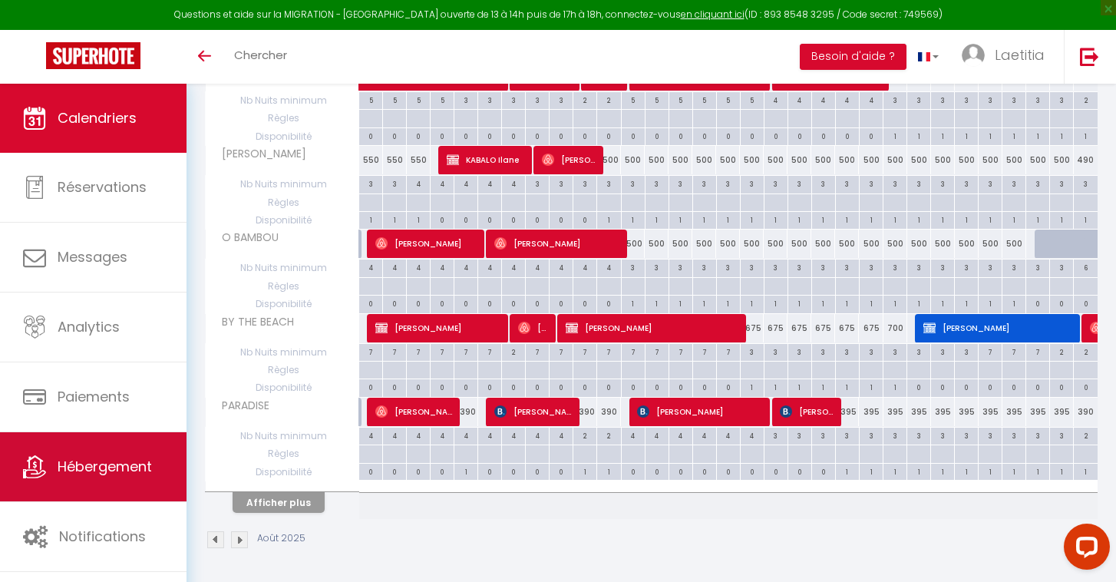
click at [91, 457] on span "Hébergement" at bounding box center [105, 466] width 94 height 19
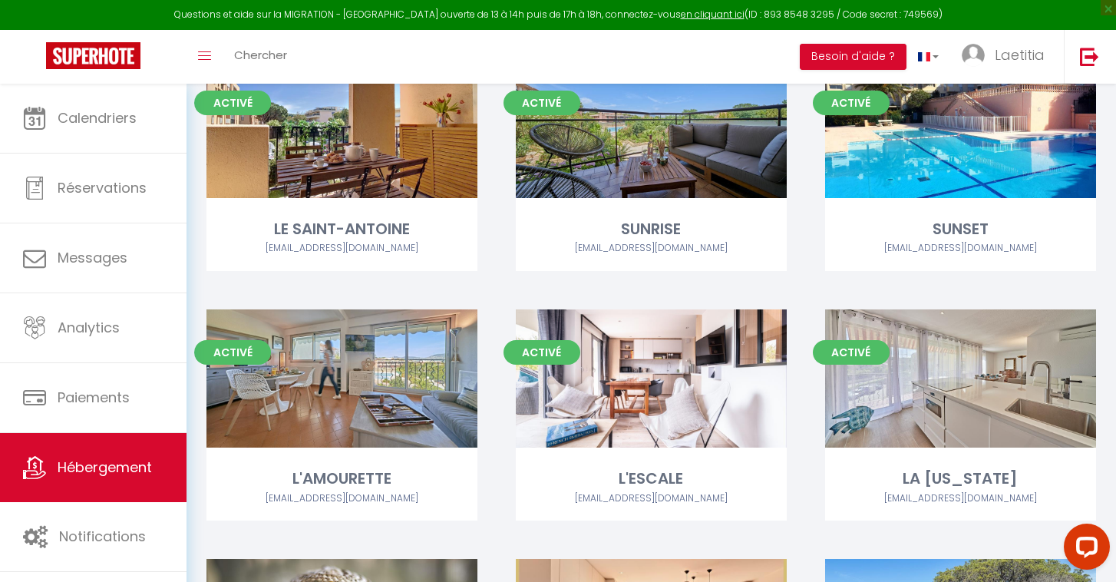
scroll to position [144, 0]
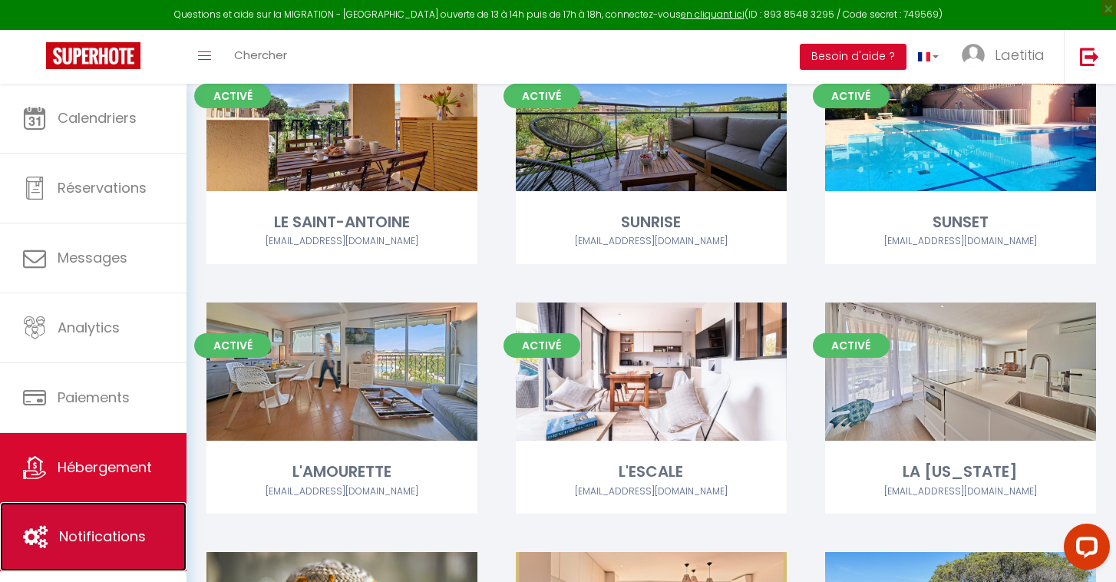
click at [96, 542] on span "Notifications" at bounding box center [102, 535] width 87 height 19
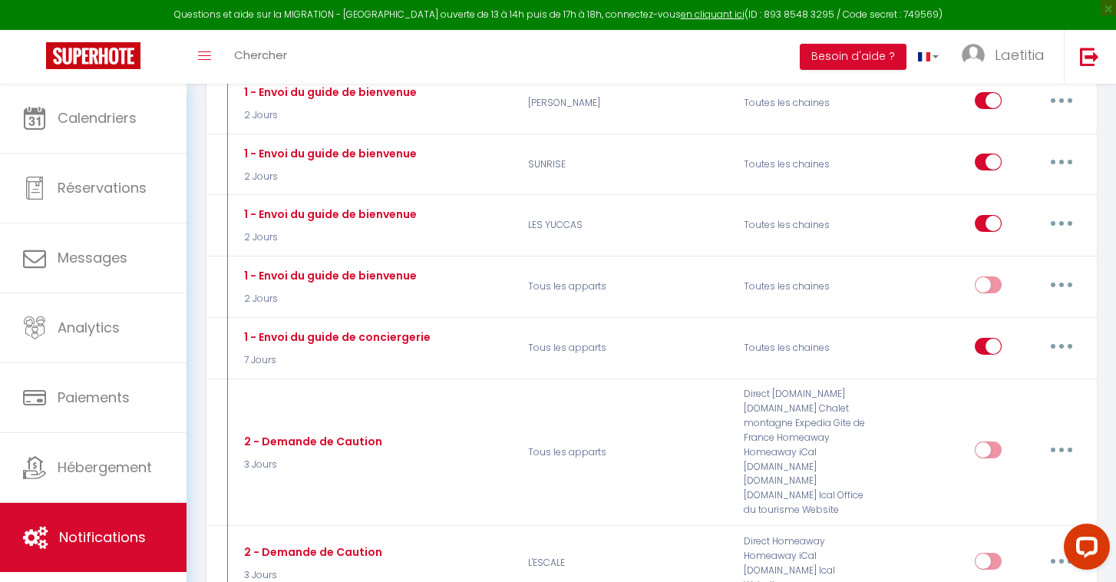
scroll to position [1989, 0]
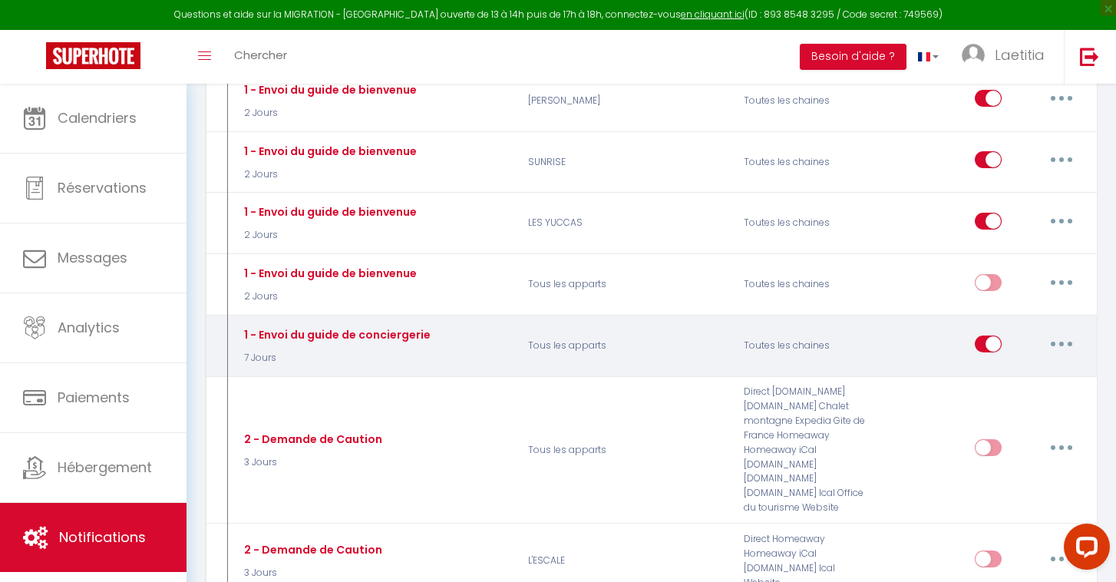
click at [995, 335] on input "checkbox" at bounding box center [988, 346] width 27 height 23
checkbox input "false"
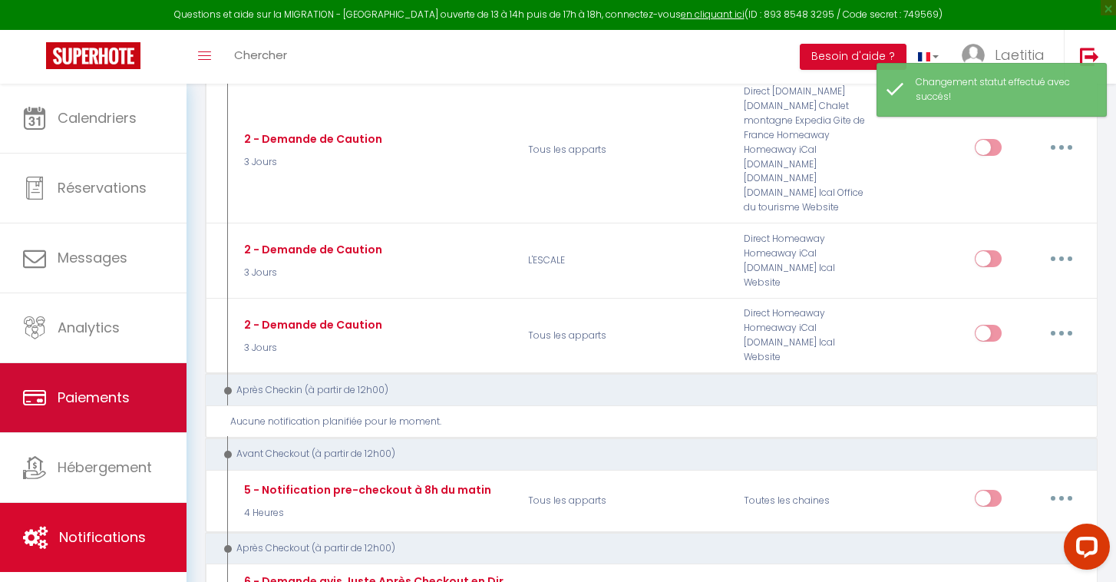
scroll to position [2127, 0]
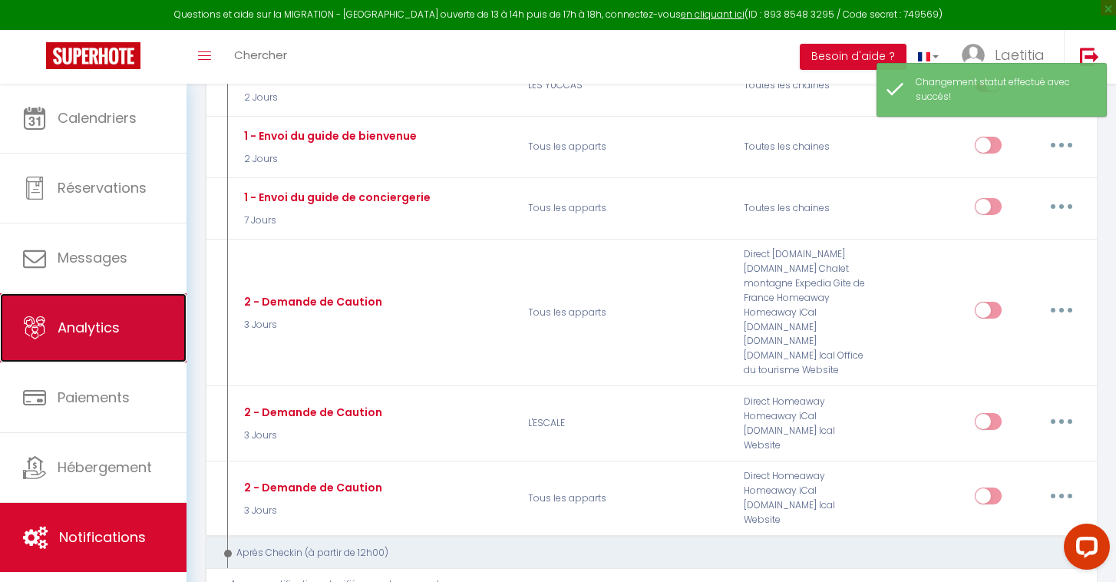
click at [130, 320] on link "Analytics" at bounding box center [93, 327] width 186 height 69
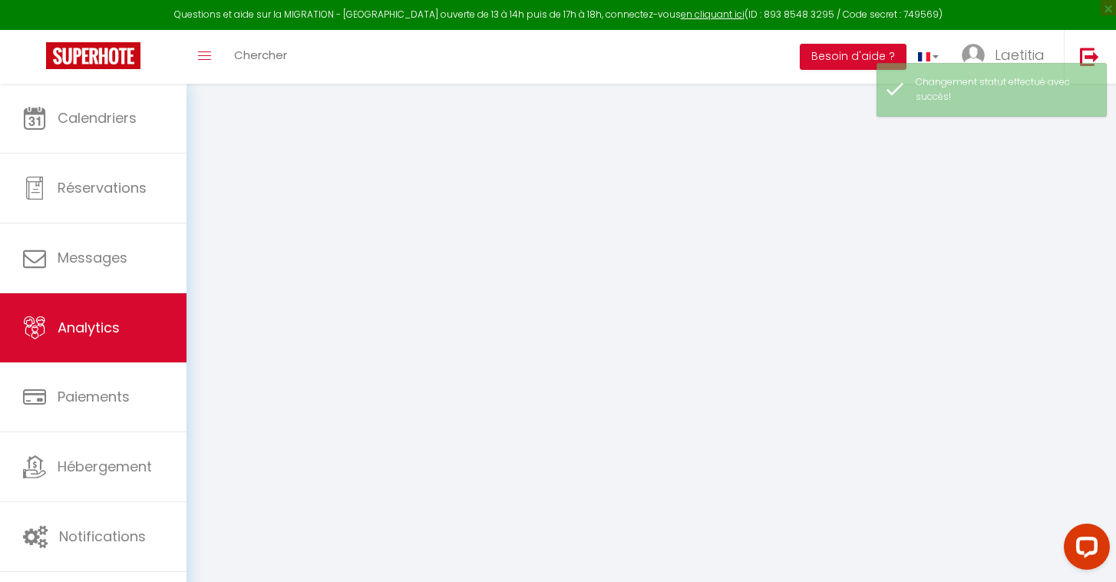
select select "2025"
select select "8"
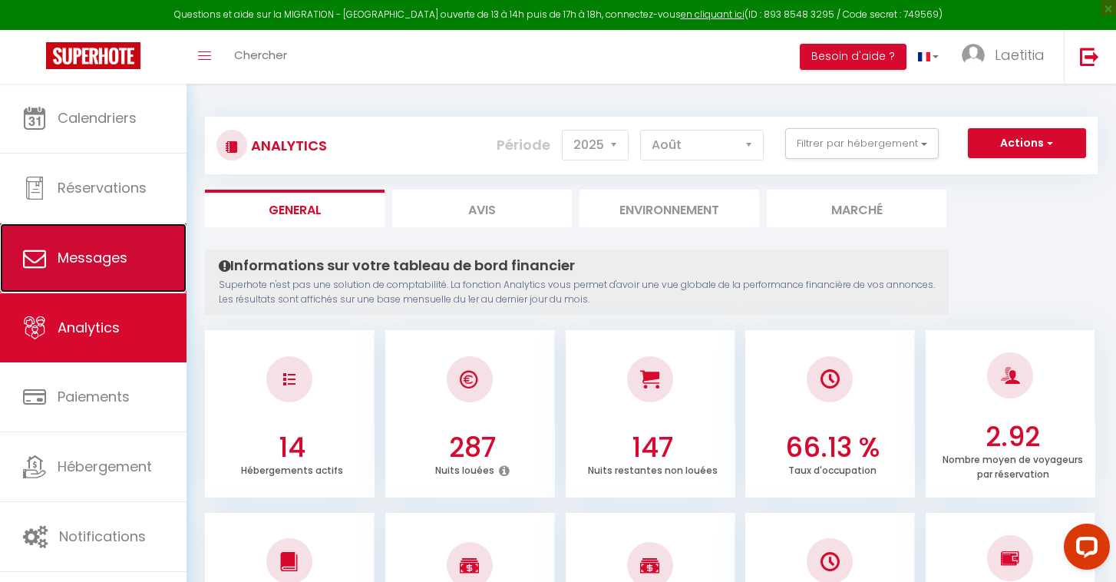
click at [156, 275] on link "Messages" at bounding box center [93, 257] width 186 height 69
select select "message"
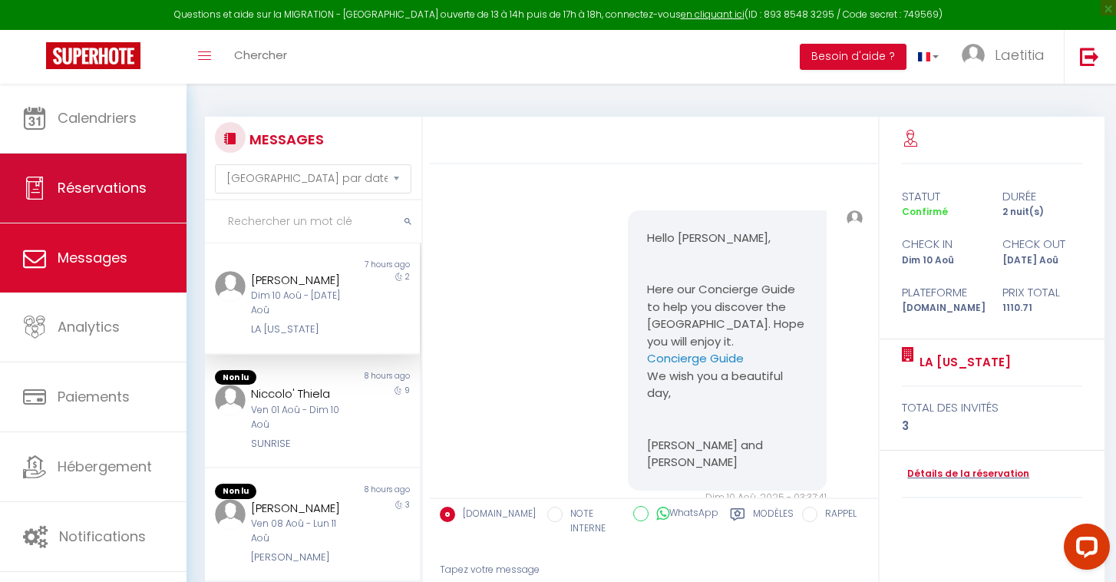
scroll to position [2363, 0]
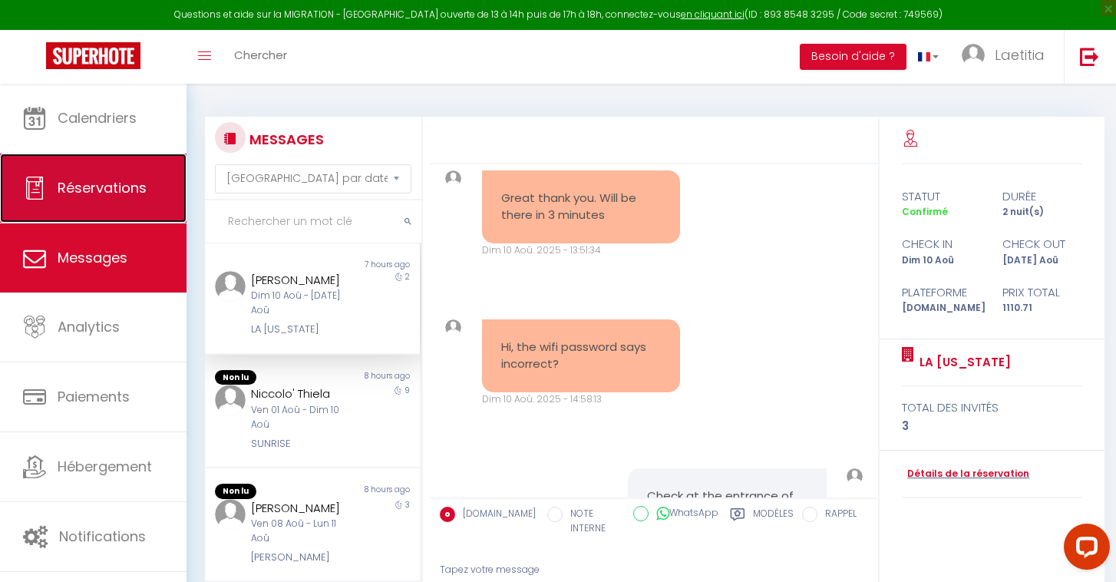
click at [134, 189] on span "Réservations" at bounding box center [102, 187] width 89 height 19
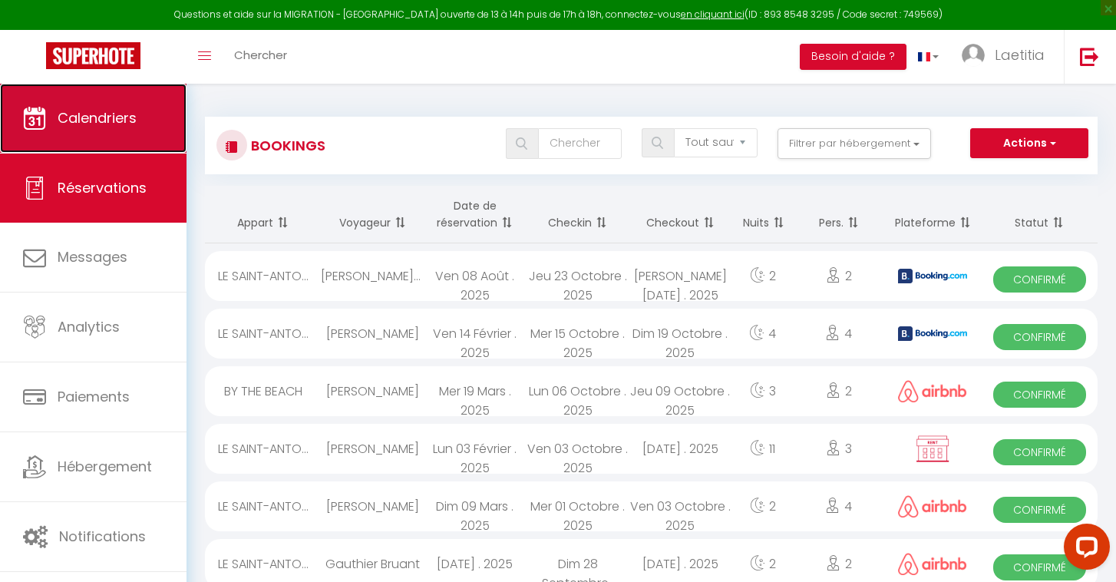
click at [130, 125] on span "Calendriers" at bounding box center [97, 117] width 79 height 19
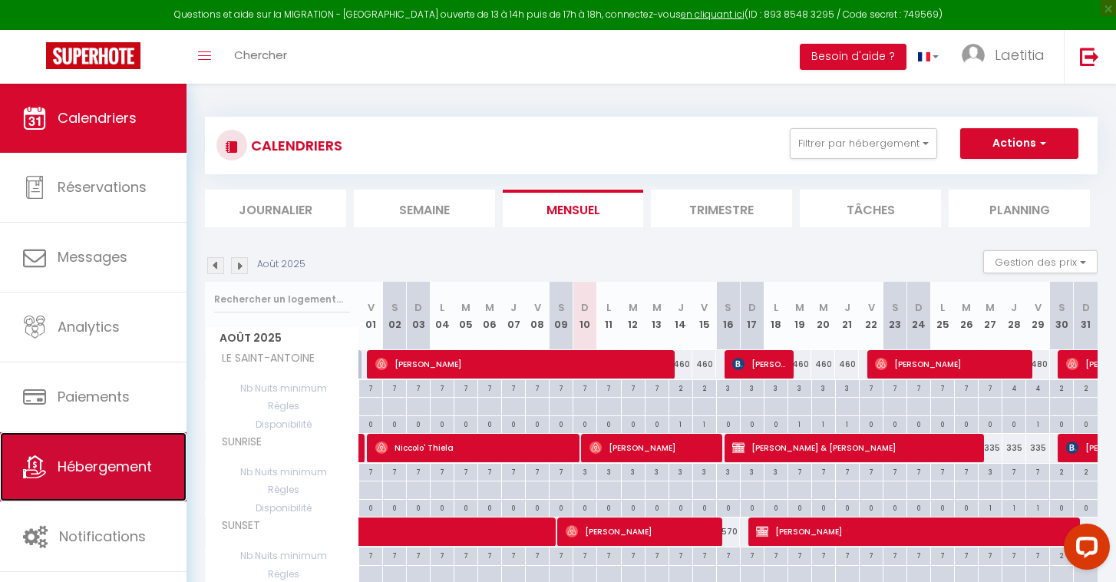
click at [93, 450] on link "Hébergement" at bounding box center [93, 466] width 186 height 69
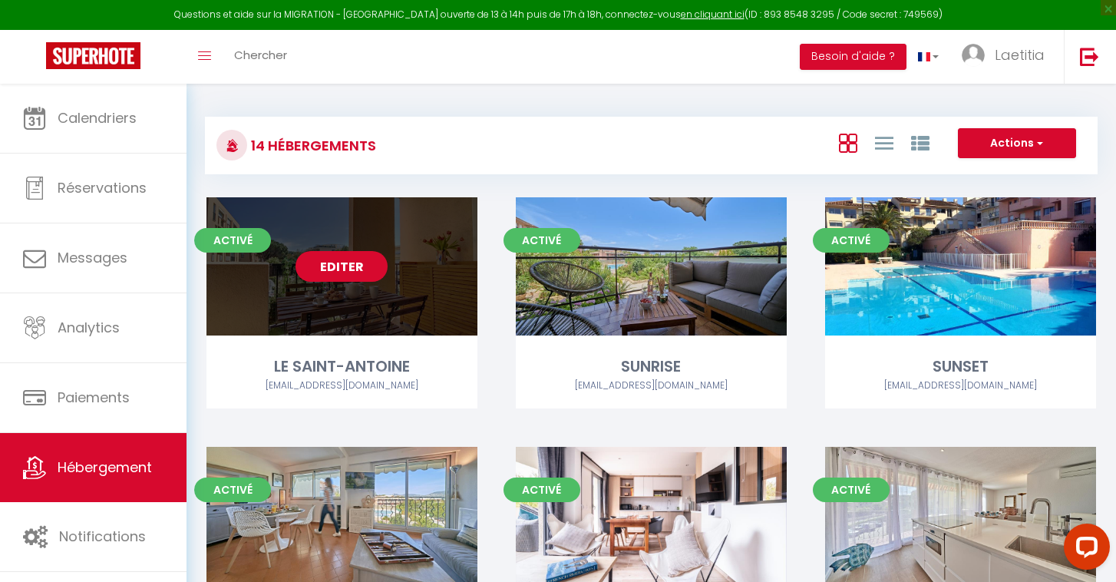
click at [360, 270] on link "Editer" at bounding box center [341, 266] width 92 height 31
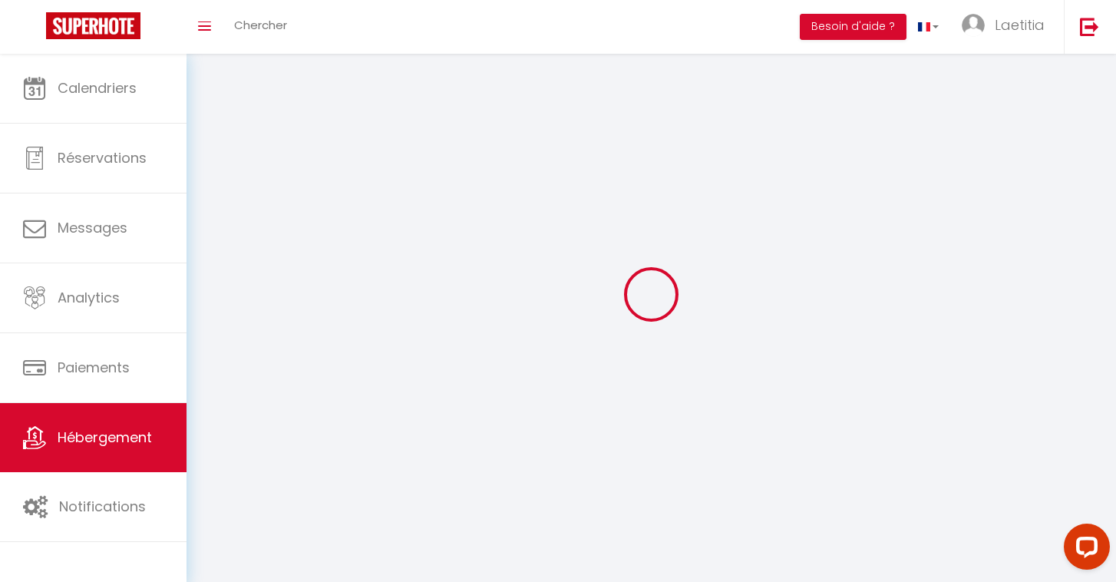
select select "1"
select select
select select "28"
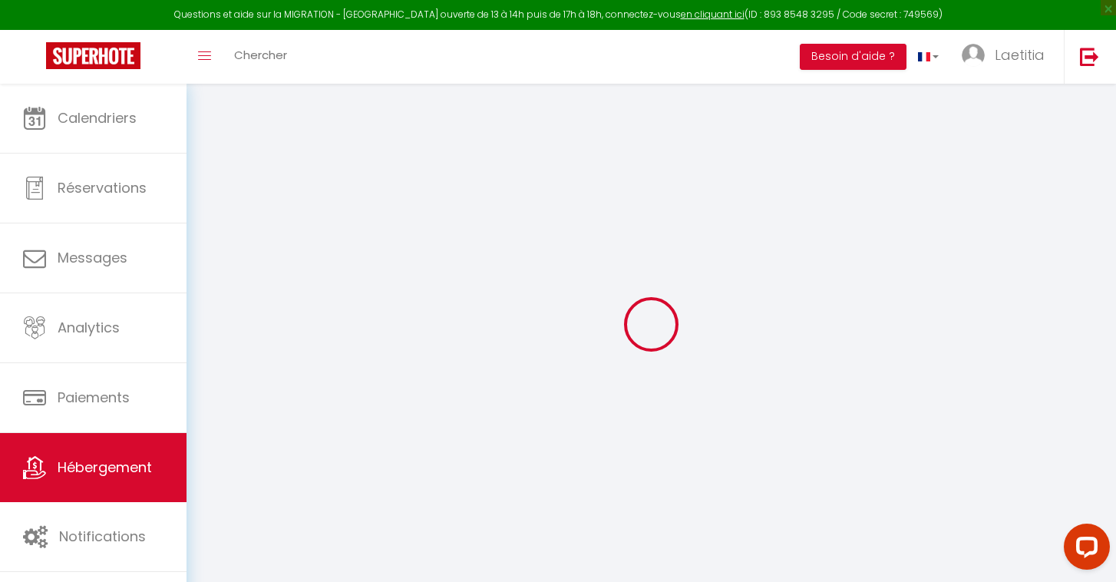
select select
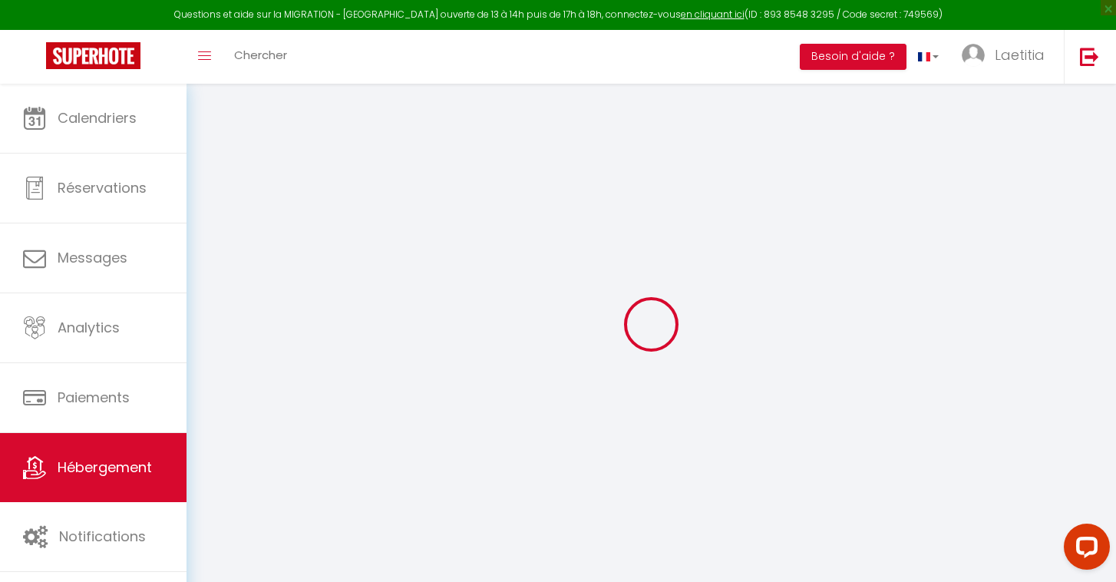
select select
checkbox input "false"
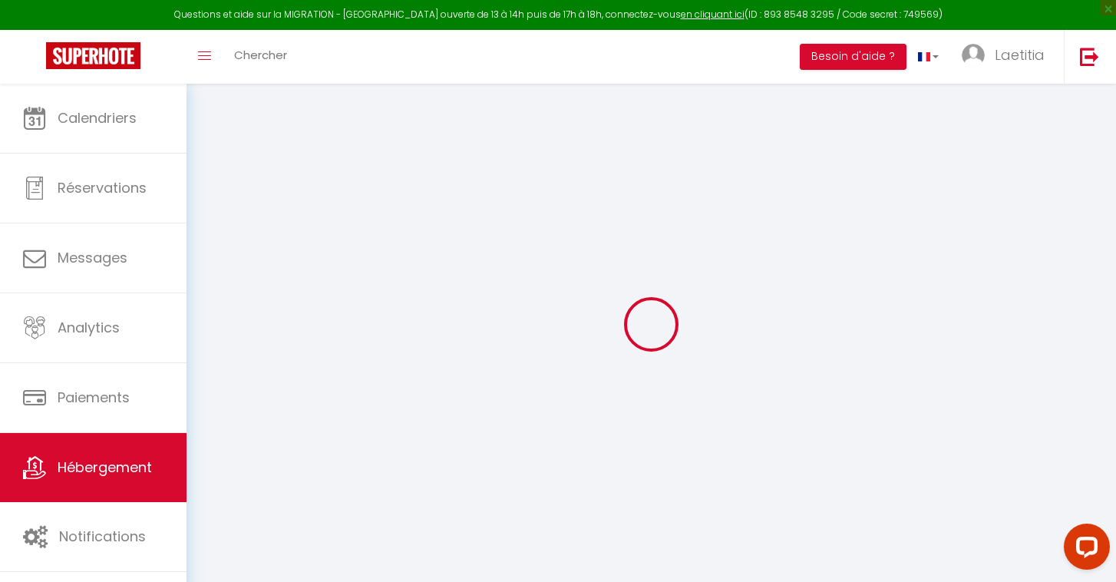
select select
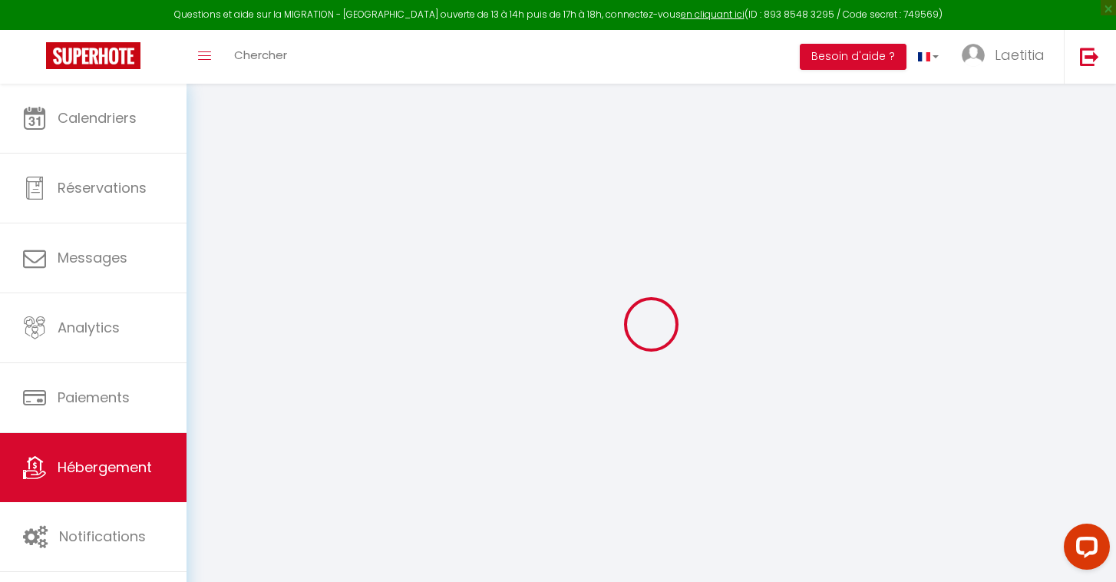
select select
checkbox input "false"
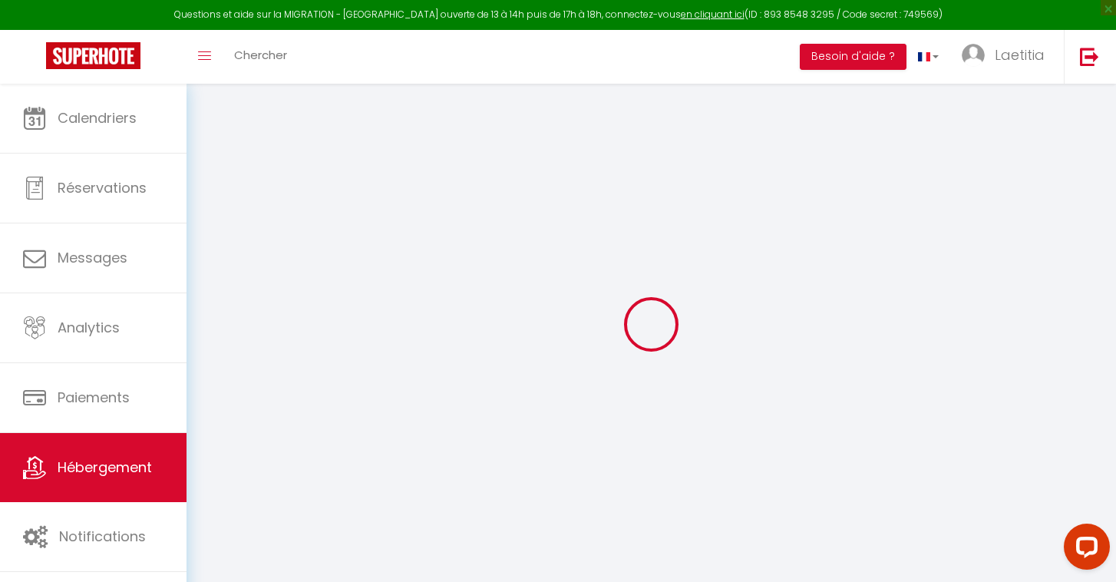
checkbox input "false"
select select
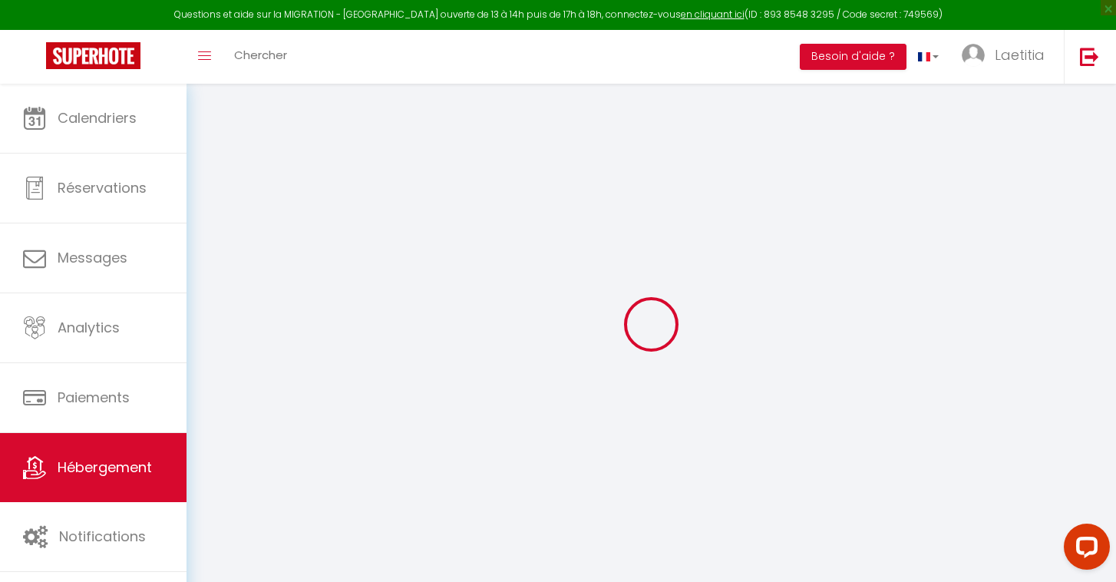
select select
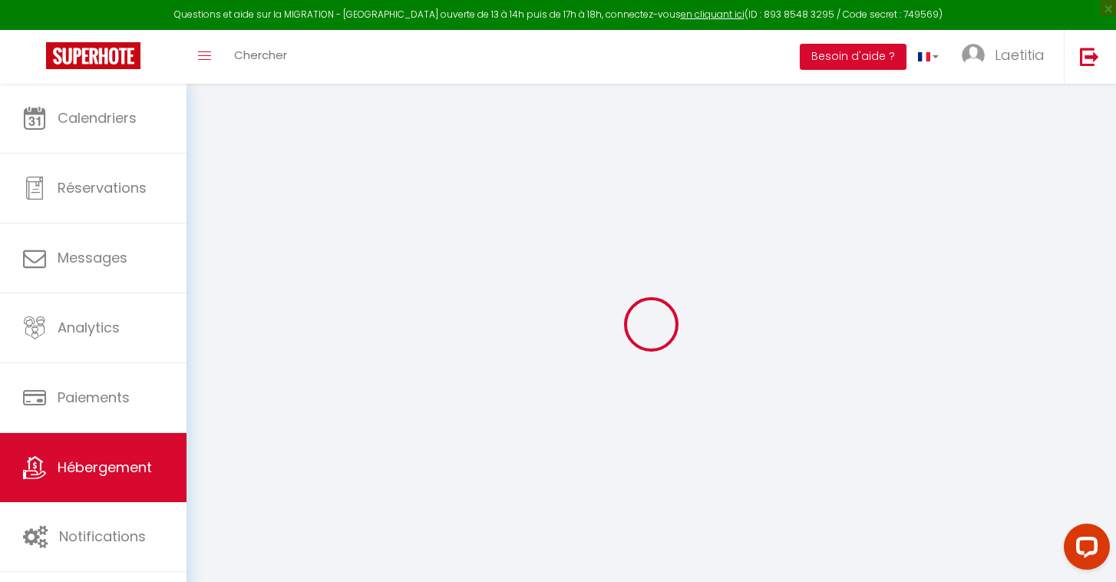
checkbox input "false"
select select
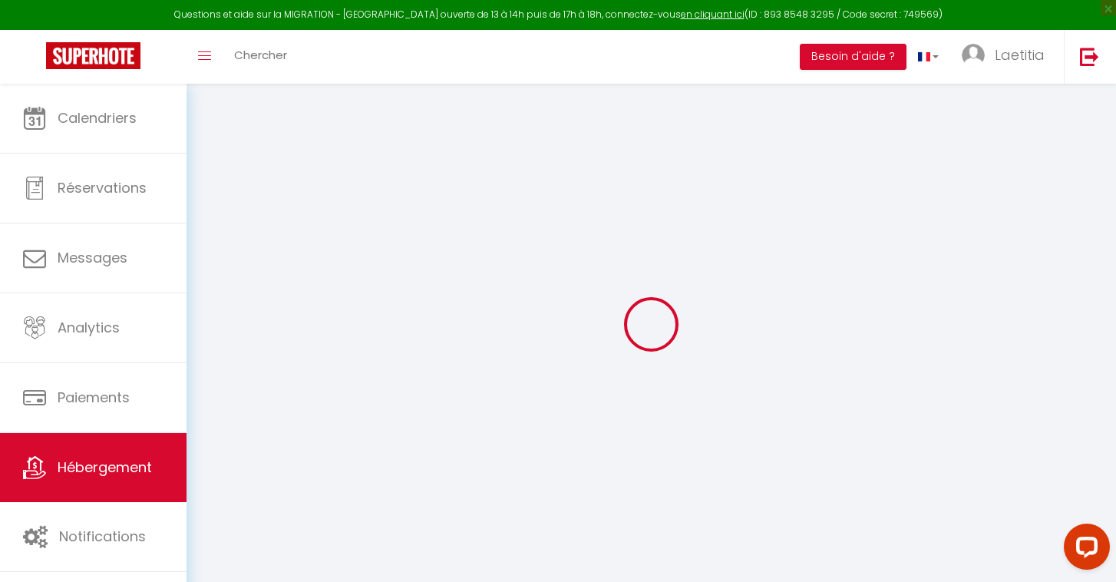
select select
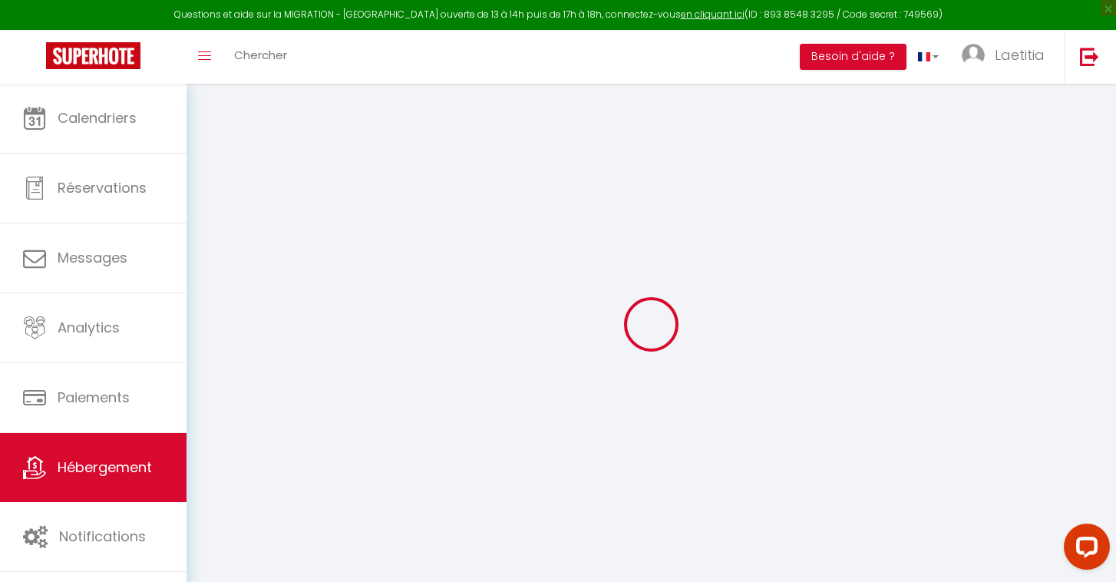
select select
checkbox input "false"
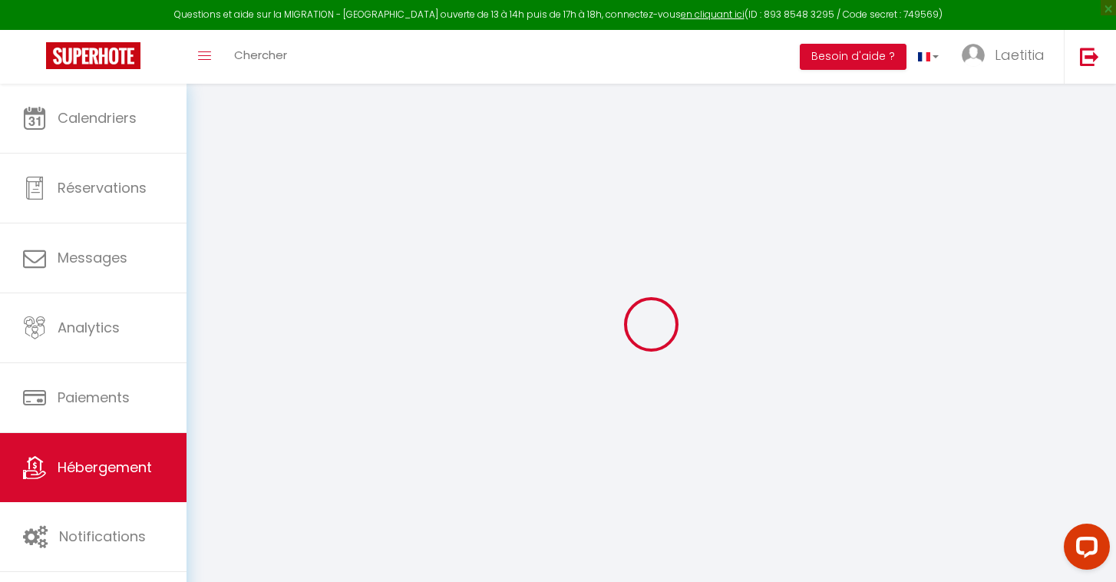
checkbox input "false"
select select
type input "LE SAINT-ANTOINE"
type input "[PERSON_NAME]"
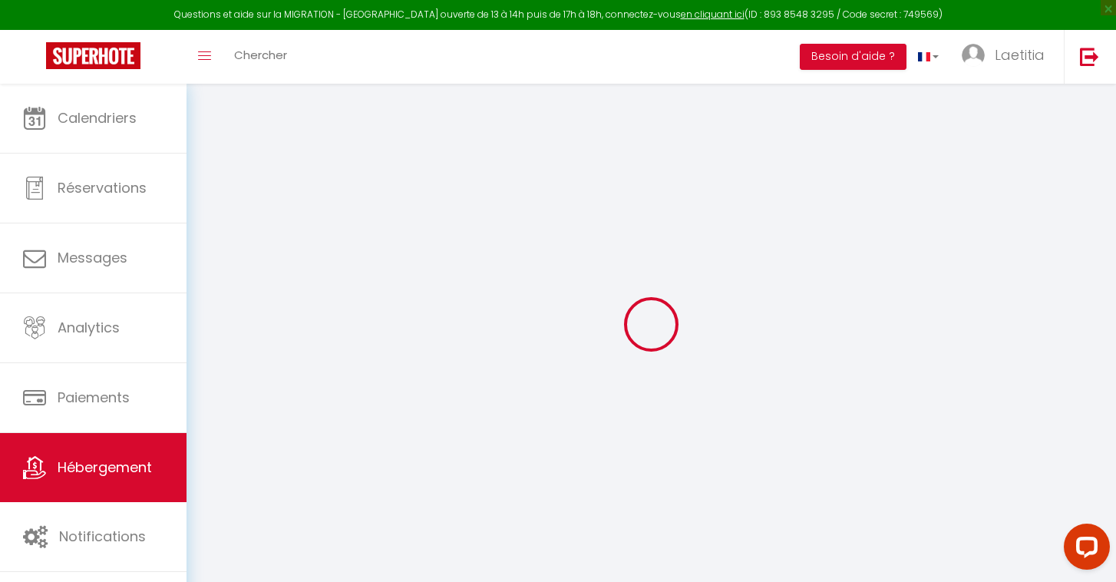
type input "COT"
type input "[STREET_ADDRESS]"
type input "92200"
type input "NEUILLY SUR SEINE"
select select "4"
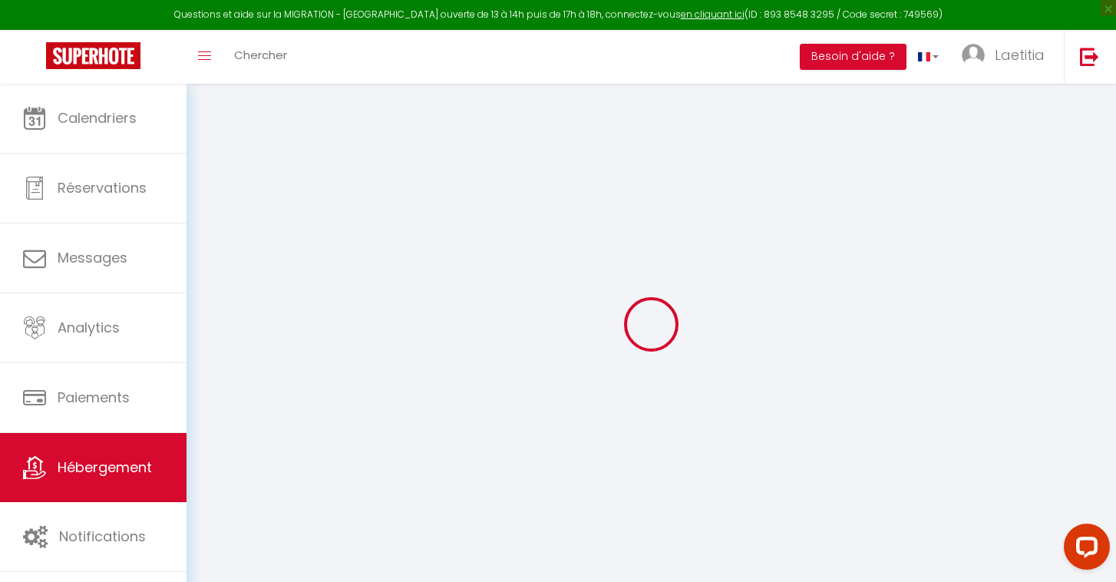
select select "2"
type input "223"
type input "150"
type input "6.91"
type input "500"
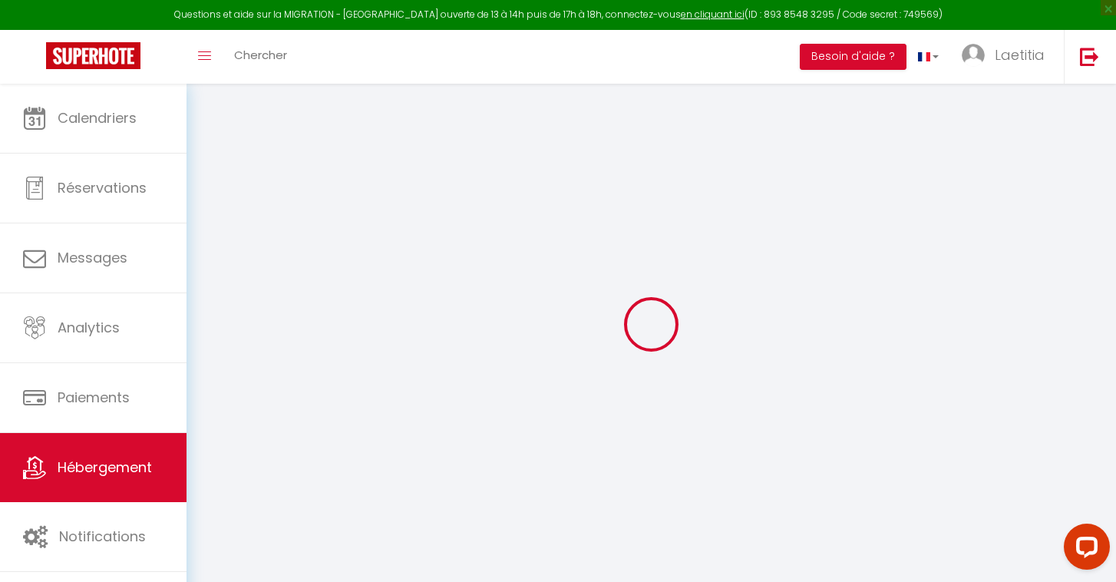
select select
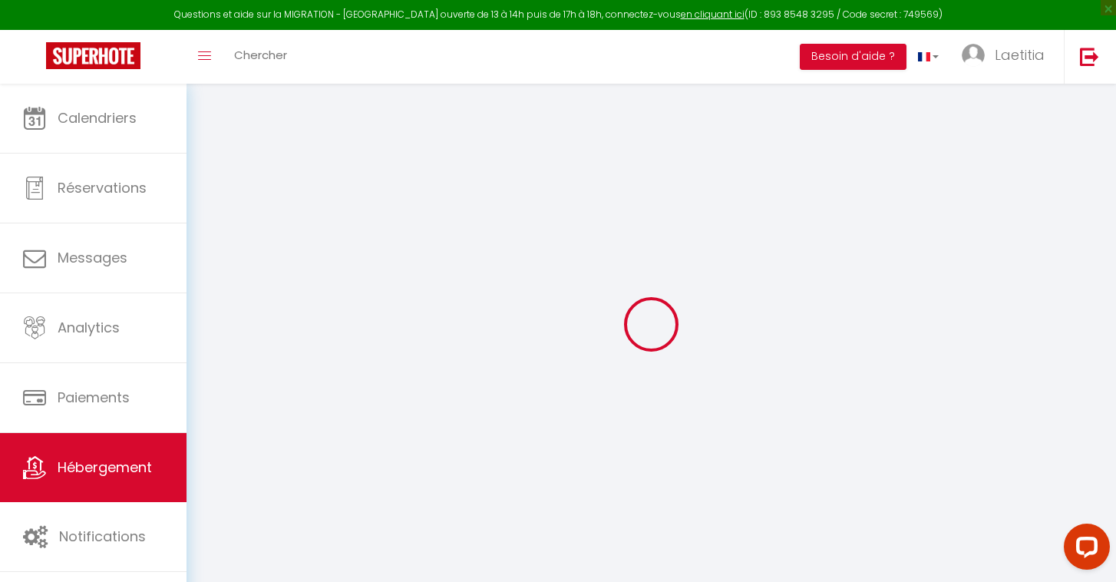
type input "[STREET_ADDRESS][PERSON_NAME]"
type input "83990"
type input "[GEOGRAPHIC_DATA]"
type input "[EMAIL_ADDRESS][DOMAIN_NAME]"
select select "1701"
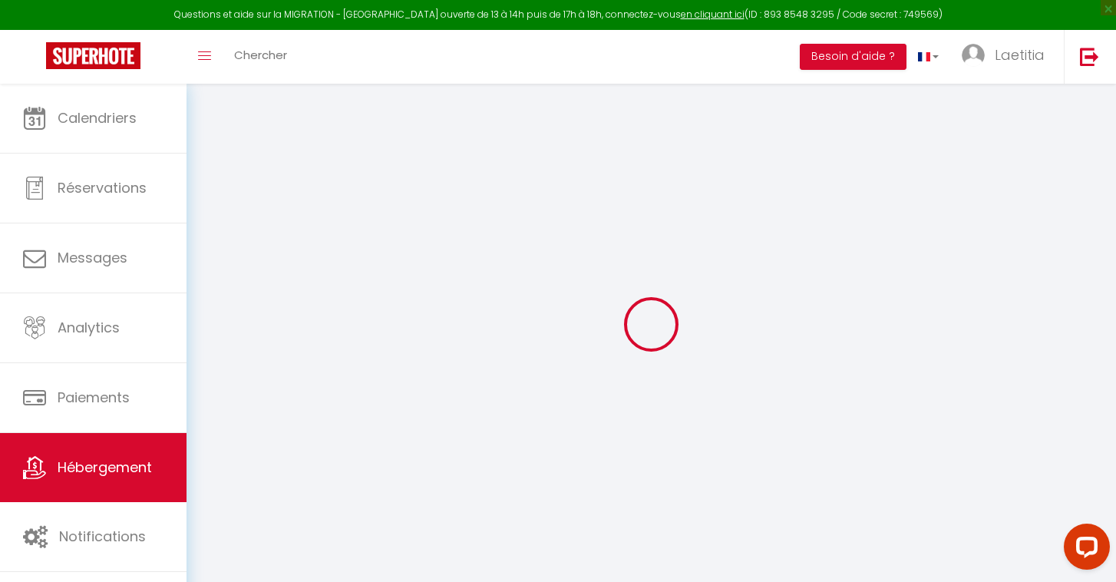
checkbox input "false"
type input "0"
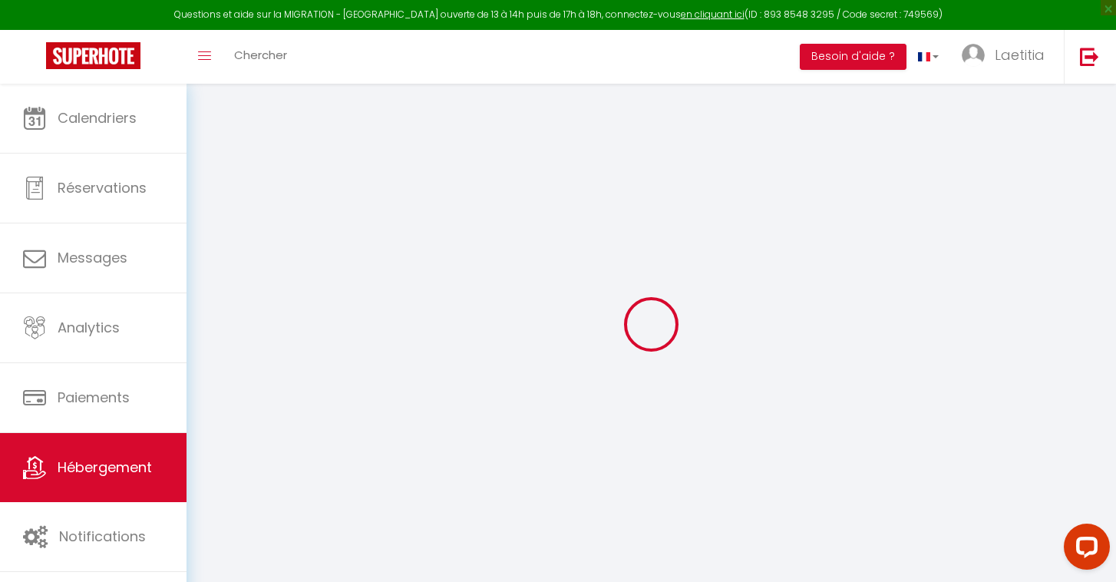
type input "0"
select select
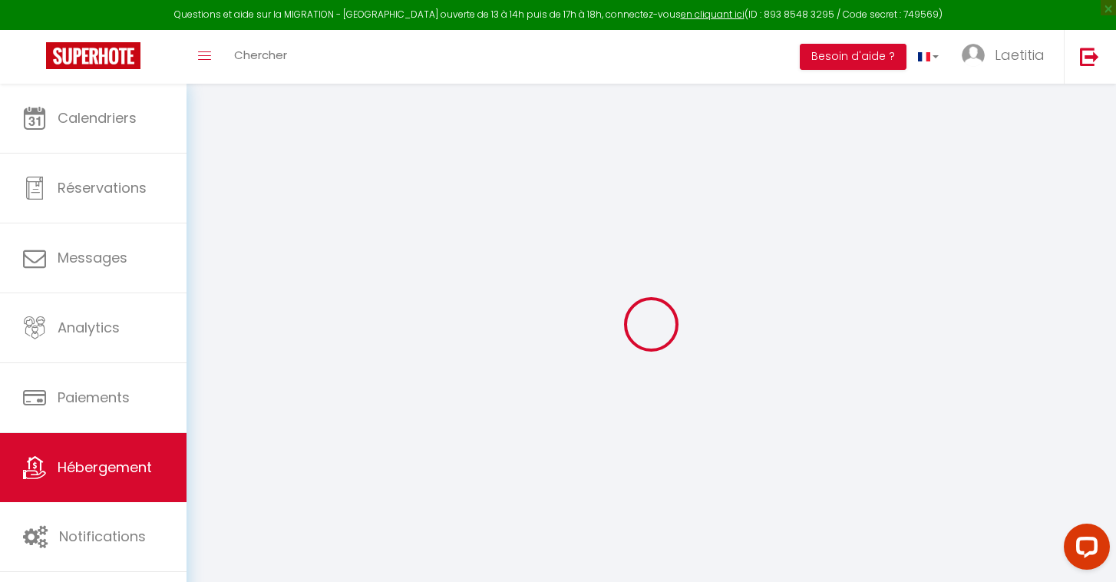
select select
checkbox input "false"
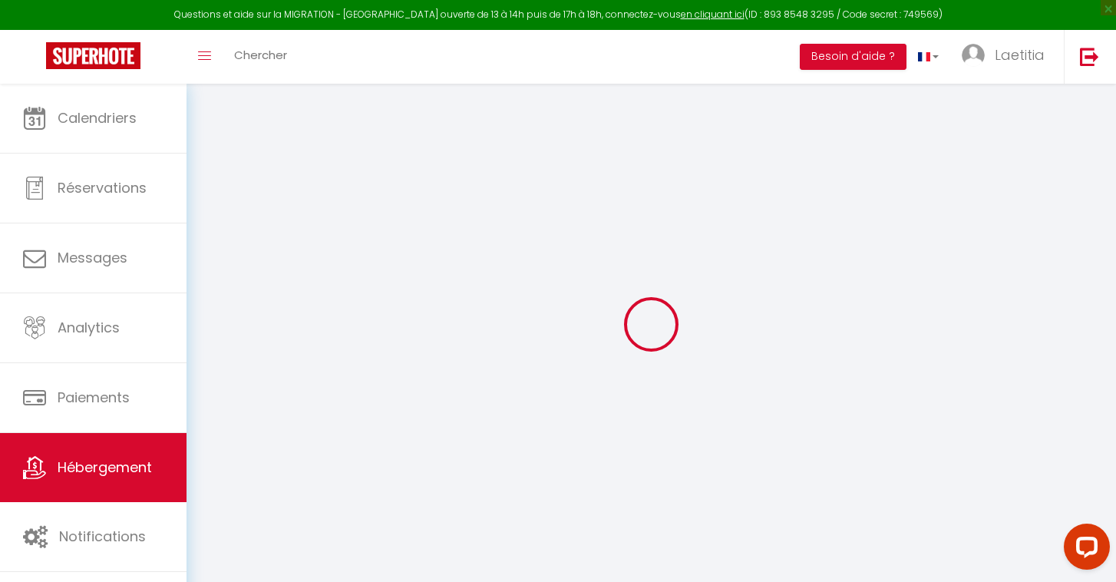
select select
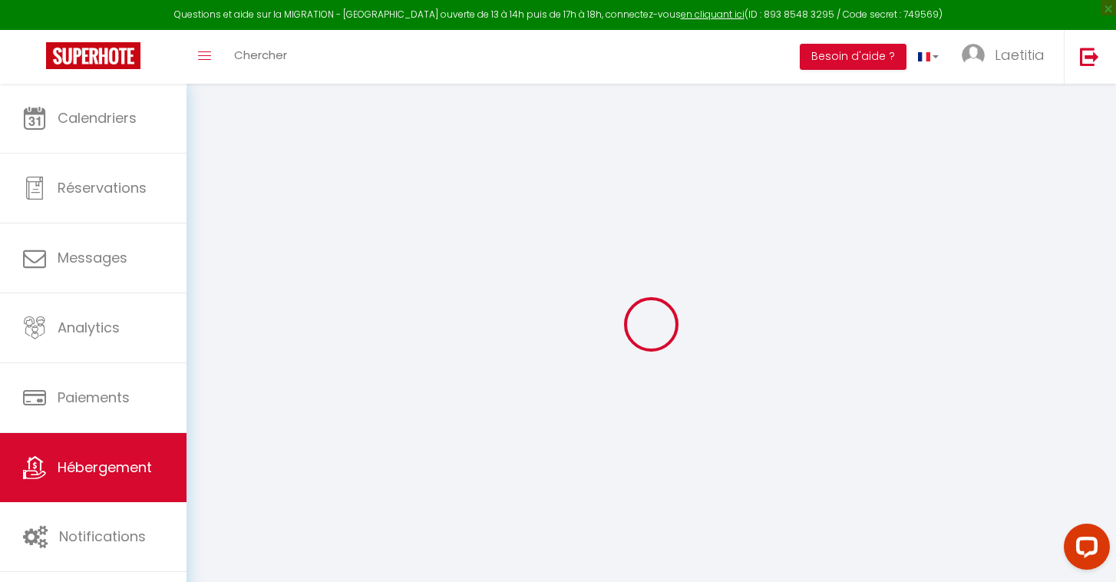
checkbox input "false"
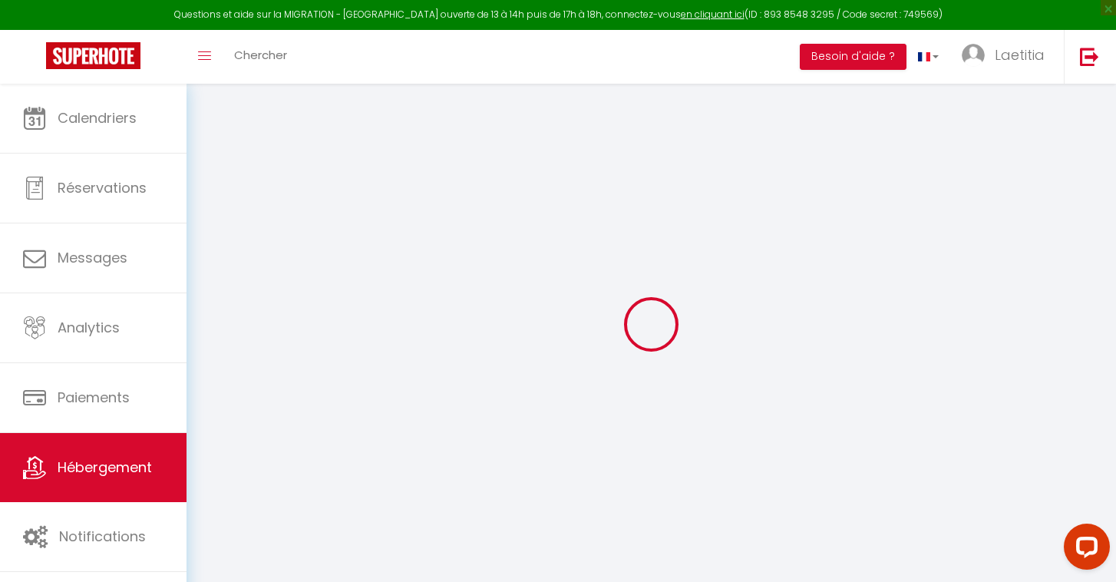
checkbox input "false"
select select "+ 40 %"
checkbox input "false"
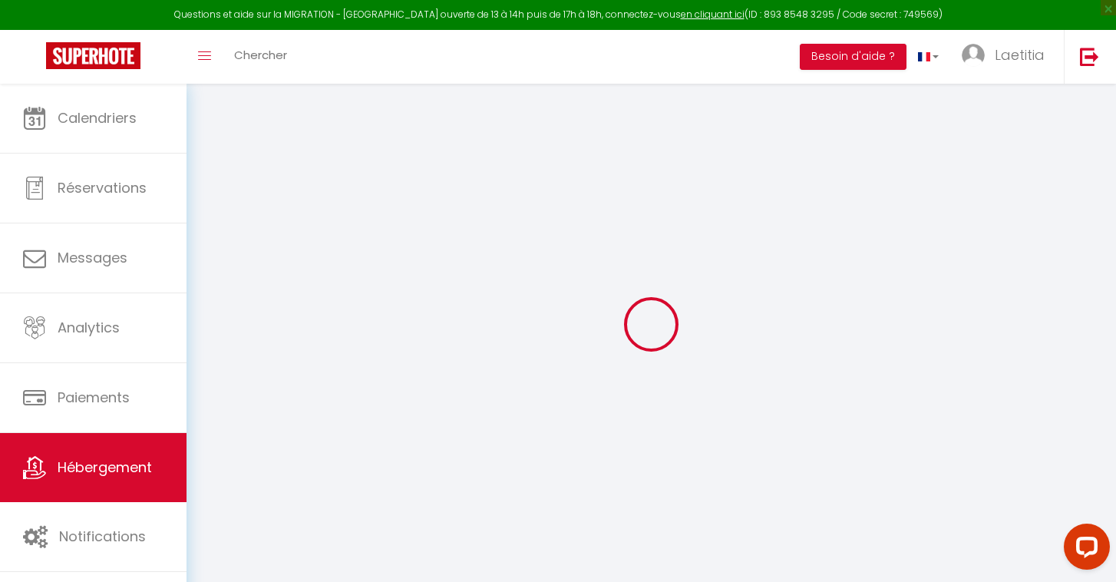
checkbox input "false"
select select "1307-859983377328582836"
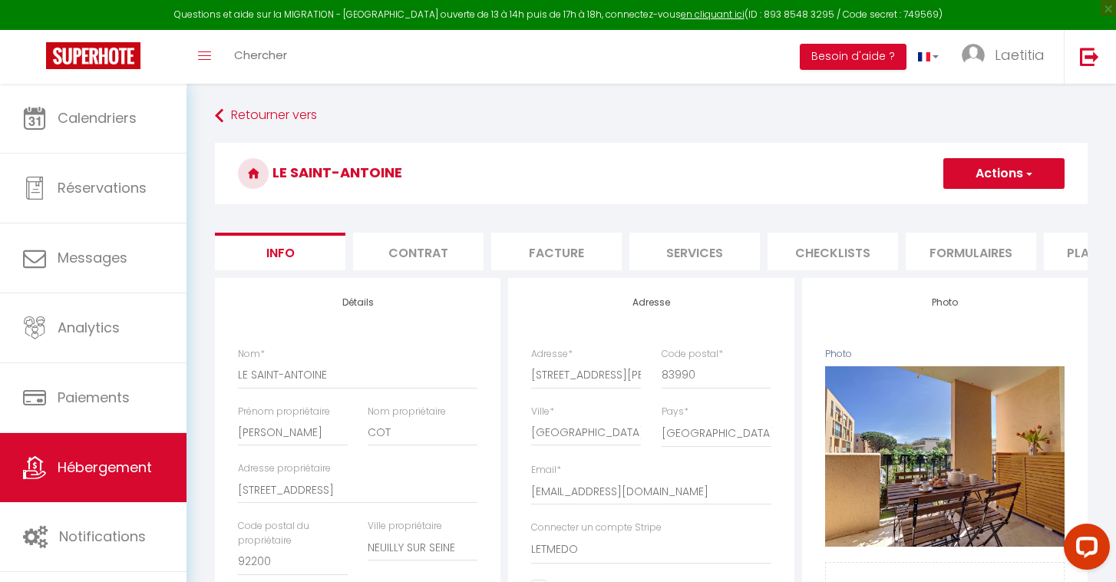
click at [1057, 262] on li "Plateformes" at bounding box center [1109, 252] width 130 height 38
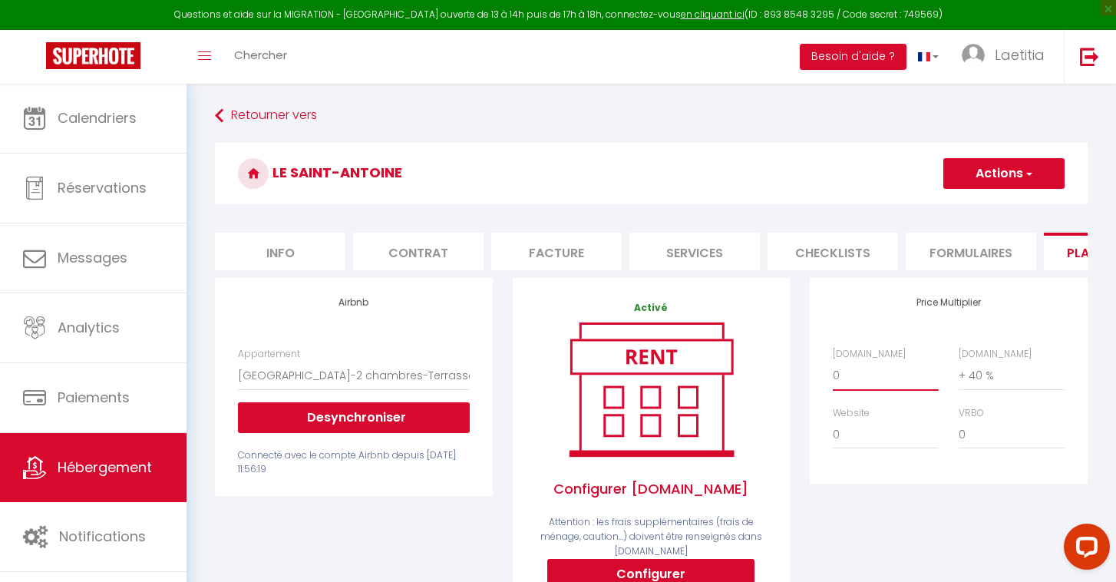
click at [846, 372] on select "0 + 1 % + 2 % + 3 % + 4 % + 5 % + 6 % + 7 % + 8 % + 9 %" at bounding box center [886, 375] width 106 height 29
click at [836, 378] on select "0 + 1 % + 2 % + 3 % + 4 % + 5 % + 6 % + 7 % + 8 % + 9 %" at bounding box center [886, 375] width 106 height 29
select select "+ 20 %"
click at [1045, 171] on button "Actions" at bounding box center [1003, 173] width 121 height 31
click at [1014, 207] on link "Enregistrer" at bounding box center [1002, 207] width 121 height 20
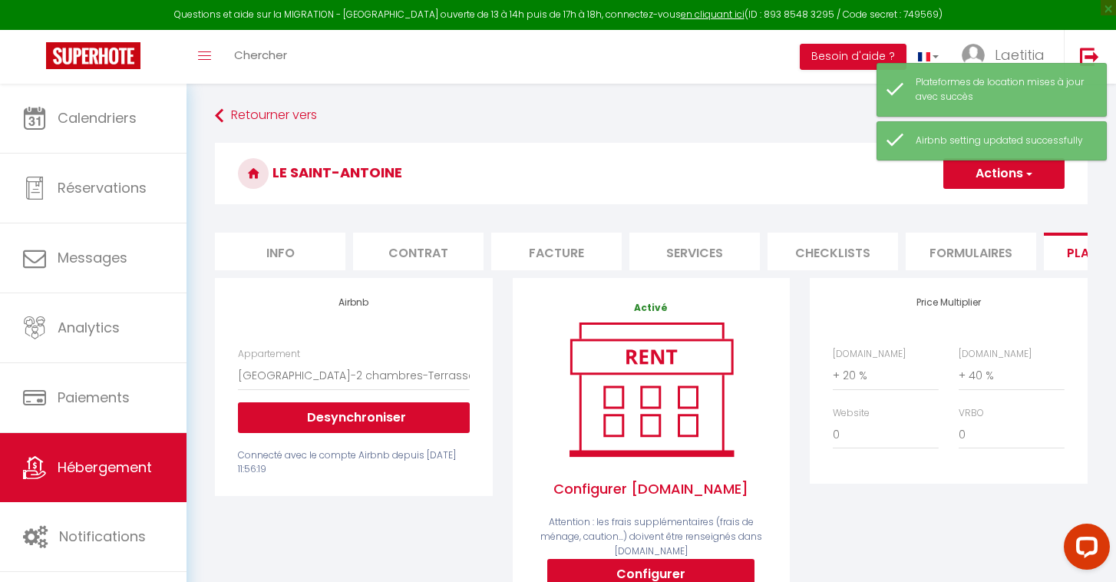
click at [214, 112] on div "Retourner vers LE [GEOGRAPHIC_DATA] Actions Enregistrer Info Contrat Facture Se…" at bounding box center [651, 535] width 893 height 867
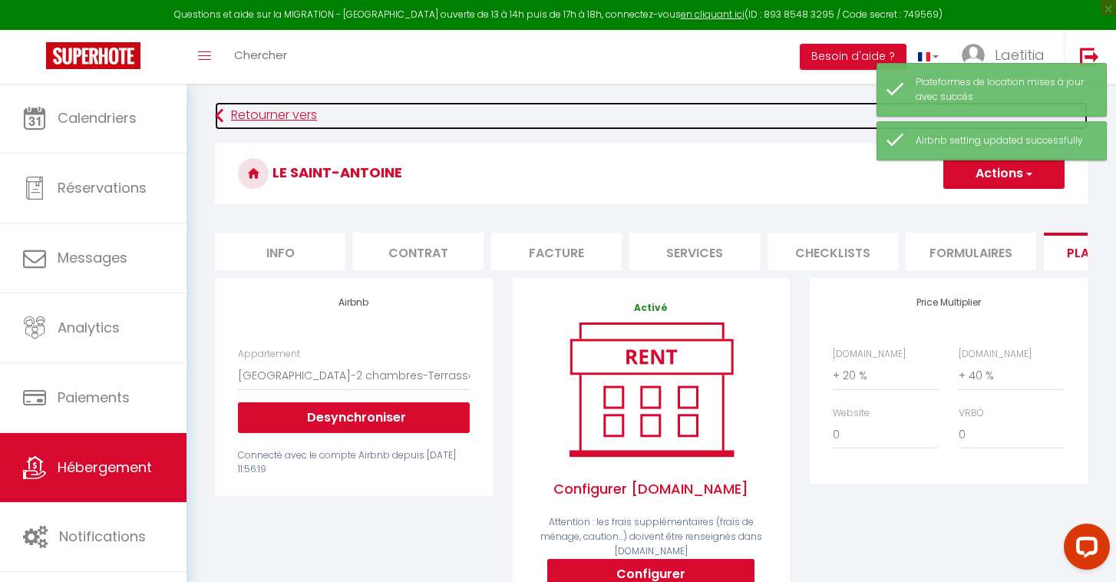
click at [220, 113] on icon at bounding box center [219, 116] width 8 height 28
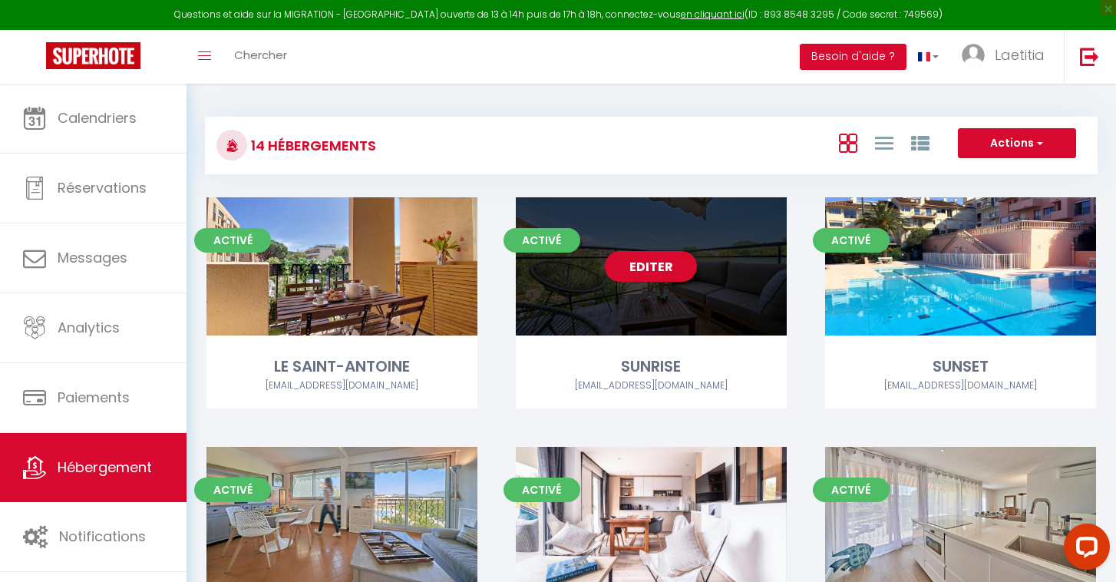
click at [650, 277] on link "Editer" at bounding box center [651, 266] width 92 height 31
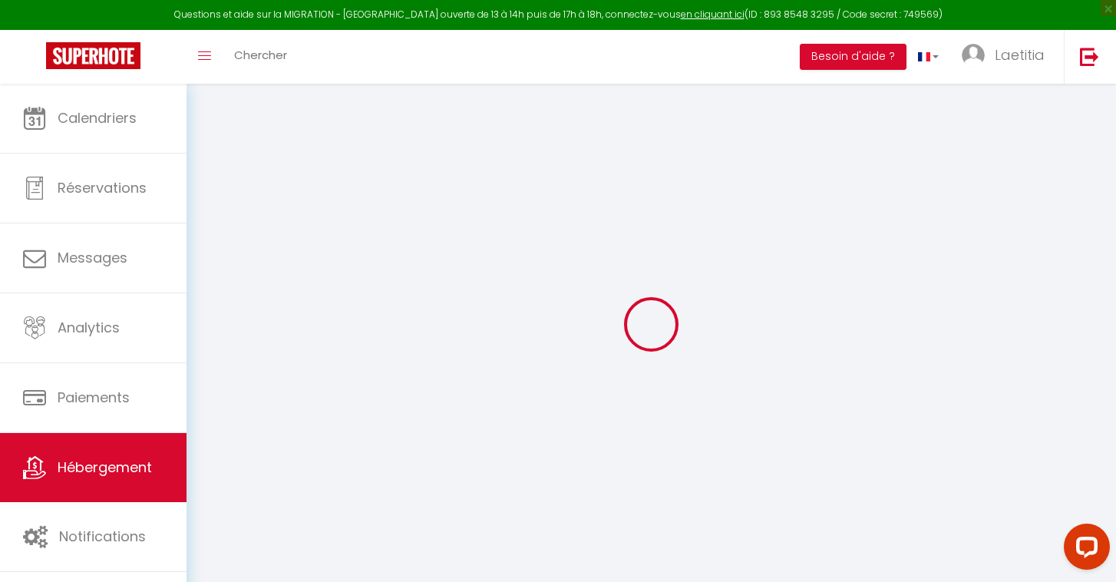
select select "+ 38 %"
checkbox input "false"
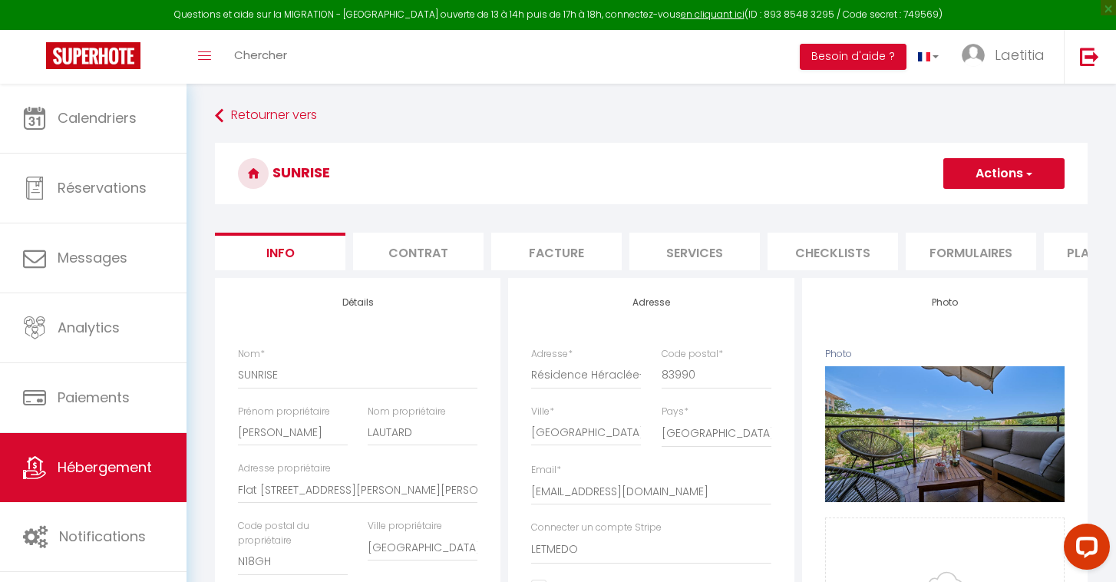
checkbox input "false"
click at [1079, 249] on li "Plateformes" at bounding box center [1109, 252] width 130 height 38
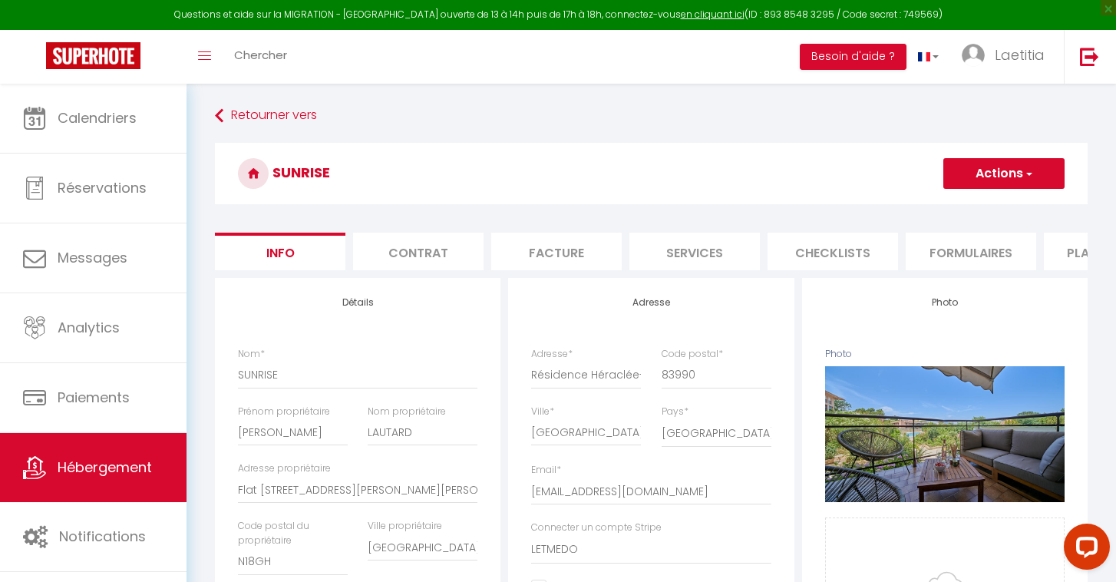
select select
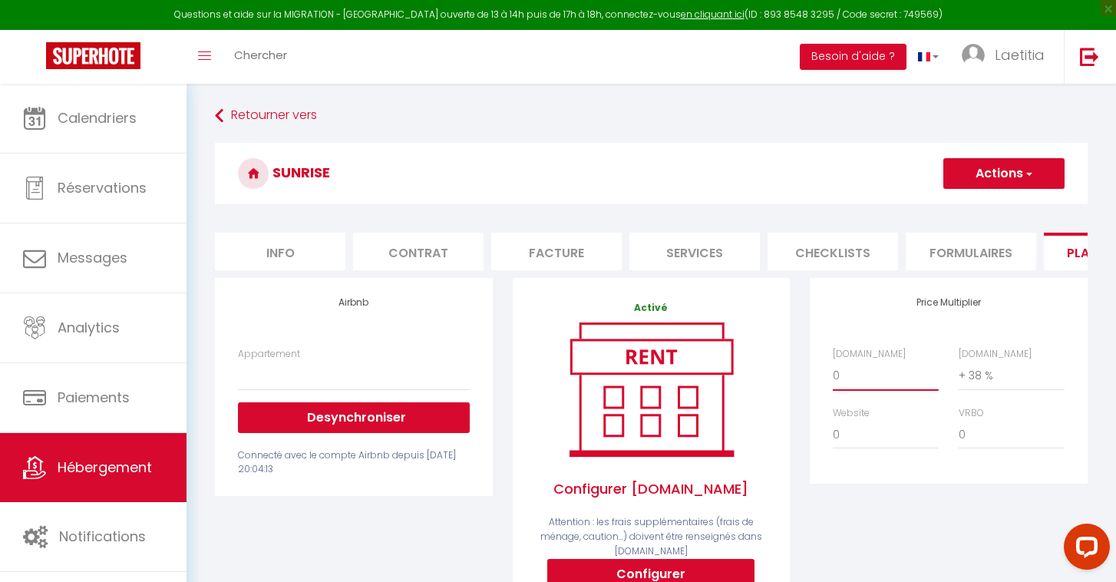
click at [846, 375] on select "0 + 1 % + 2 % + 3 % + 4 % + 5 % + 6 % + 7 % + 8 % + 9 %" at bounding box center [886, 375] width 106 height 29
click at [858, 379] on select "0 + 1 % + 2 % + 3 % + 4 % + 5 % + 6 % + 7 % + 8 % + 9 %" at bounding box center [886, 375] width 106 height 29
select select "+ 20 %"
click at [1036, 177] on button "Actions" at bounding box center [1003, 173] width 121 height 31
click at [1020, 202] on link "Enregistrer" at bounding box center [1002, 207] width 121 height 20
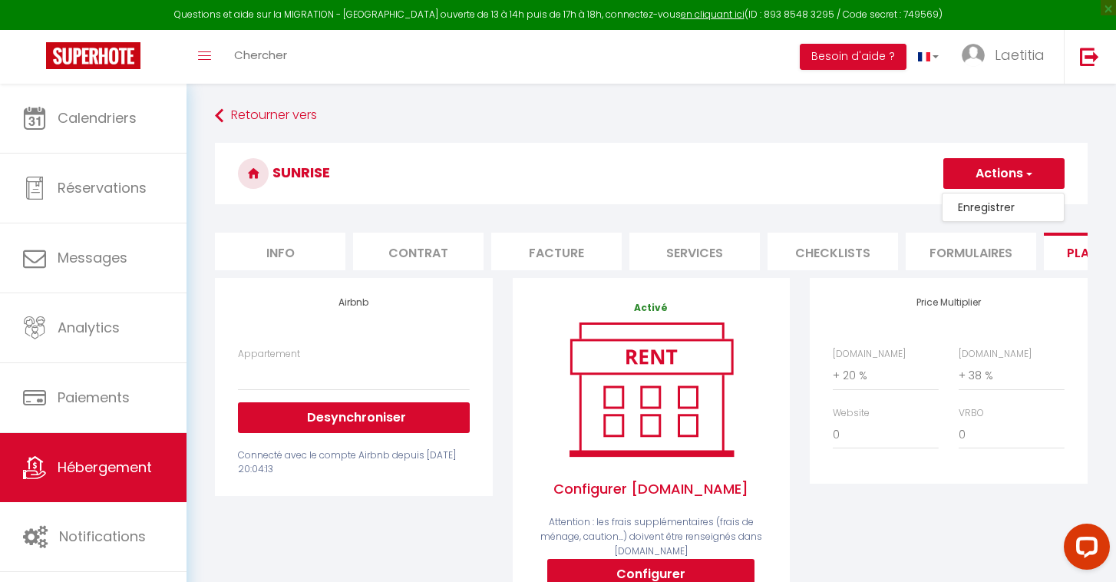
select select
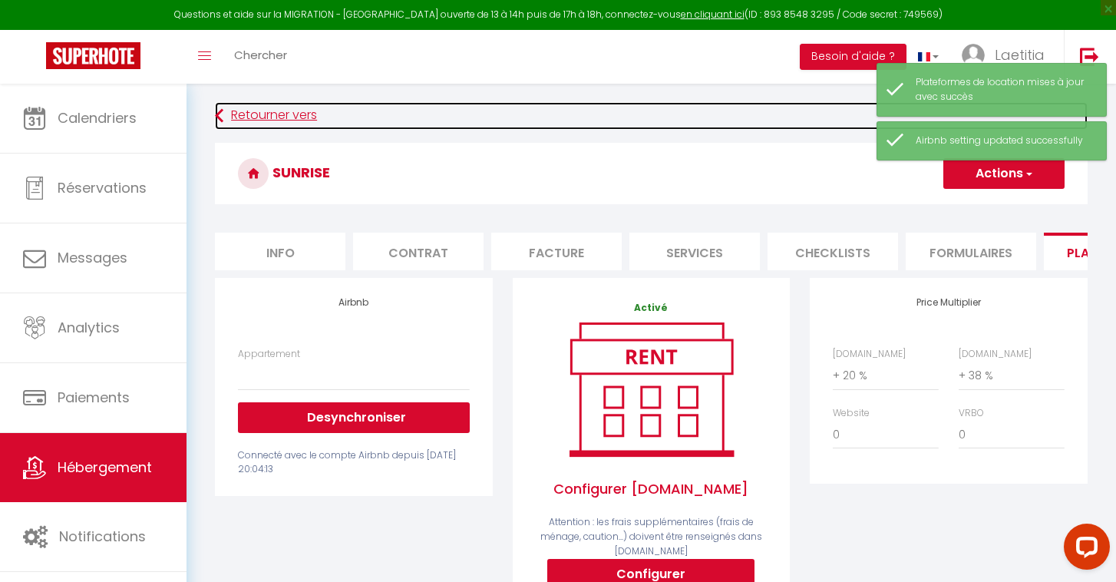
click at [216, 104] on icon at bounding box center [219, 116] width 8 height 28
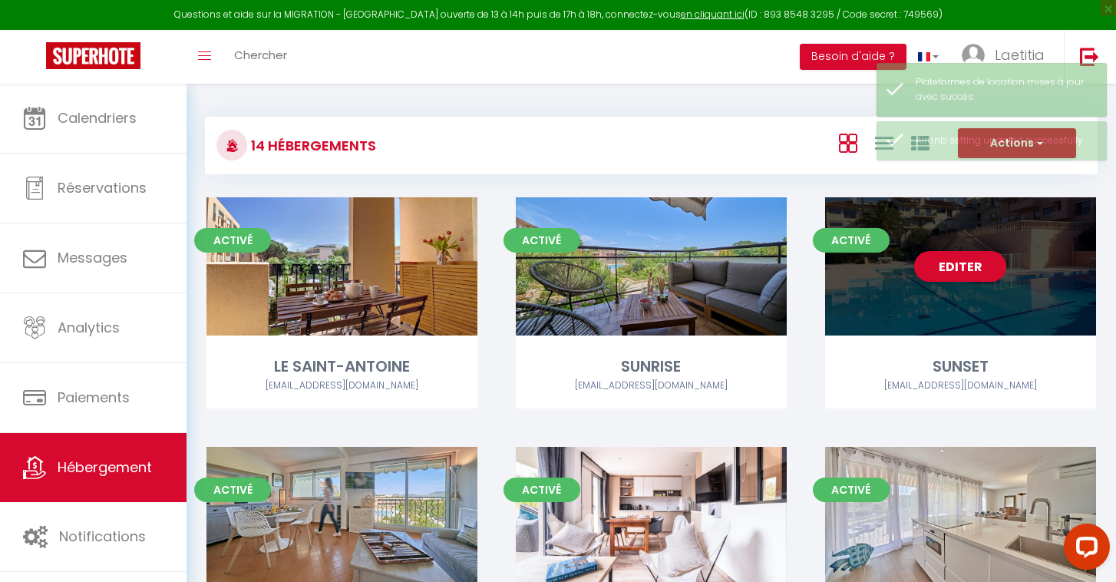
click at [916, 312] on div "Editer" at bounding box center [960, 266] width 271 height 138
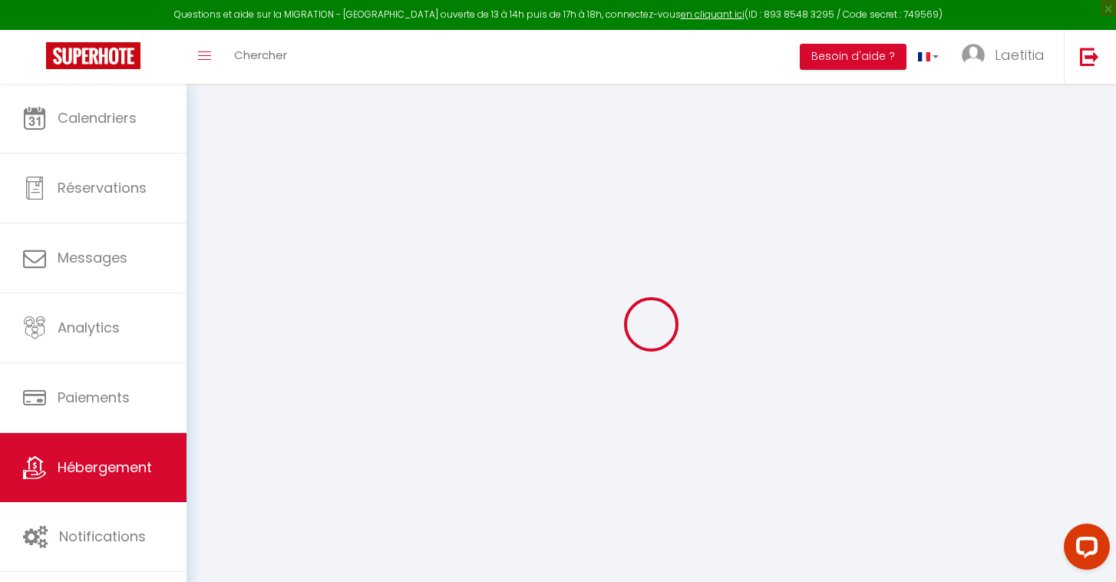
select select "+ 38 %"
checkbox input "false"
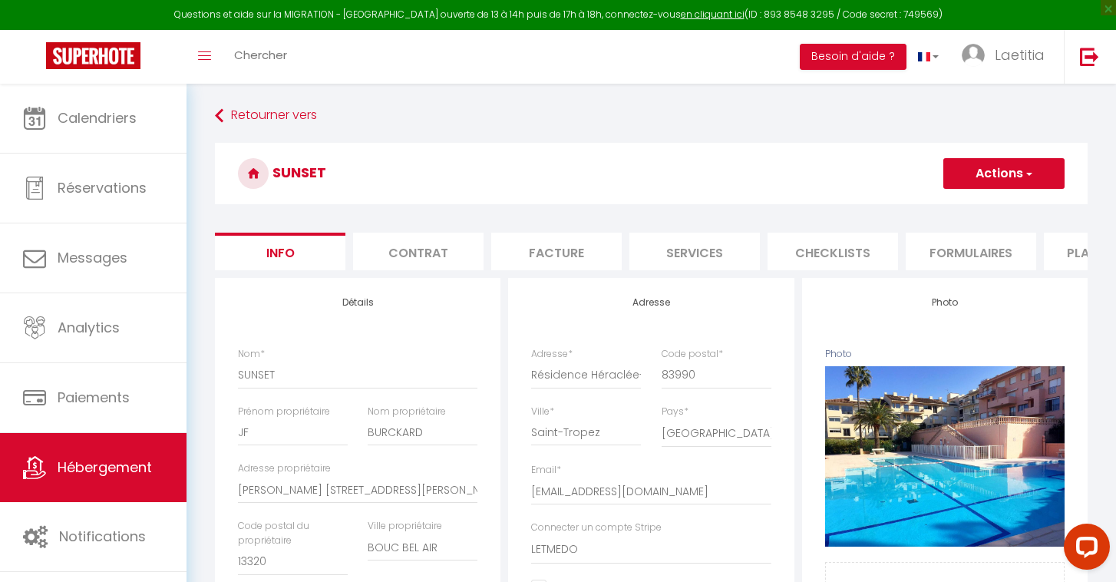
checkbox input "false"
select select "1307-860655188344258688"
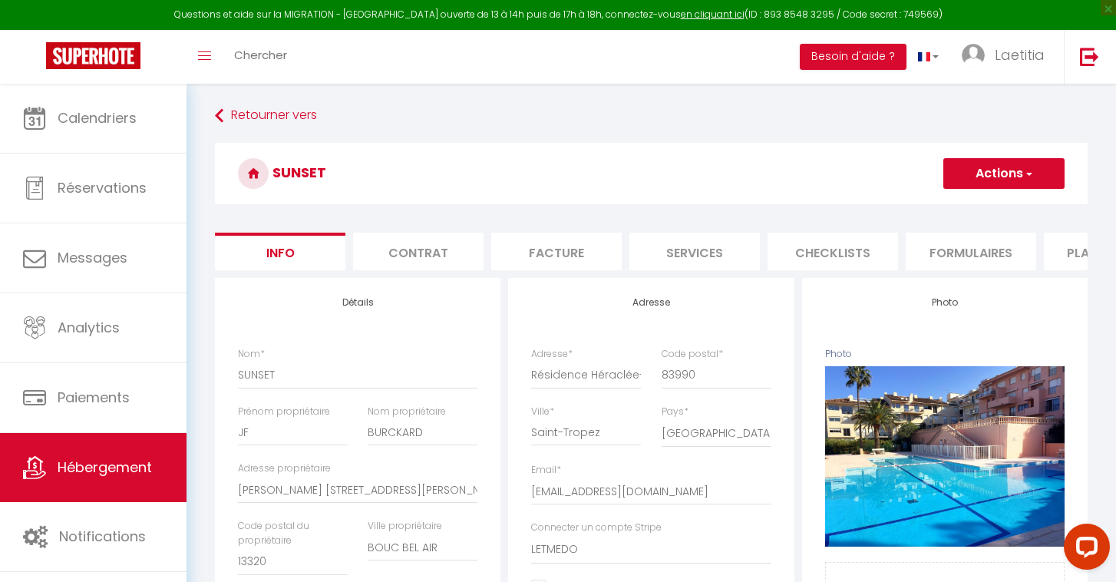
click at [1068, 258] on li "Plateformes" at bounding box center [1109, 252] width 130 height 38
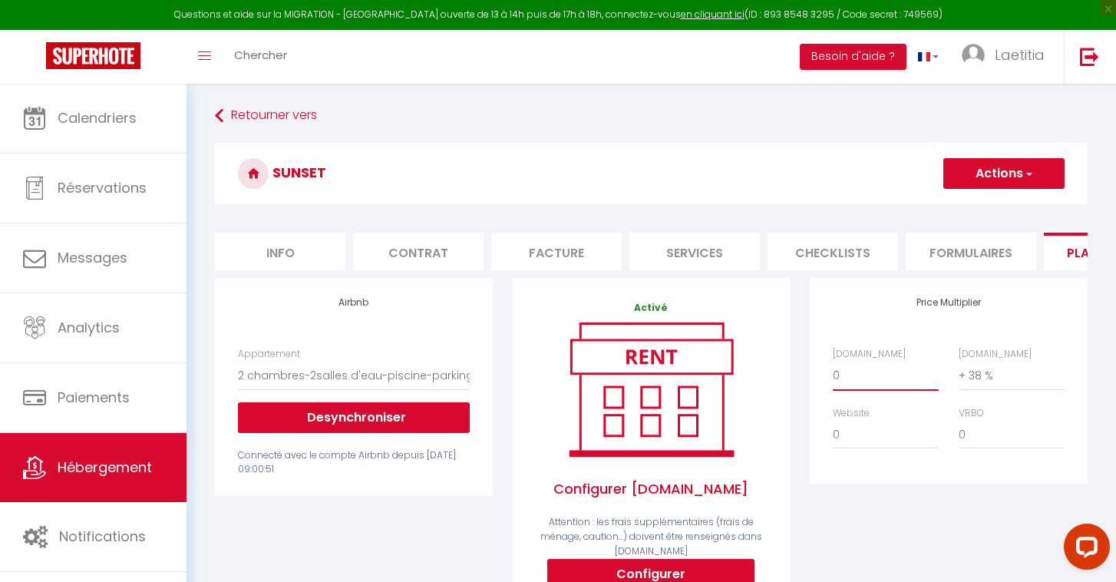
click at [846, 372] on select "0 + 1 % + 2 % + 3 % + 4 % + 5 % + 6 % + 7 % + 8 % + 9 %" at bounding box center [886, 375] width 106 height 29
click at [835, 371] on select "0 + 1 % + 2 % + 3 % + 4 % + 5 % + 6 % + 7 % + 8 % + 9 %" at bounding box center [886, 375] width 106 height 29
select select "+ 20 %"
click at [1016, 183] on button "Actions" at bounding box center [1003, 173] width 121 height 31
click at [997, 213] on link "Enregistrer" at bounding box center [1002, 207] width 121 height 20
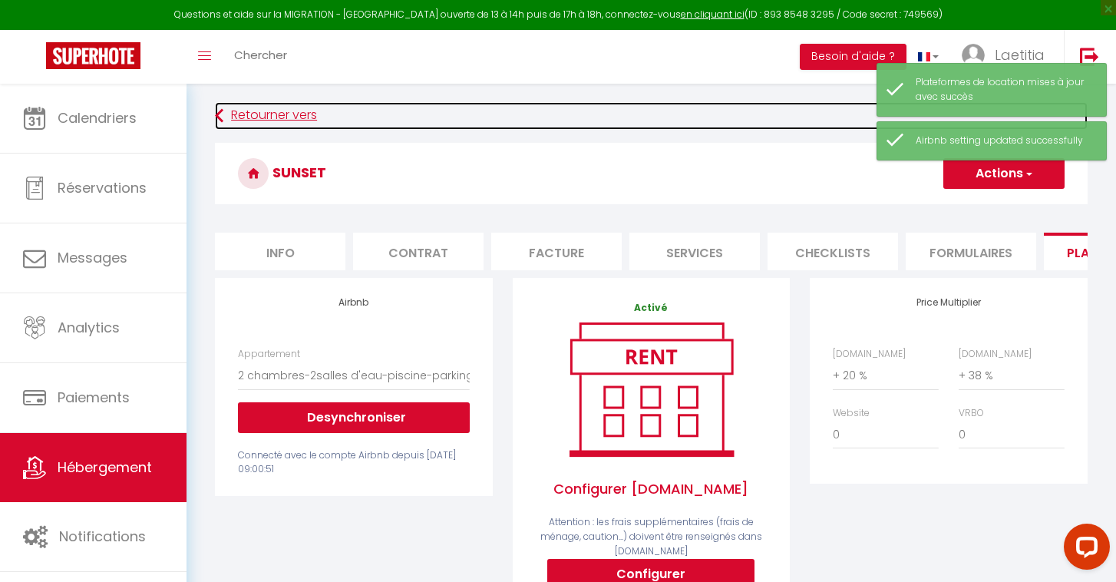
click at [226, 113] on link "Retourner vers" at bounding box center [651, 116] width 873 height 28
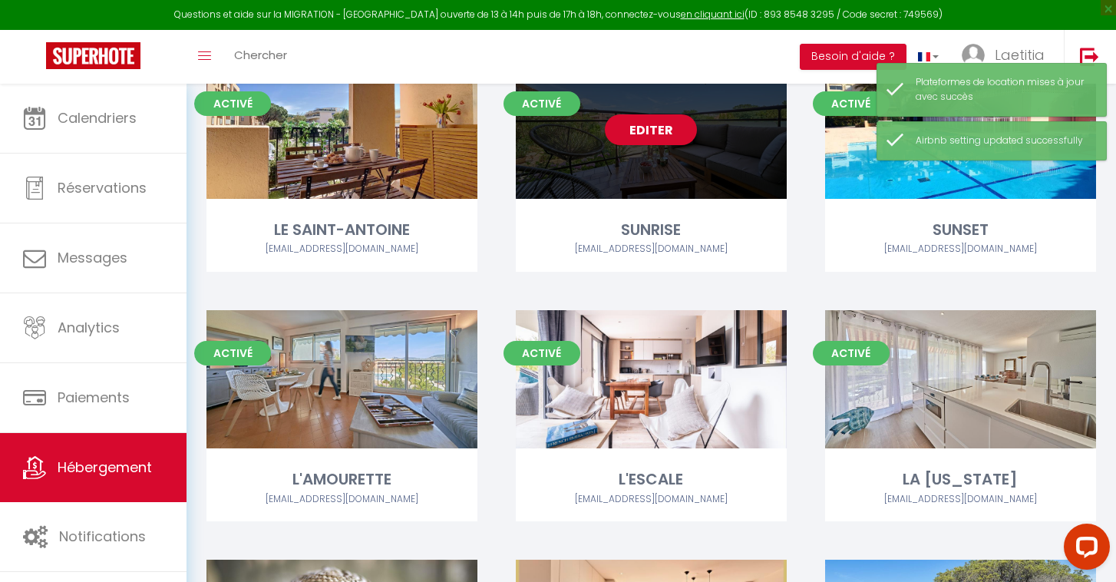
scroll to position [163, 0]
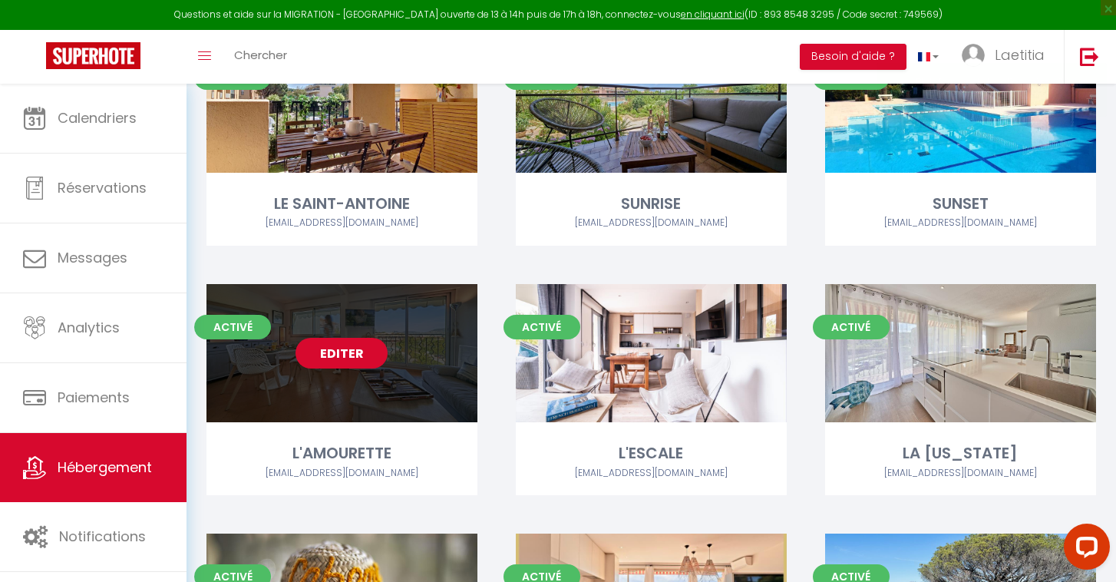
click at [366, 361] on link "Editer" at bounding box center [341, 353] width 92 height 31
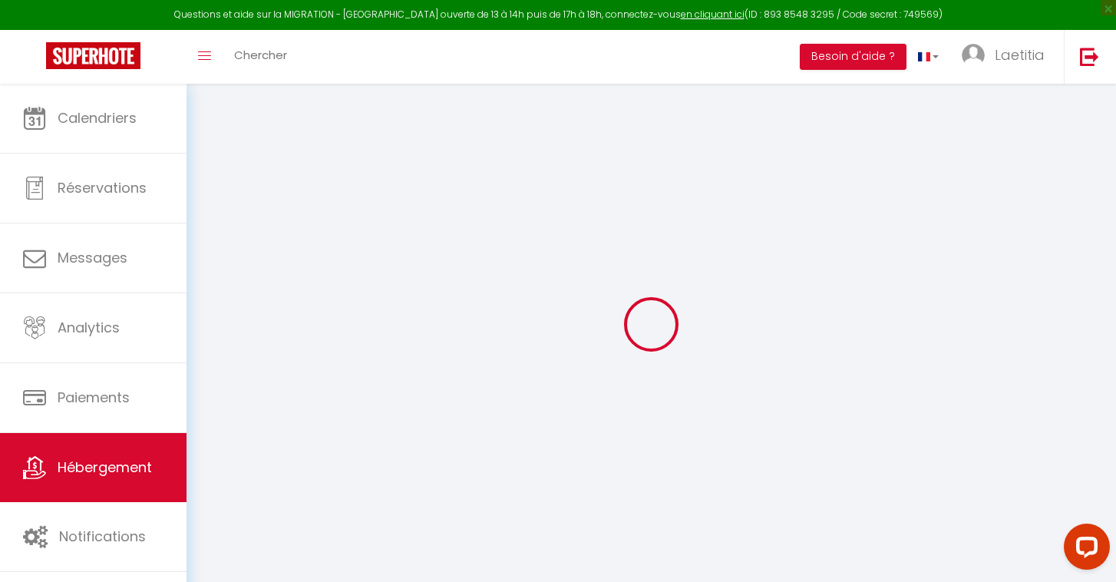
select select "+ 36 %"
checkbox input "false"
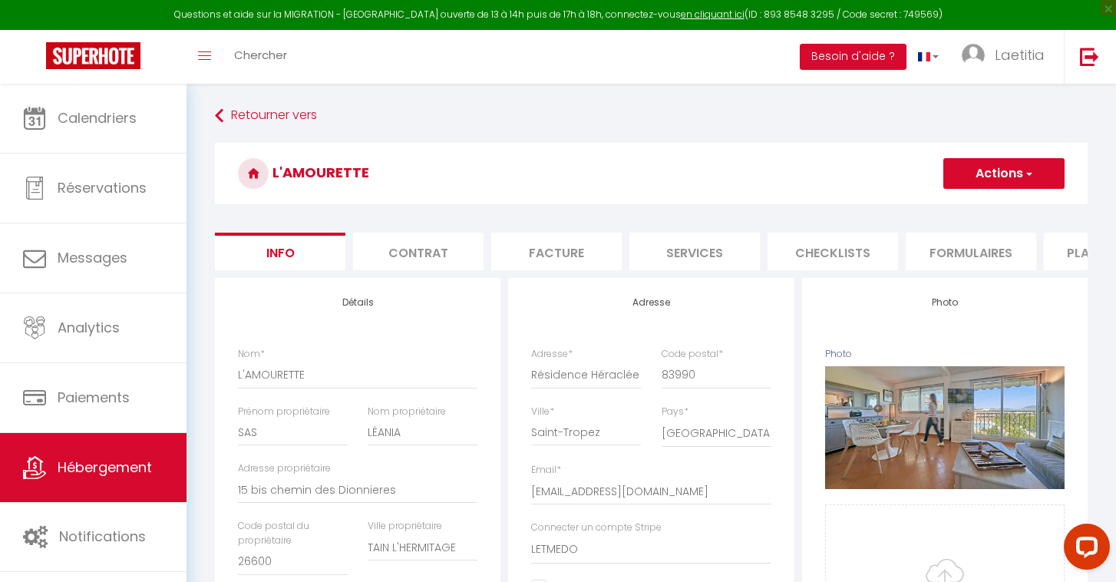
checkbox input "false"
select select "1307-1096903309967723373"
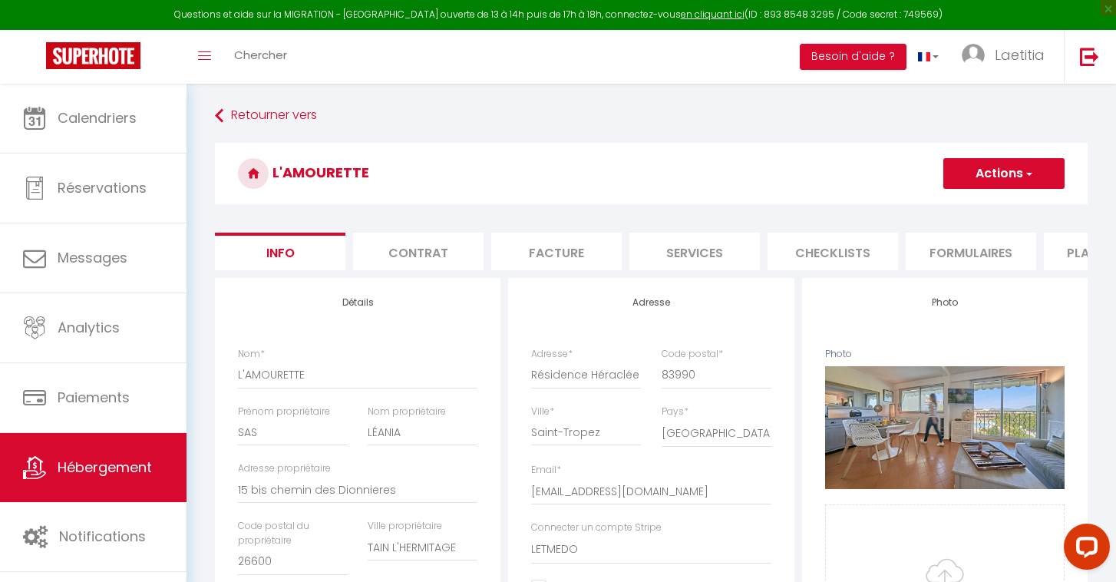
click at [1068, 260] on li "Plateformes" at bounding box center [1109, 252] width 130 height 38
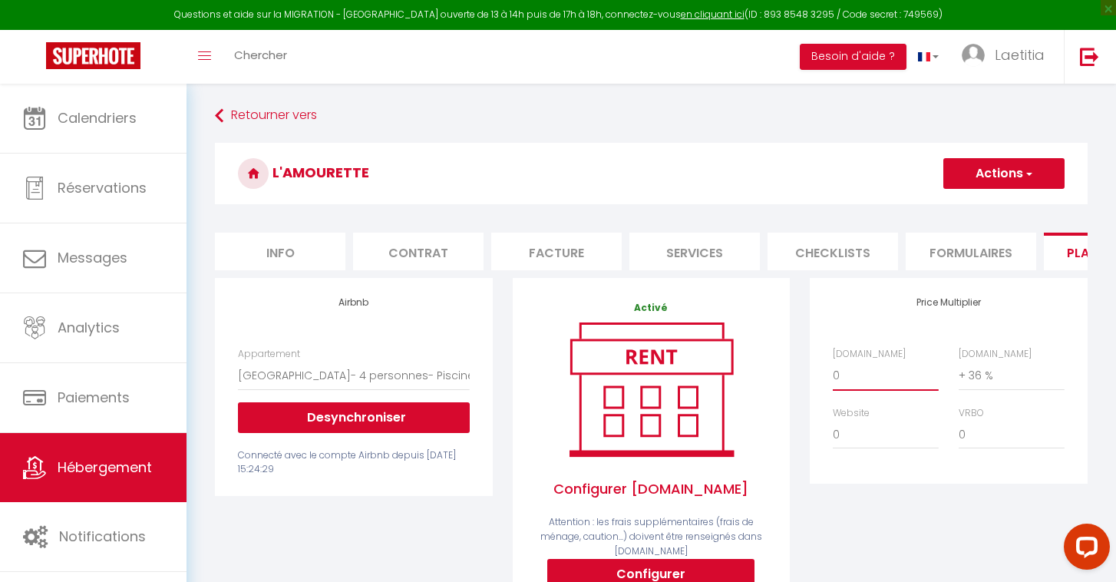
click at [845, 377] on select "0 + 1 % + 2 % + 3 % + 4 % + 5 % + 6 % + 7 % + 8 % + 9 %" at bounding box center [886, 375] width 106 height 29
select select "+ 20 %"
click at [1014, 181] on button "Actions" at bounding box center [1003, 173] width 121 height 31
click at [1011, 203] on link "Enregistrer" at bounding box center [1002, 207] width 121 height 20
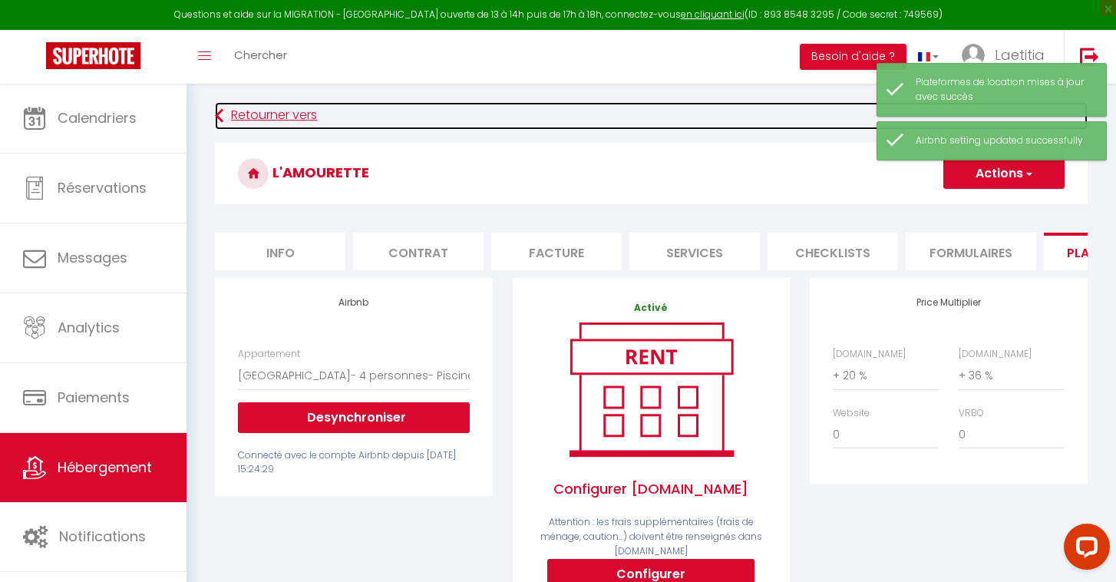
click at [223, 114] on icon at bounding box center [219, 116] width 8 height 28
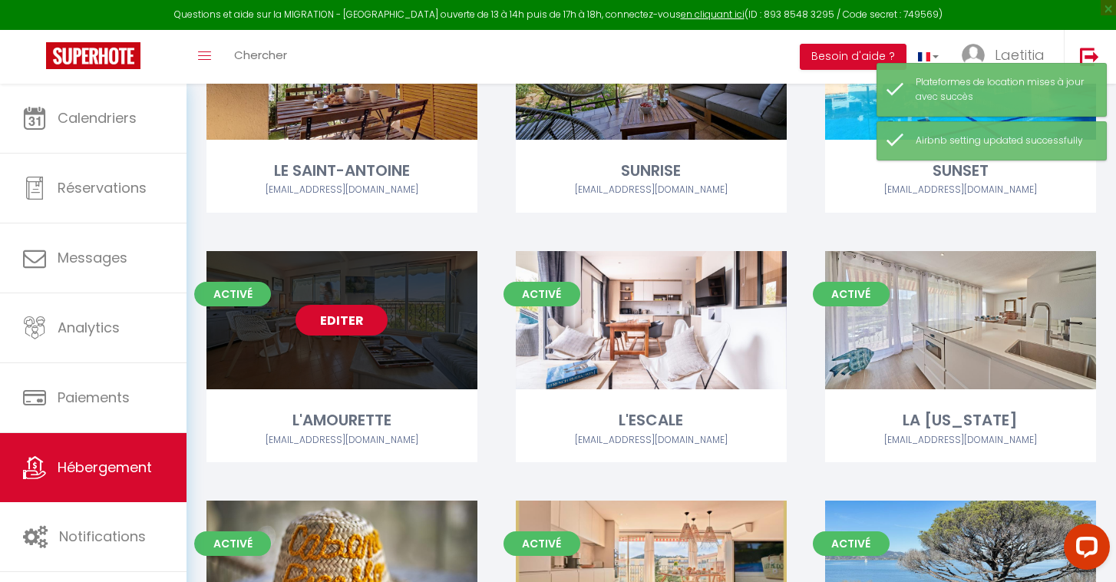
scroll to position [200, 0]
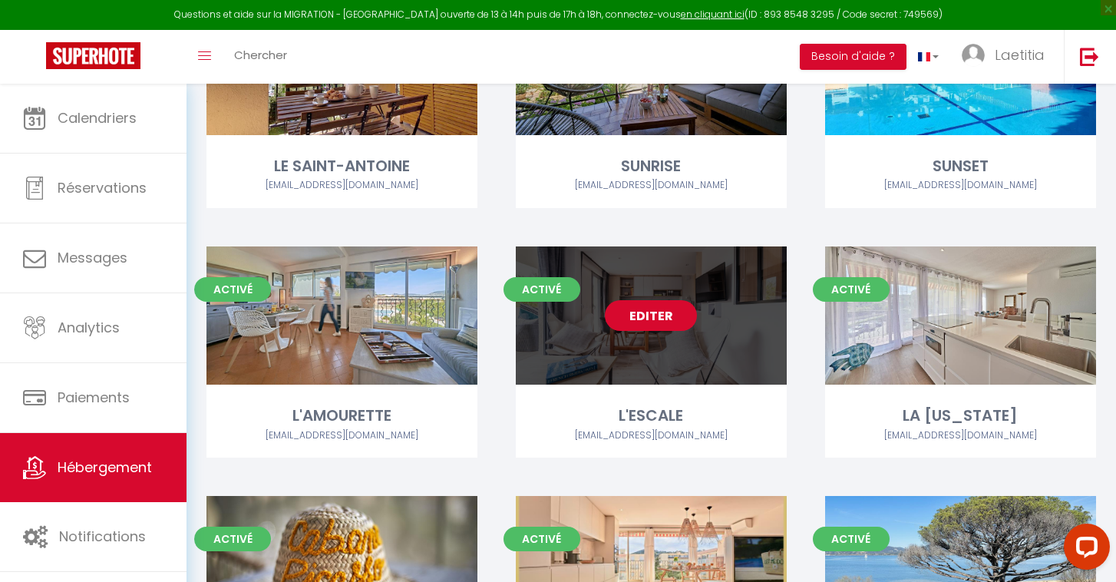
click at [656, 327] on link "Editer" at bounding box center [651, 315] width 92 height 31
select select "3"
select select "2"
select select "1"
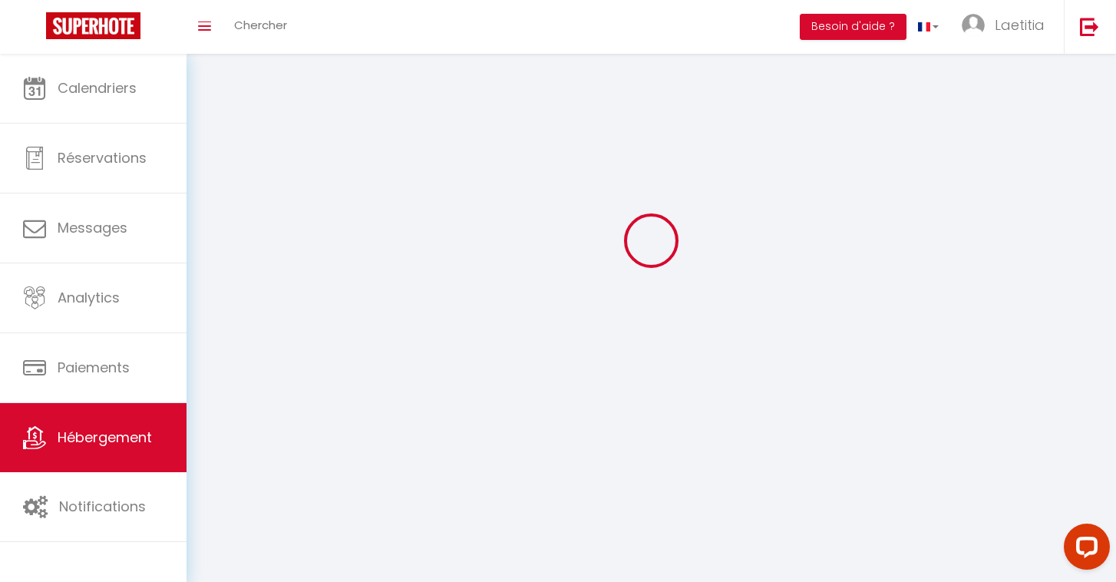
select select
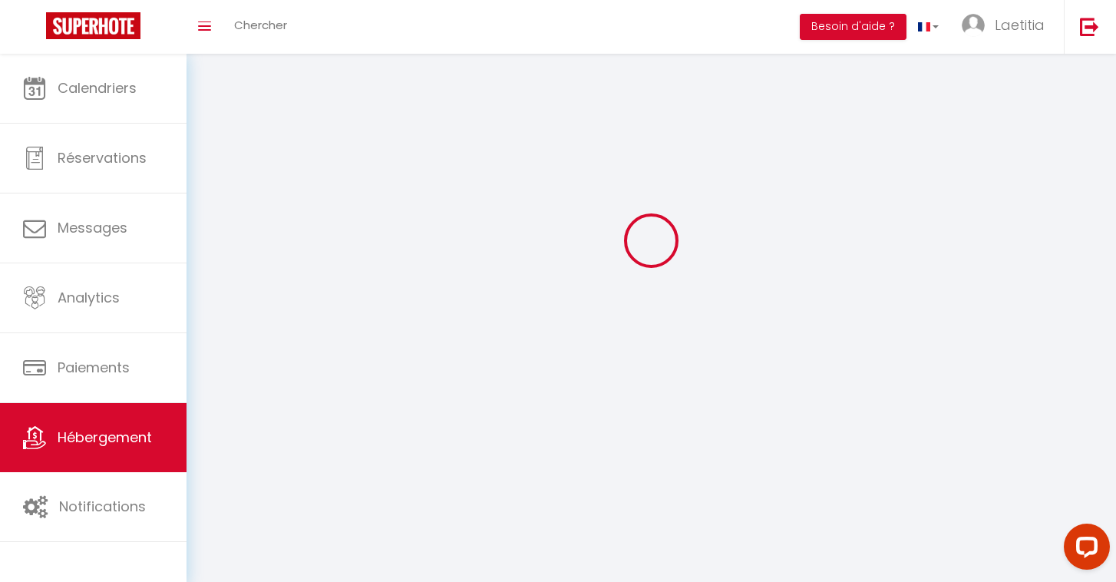
checkbox input "false"
select select
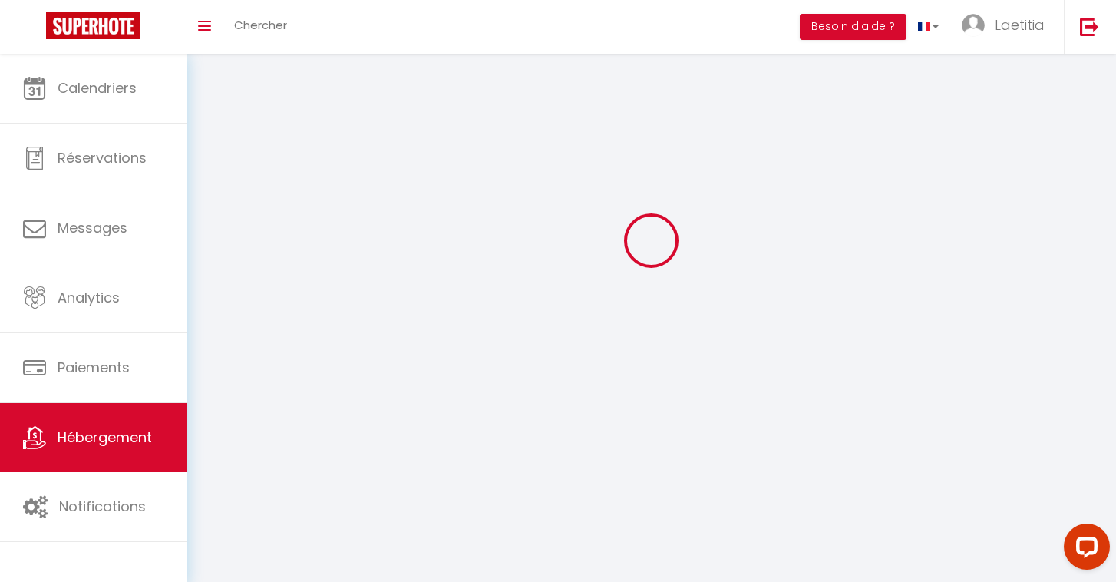
select select
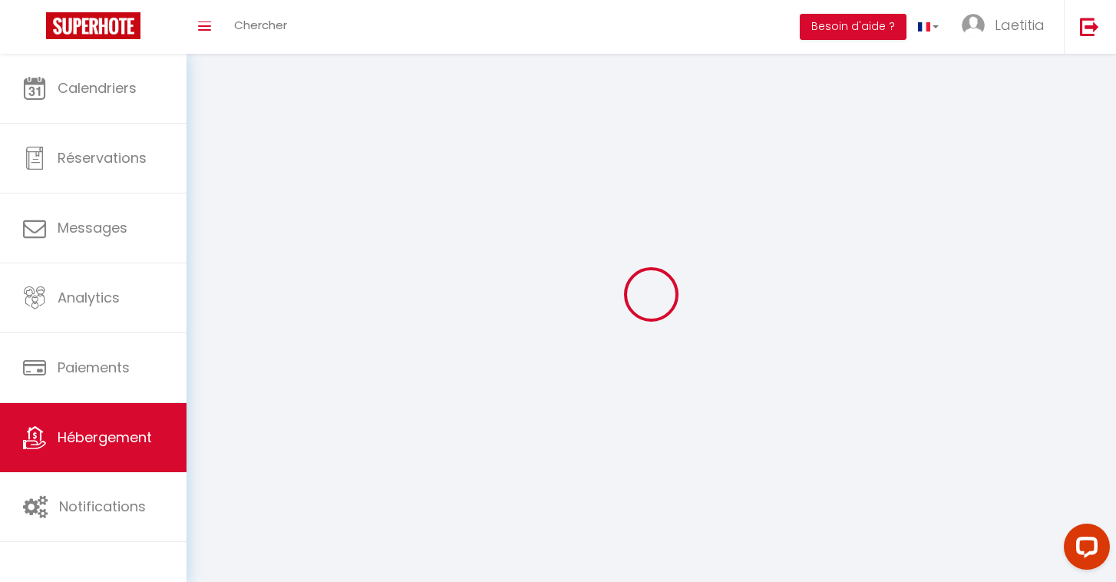
select select
checkbox input "false"
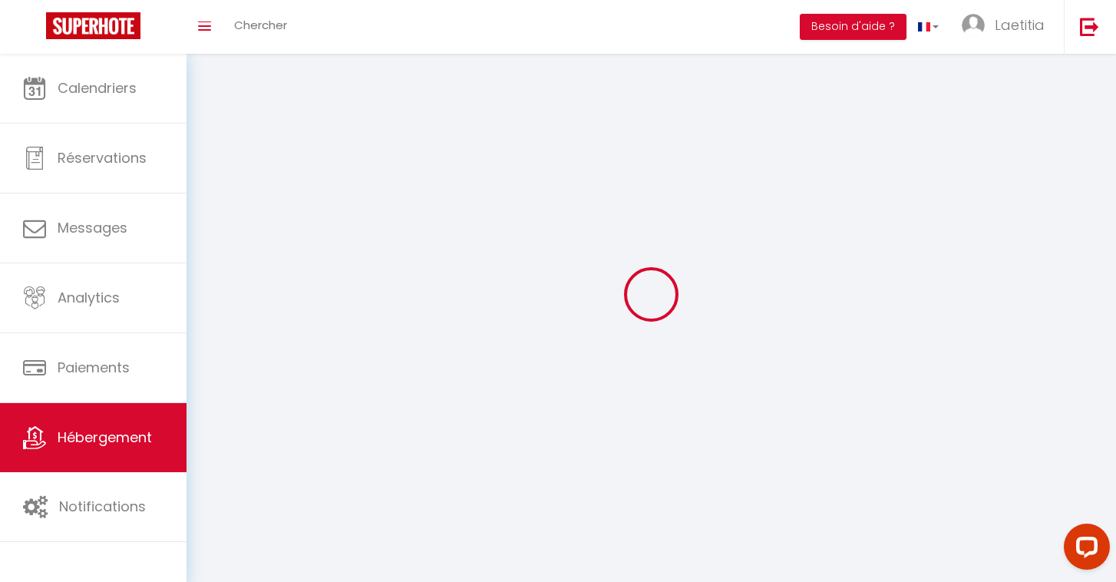
select select
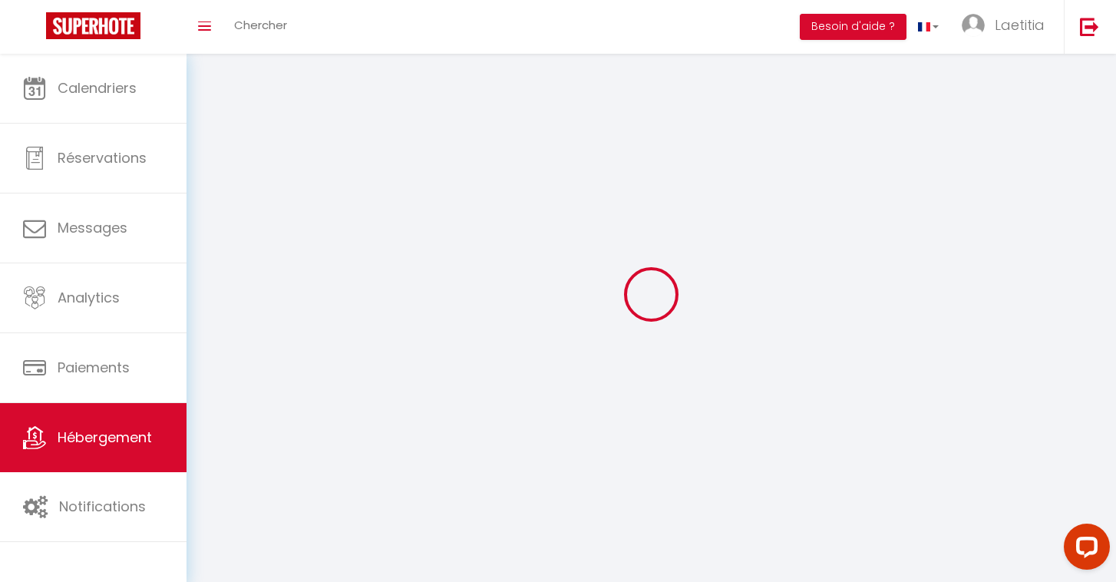
select select
checkbox input "false"
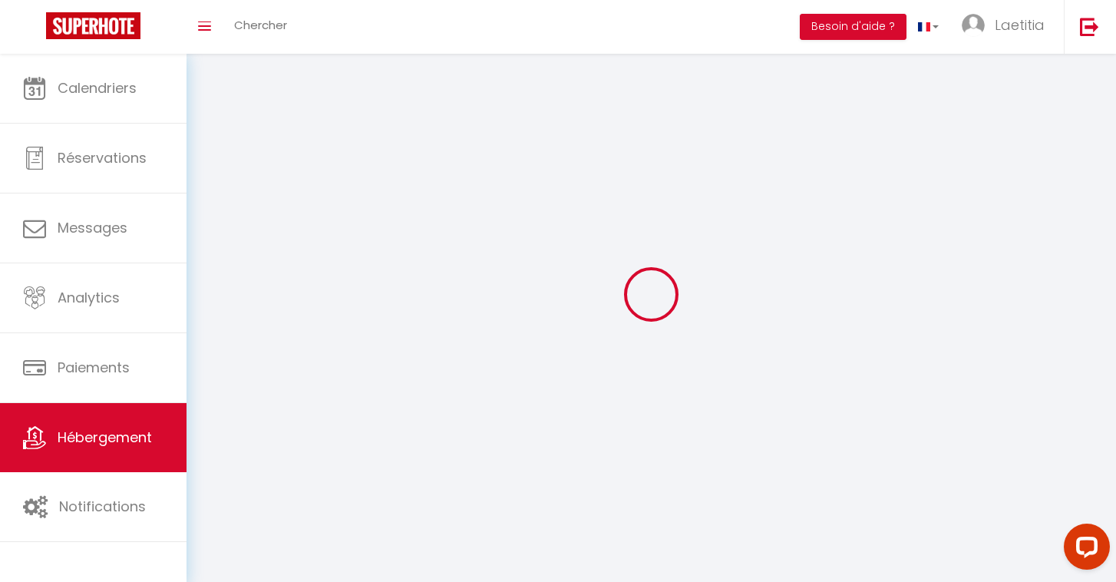
checkbox input "false"
select select
select select "28"
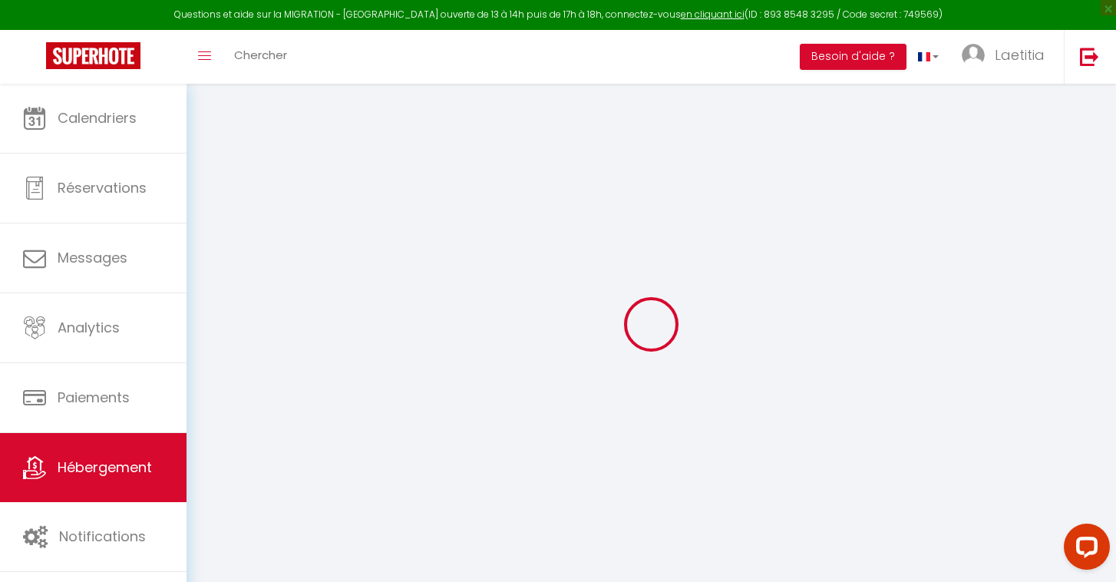
select select
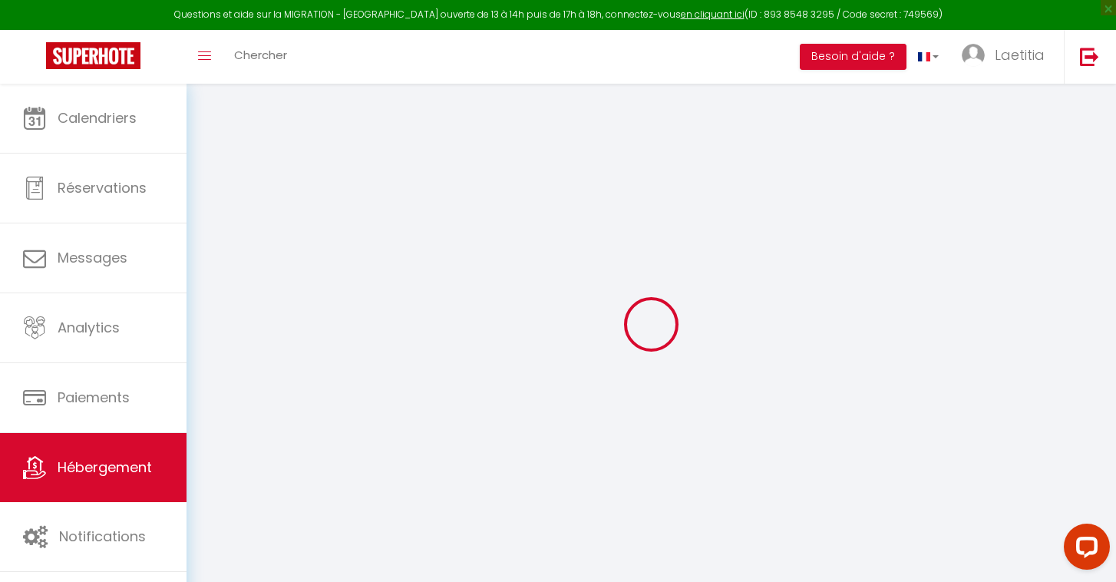
select select
checkbox input "false"
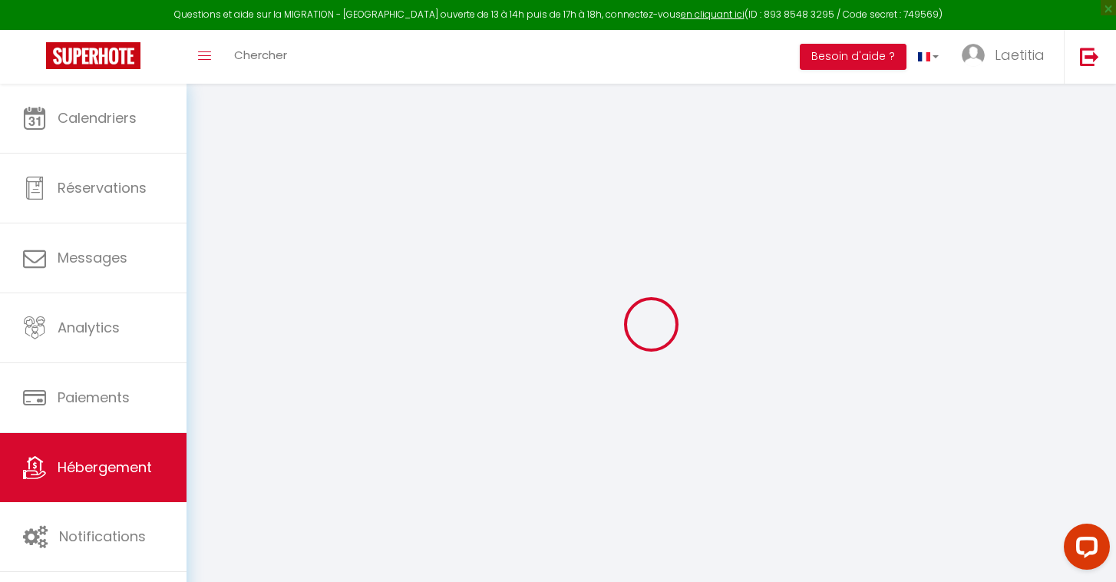
select select
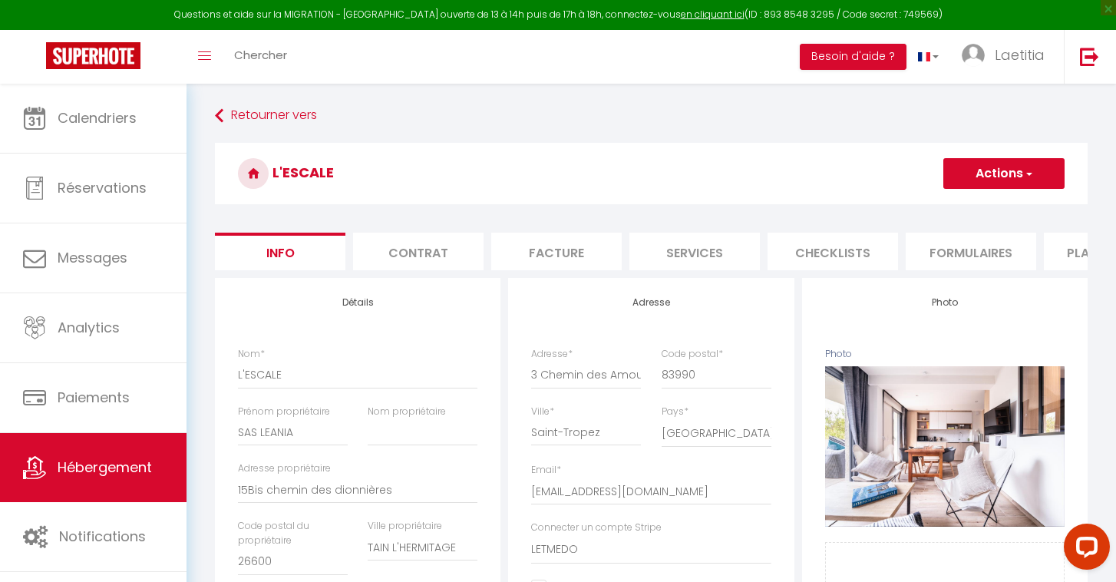
click at [1077, 246] on li "Plateformes" at bounding box center [1109, 252] width 130 height 38
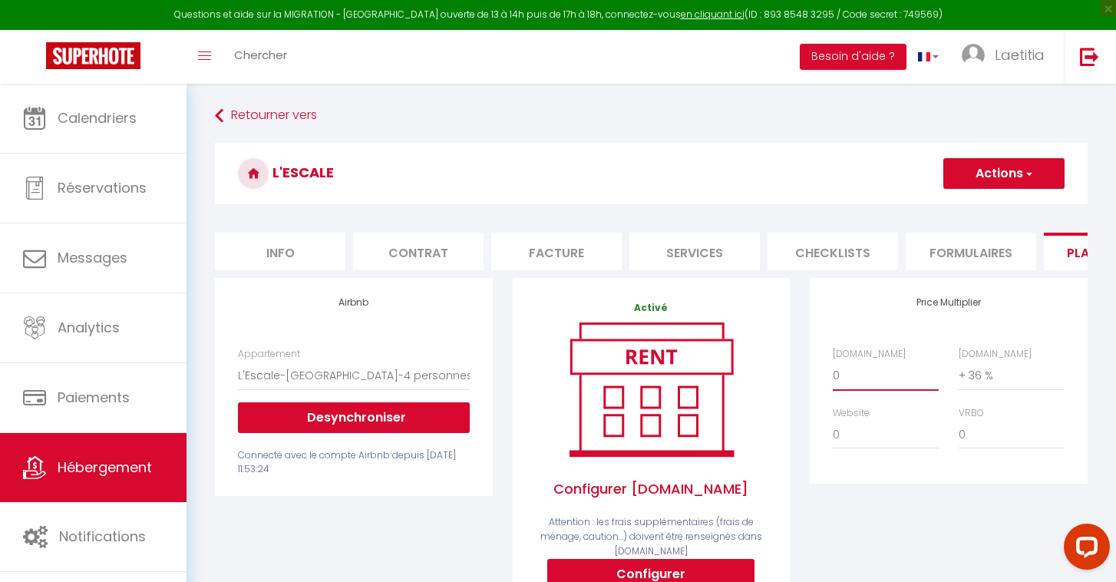
click at [847, 367] on select "0 + 1 % + 2 % + 3 % + 4 % + 5 % + 6 % + 7 % + 8 % + 9 %" at bounding box center [886, 375] width 106 height 29
click at [1021, 181] on button "Actions" at bounding box center [1003, 173] width 121 height 31
click at [1006, 212] on link "Enregistrer" at bounding box center [1002, 207] width 121 height 20
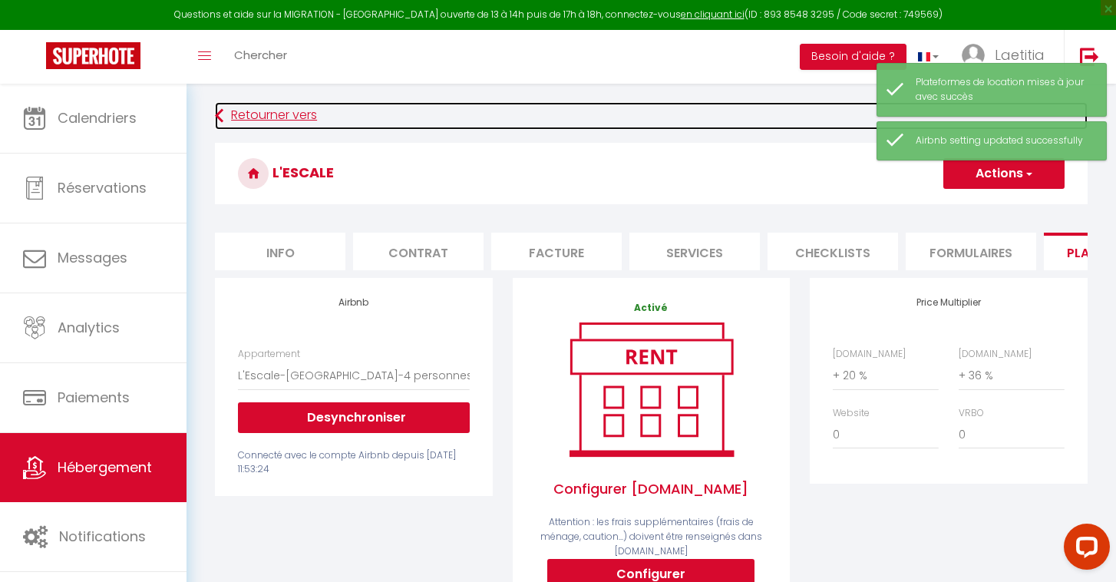
click at [243, 117] on link "Retourner vers" at bounding box center [651, 116] width 873 height 28
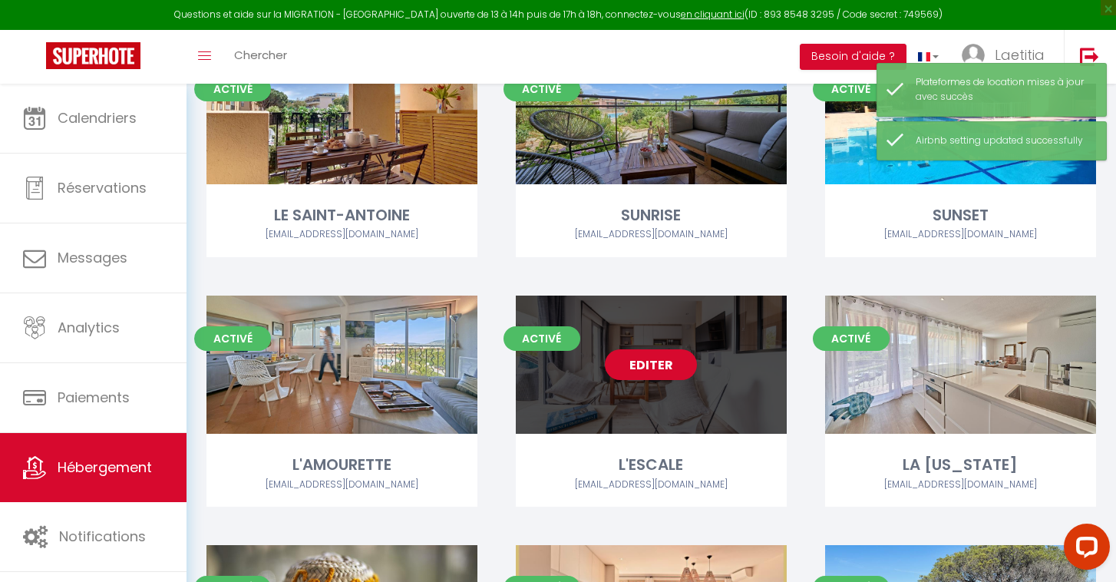
scroll to position [152, 0]
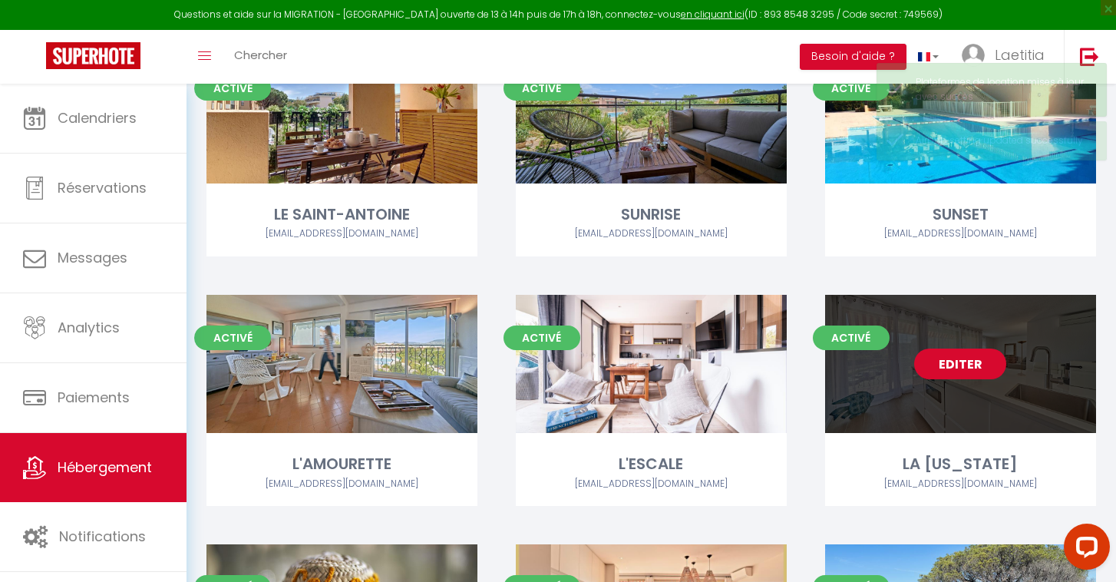
click at [967, 378] on link "Editer" at bounding box center [960, 363] width 92 height 31
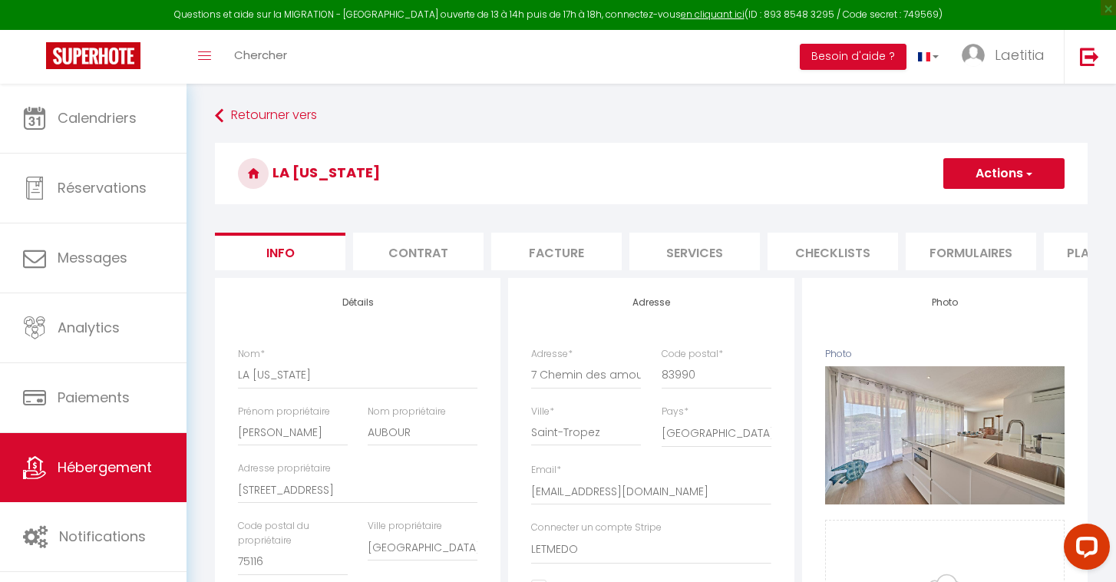
click at [1058, 254] on li "Plateformes" at bounding box center [1109, 252] width 130 height 38
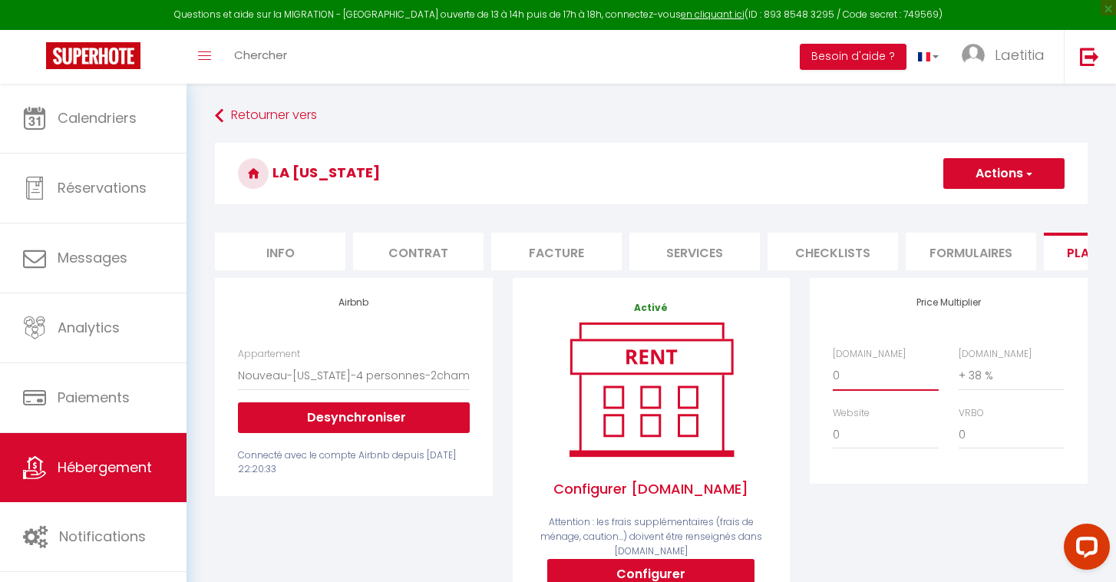
click at [843, 372] on select "0 + 1 % + 2 % + 3 % + 4 % + 5 % + 6 % + 7 % + 8 % + 9 %" at bounding box center [886, 375] width 106 height 29
click at [1038, 177] on button "Actions" at bounding box center [1003, 173] width 121 height 31
click at [1004, 206] on link "Enregistrer" at bounding box center [1002, 207] width 121 height 20
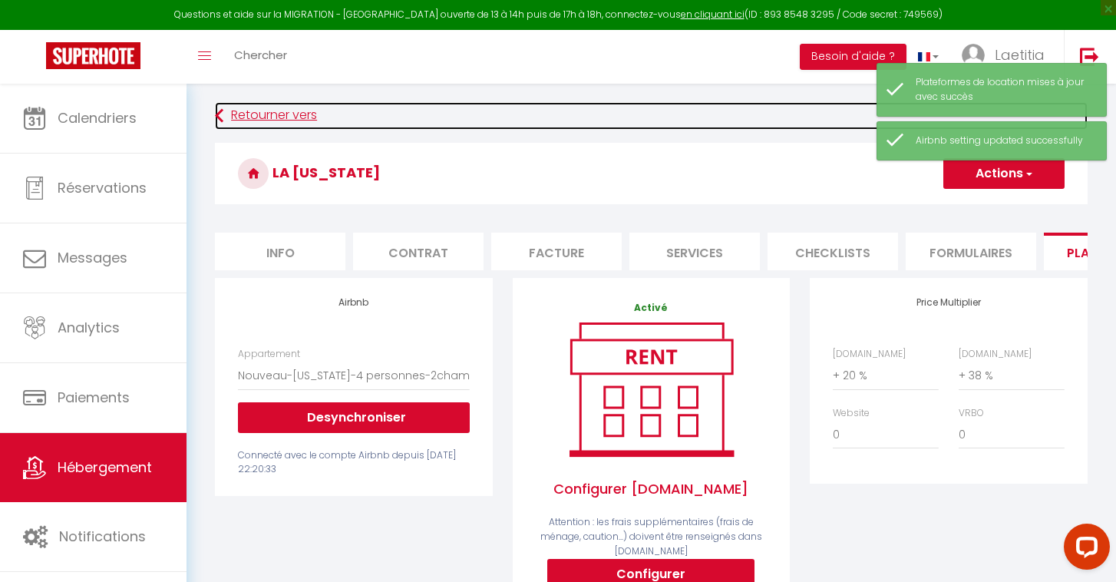
click at [227, 111] on link "Retourner vers" at bounding box center [651, 116] width 873 height 28
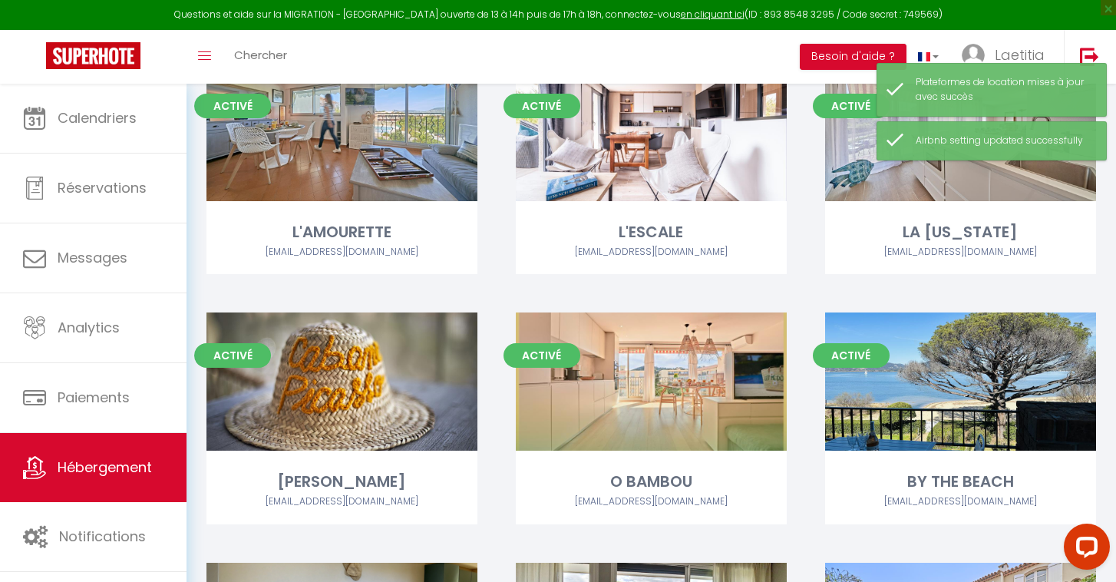
scroll to position [398, 0]
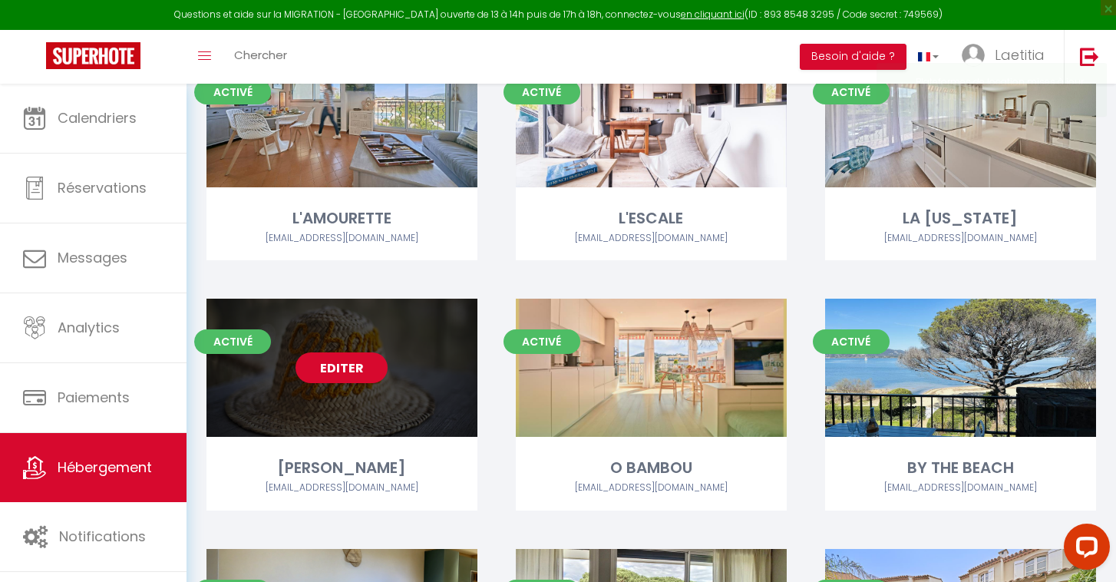
click at [334, 375] on link "Editer" at bounding box center [341, 367] width 92 height 31
click at [333, 371] on link "Editer" at bounding box center [341, 367] width 92 height 31
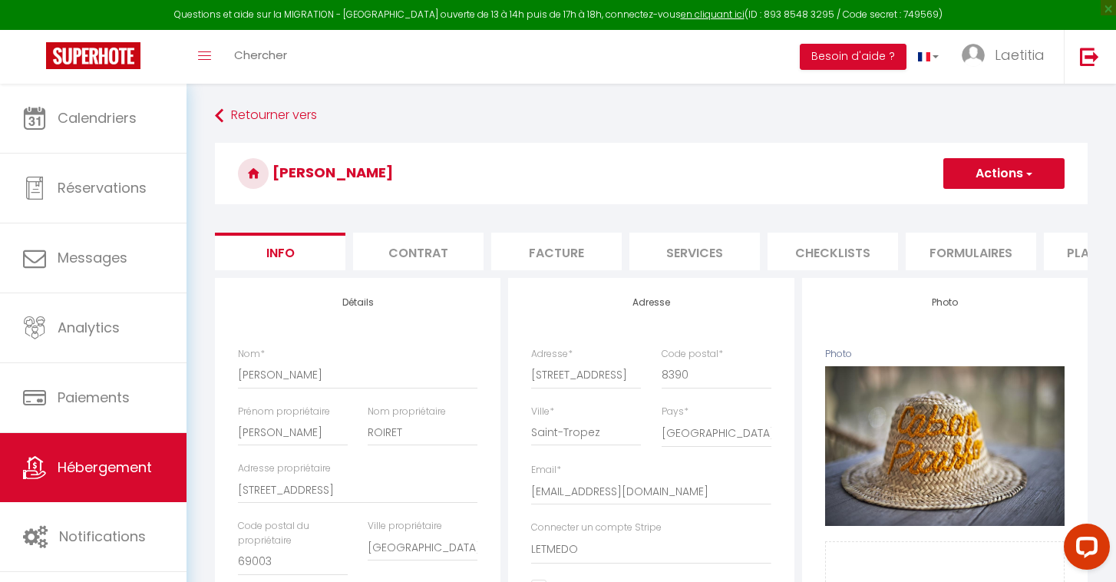
click at [1062, 258] on li "Plateformes" at bounding box center [1109, 252] width 130 height 38
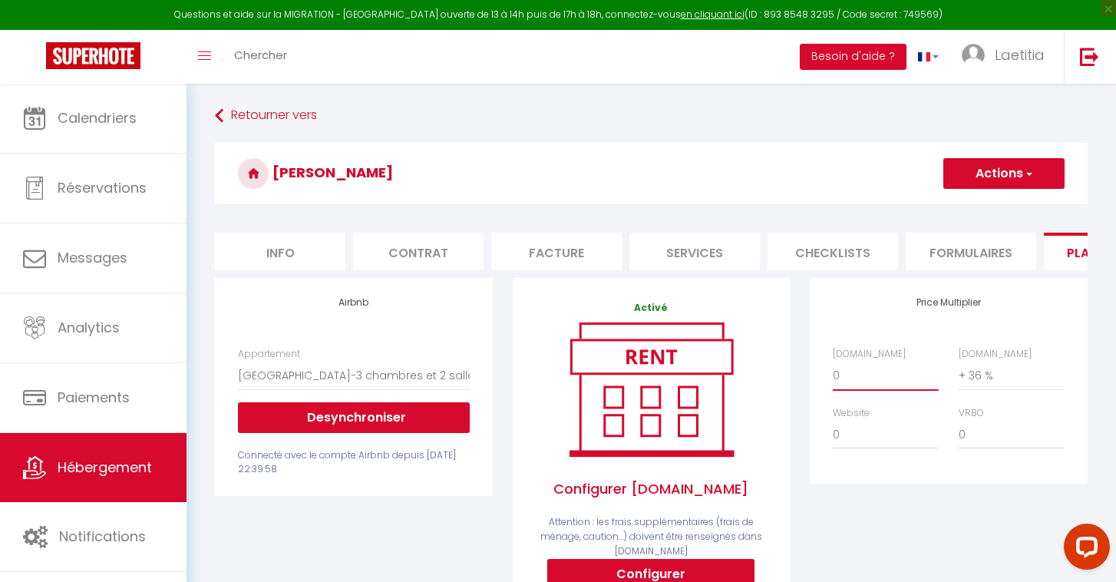
click at [856, 363] on select "0 + 1 % + 2 % + 3 % + 4 % + 5 % + 6 % + 7 % + 8 % + 9 %" at bounding box center [886, 375] width 106 height 29
click at [1033, 167] on button "Actions" at bounding box center [1003, 173] width 121 height 31
click at [1007, 204] on link "Enregistrer" at bounding box center [1002, 207] width 121 height 20
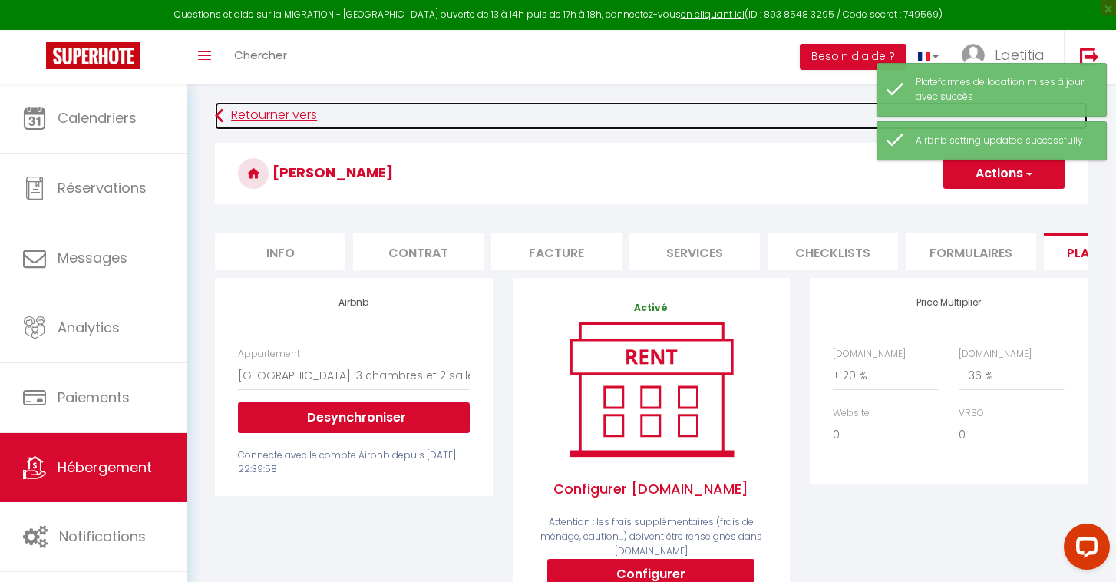
click at [222, 114] on icon at bounding box center [219, 116] width 8 height 28
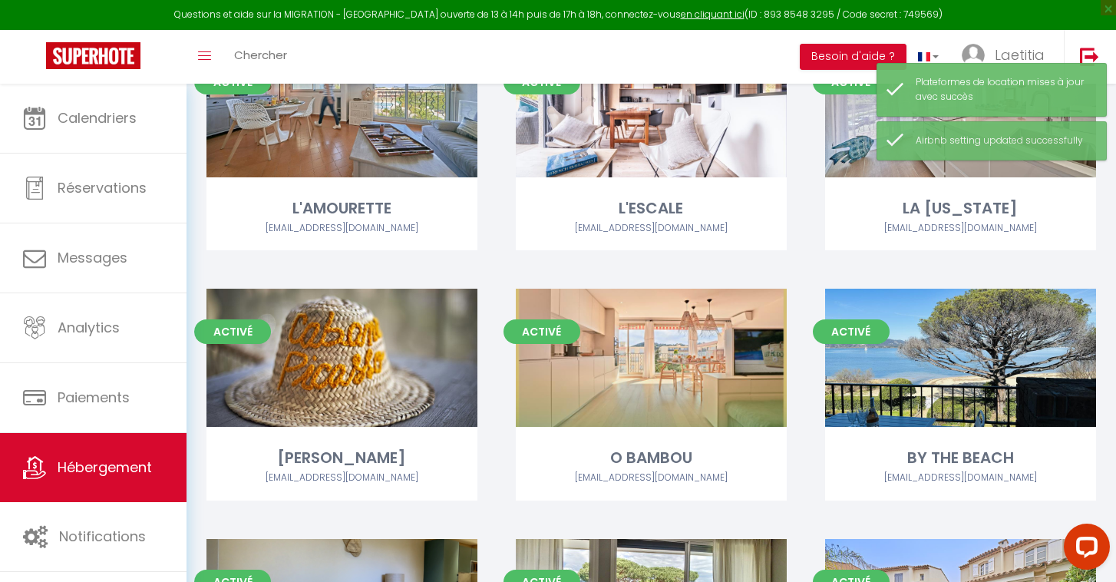
scroll to position [409, 0]
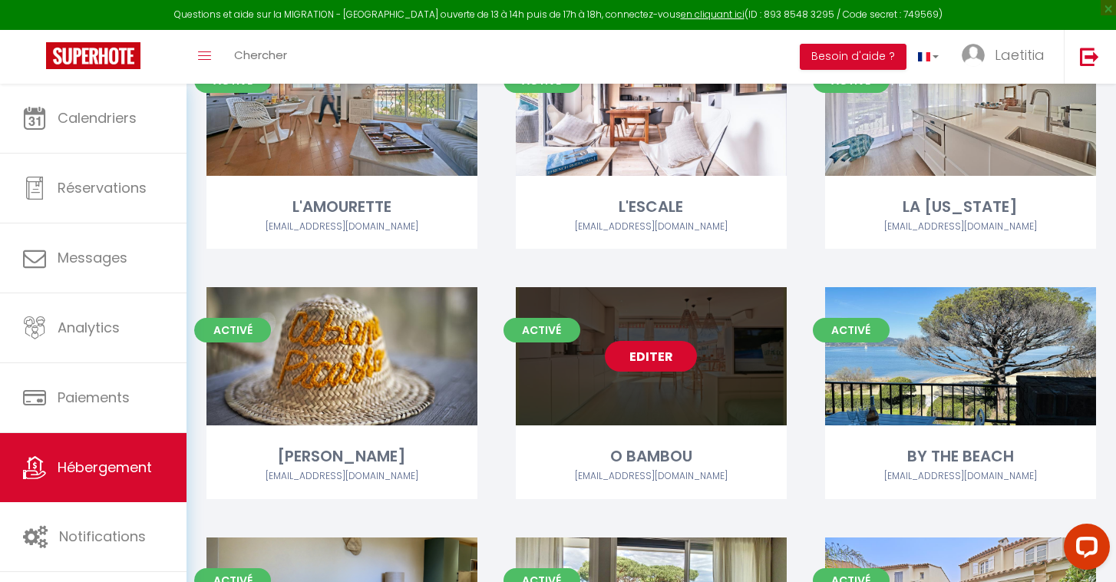
click at [658, 360] on link "Editer" at bounding box center [651, 356] width 92 height 31
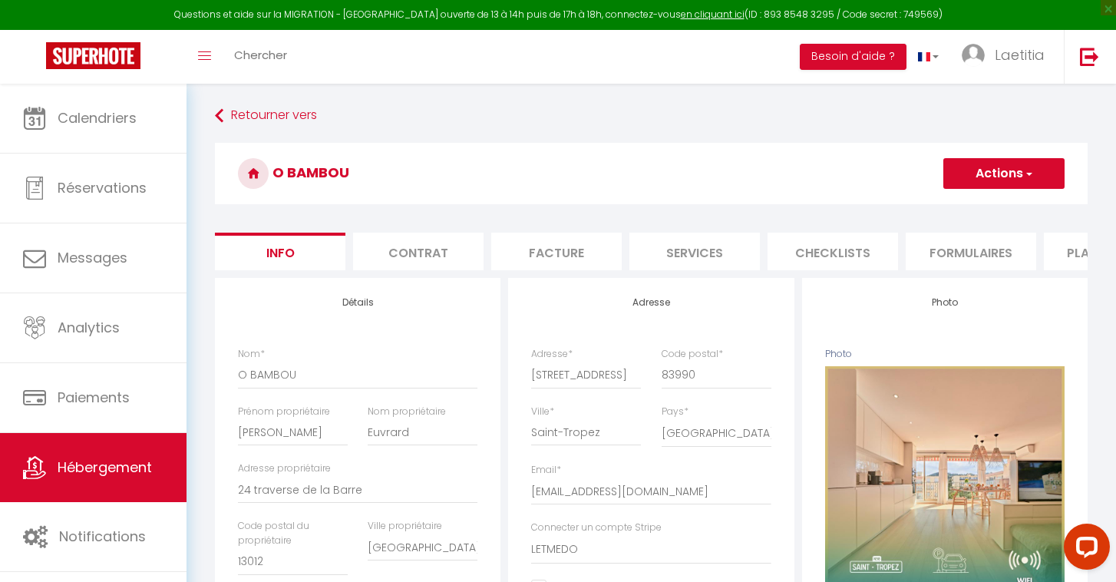
click at [1034, 178] on button "Actions" at bounding box center [1003, 173] width 121 height 31
click at [1027, 178] on span "button" at bounding box center [1028, 173] width 10 height 15
click at [1058, 245] on li "Plateformes" at bounding box center [1109, 252] width 130 height 38
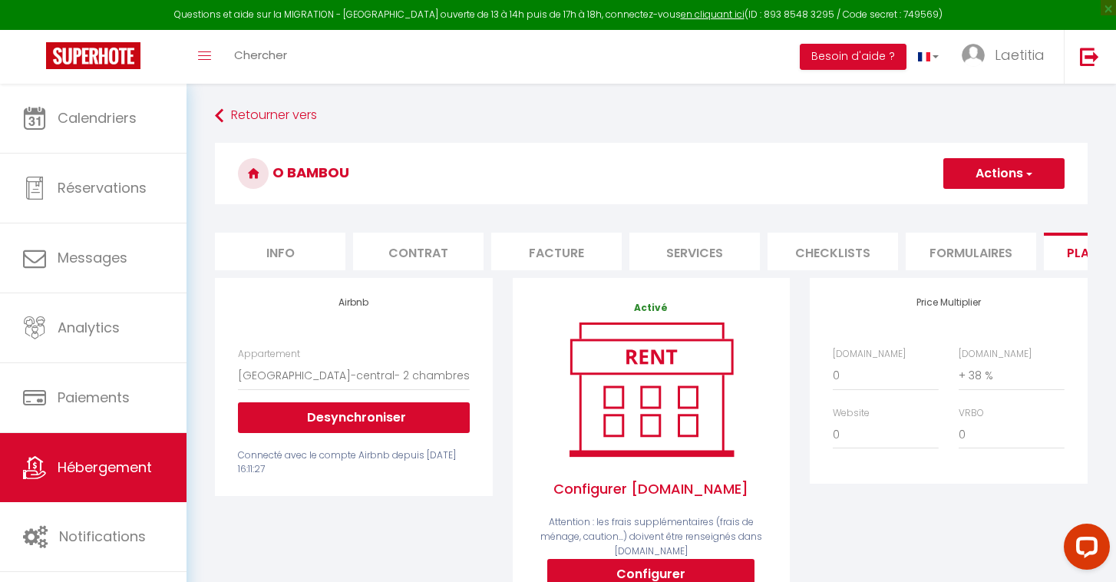
click at [866, 361] on label "[DOMAIN_NAME]" at bounding box center [869, 354] width 73 height 15
click at [866, 361] on select "0 + 1 % + 2 % + 3 % + 4 % + 5 % + 6 % + 7 % + 8 % + 9 %" at bounding box center [886, 375] width 106 height 29
click at [863, 381] on select "0 + 1 % + 2 % + 3 % + 4 % + 5 % + 6 % + 7 % + 8 % + 9 %" at bounding box center [886, 375] width 106 height 29
click at [1017, 173] on button "Actions" at bounding box center [1003, 173] width 121 height 31
click at [997, 205] on link "Enregistrer" at bounding box center [1002, 207] width 121 height 20
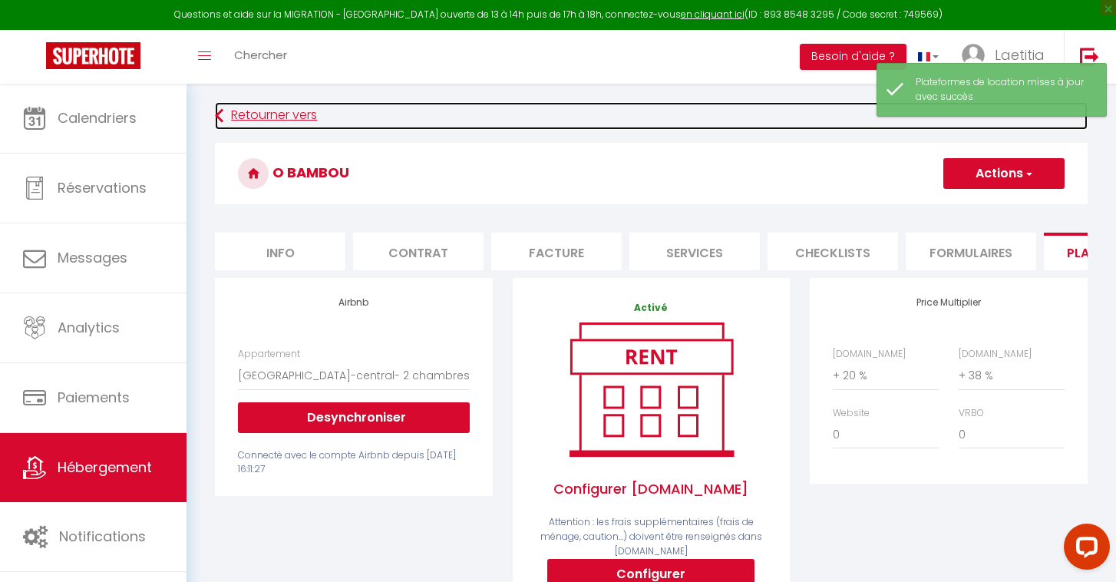
click at [229, 109] on link "Retourner vers" at bounding box center [651, 116] width 873 height 28
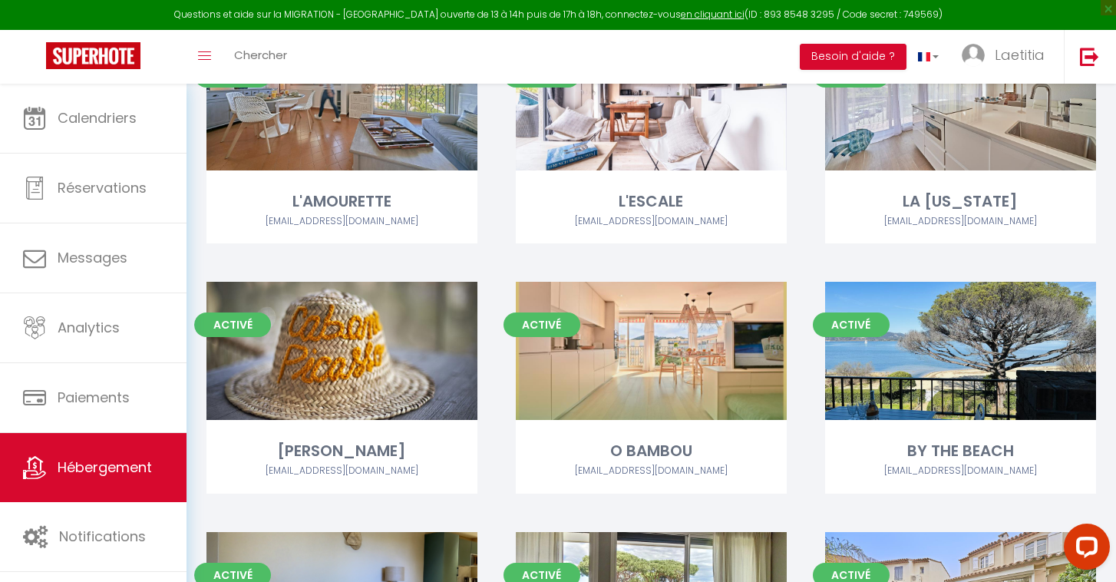
scroll to position [421, 0]
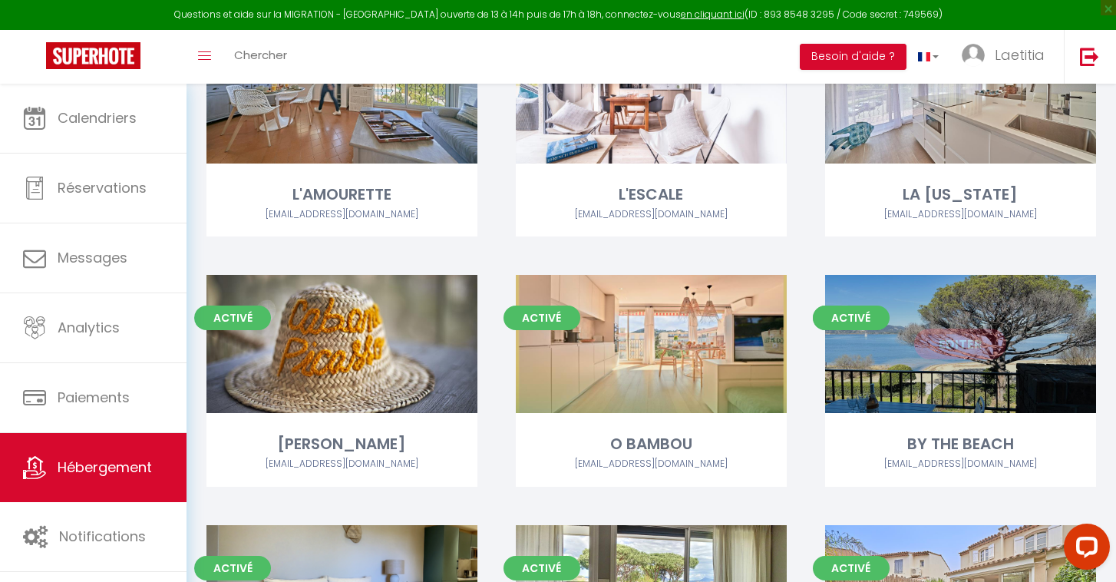
click at [936, 343] on link "Editer" at bounding box center [960, 343] width 92 height 31
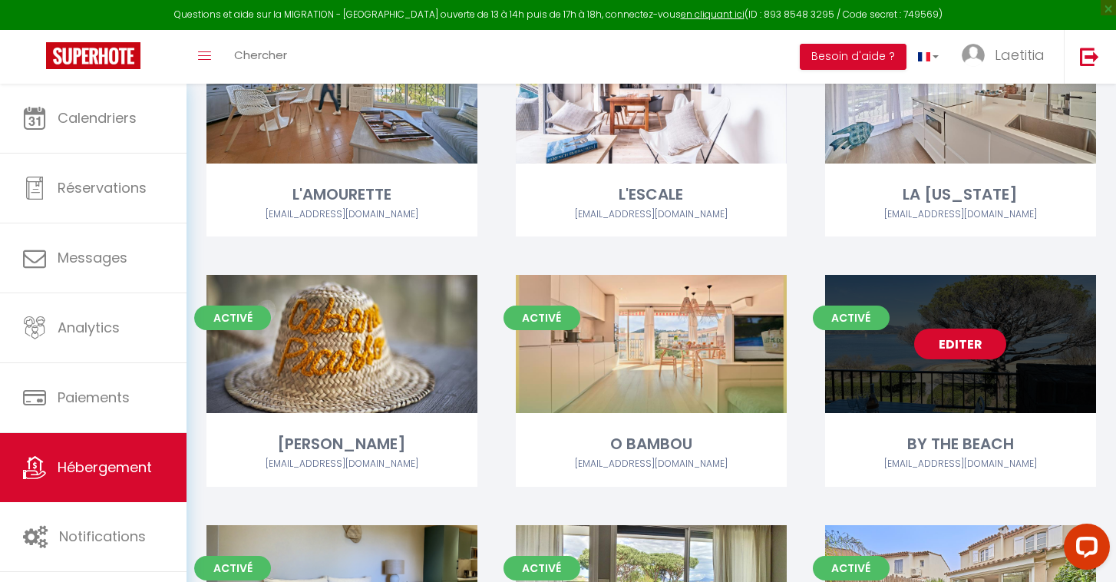
click at [951, 338] on link "Editer" at bounding box center [960, 343] width 92 height 31
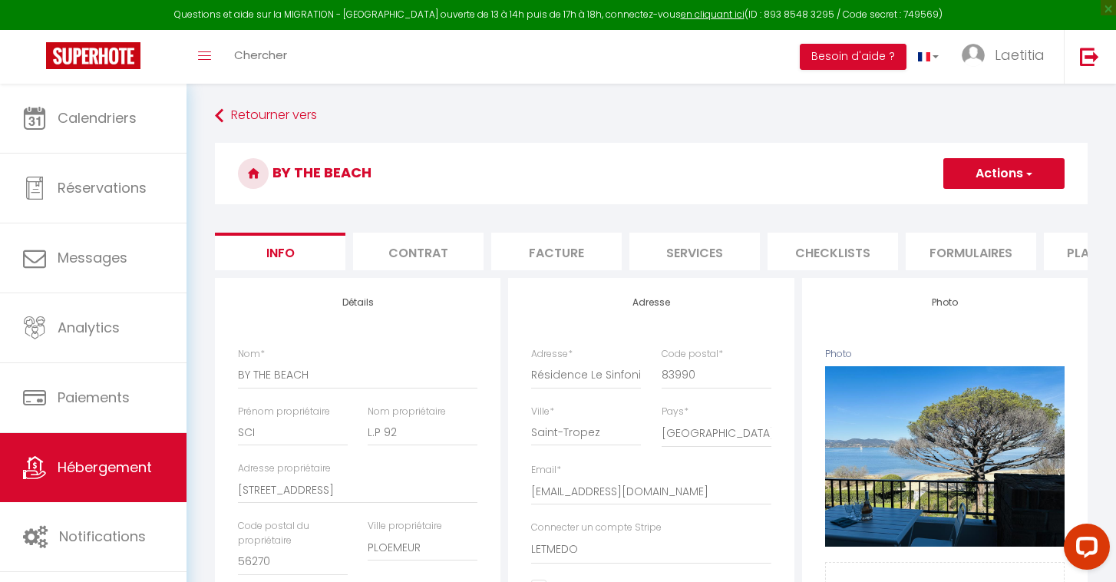
click at [1064, 266] on li "Plateformes" at bounding box center [1109, 252] width 130 height 38
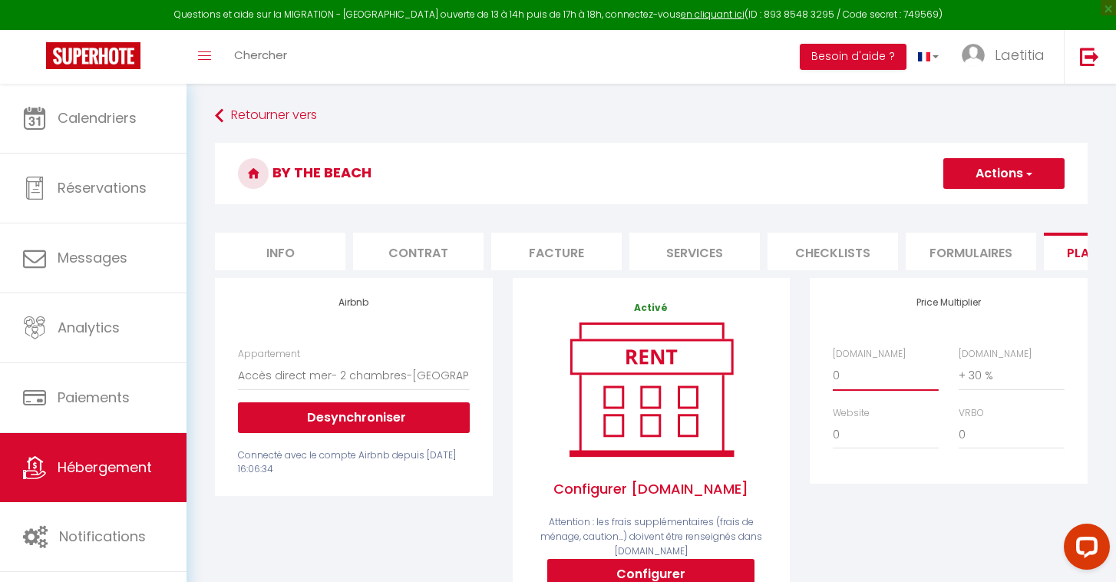
click at [846, 375] on select "0 + 1 % + 2 % + 3 % + 4 % + 5 % + 6 % + 7 % + 8 % + 9 %" at bounding box center [886, 375] width 106 height 29
click at [1012, 180] on button "Actions" at bounding box center [1003, 173] width 121 height 31
click at [1008, 207] on link "Enregistrer" at bounding box center [1002, 207] width 121 height 20
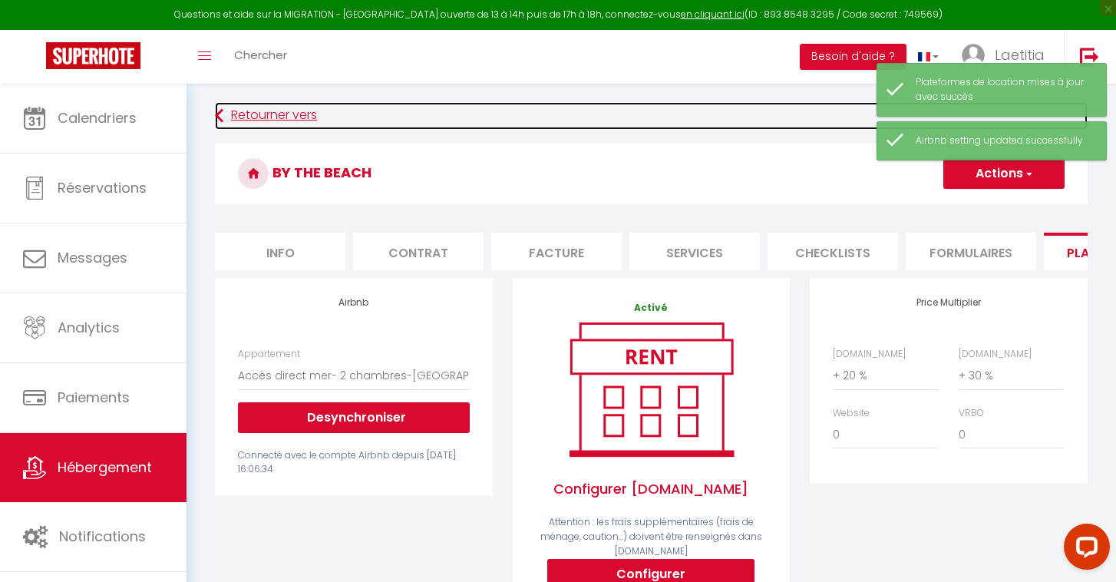
click at [226, 113] on link "Retourner vers" at bounding box center [651, 116] width 873 height 28
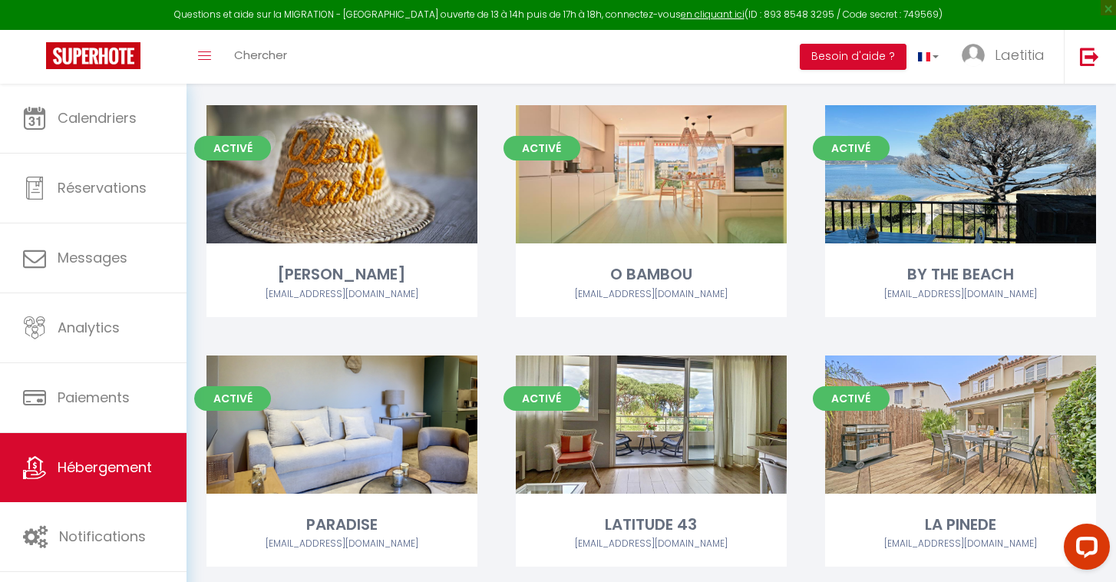
scroll to position [604, 0]
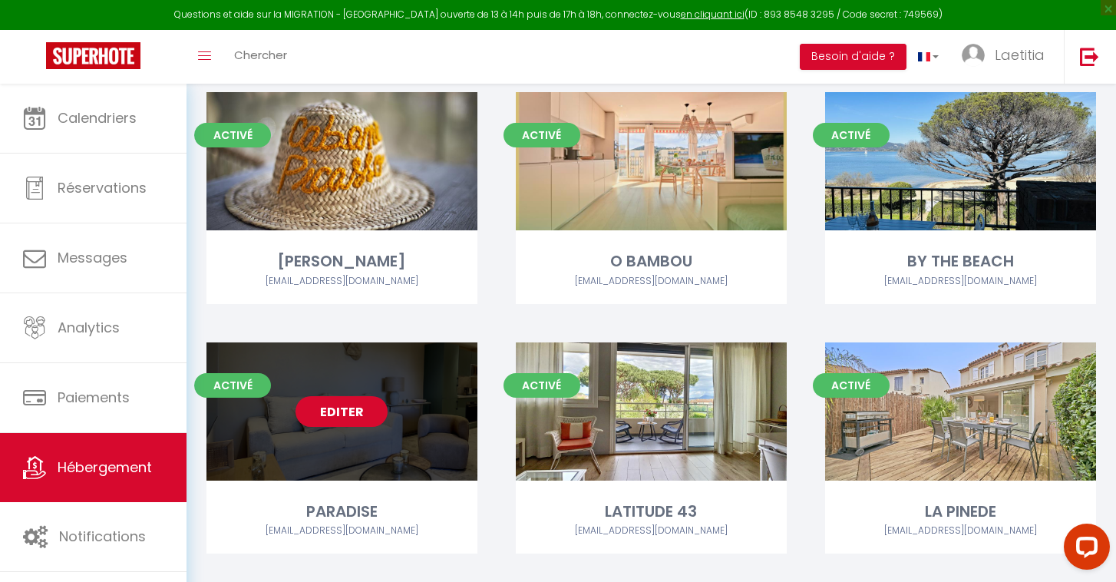
click at [321, 408] on link "Editer" at bounding box center [341, 411] width 92 height 31
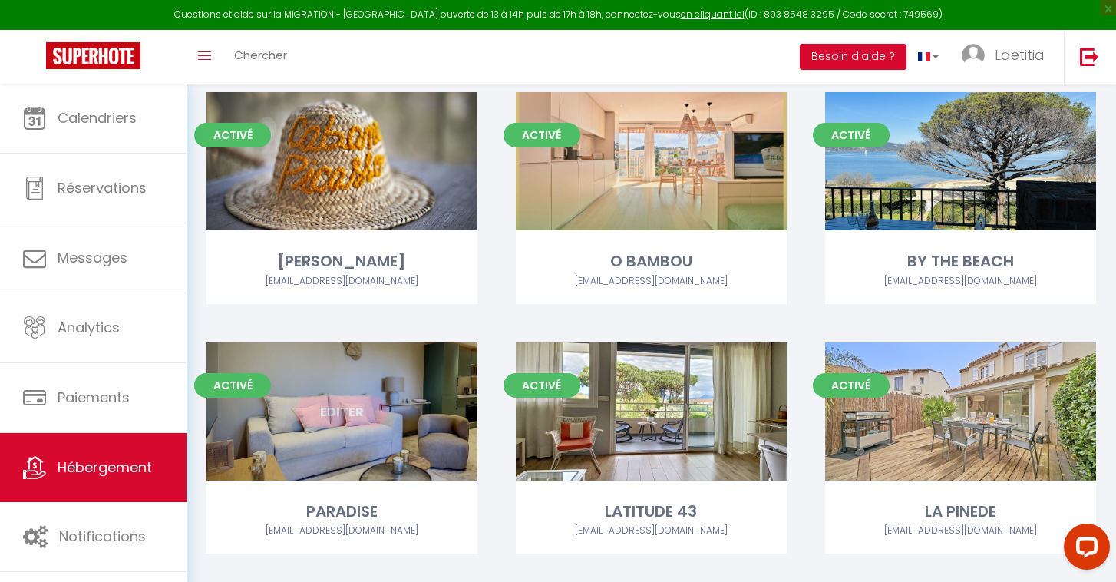
click at [362, 407] on link "Editer" at bounding box center [341, 411] width 92 height 31
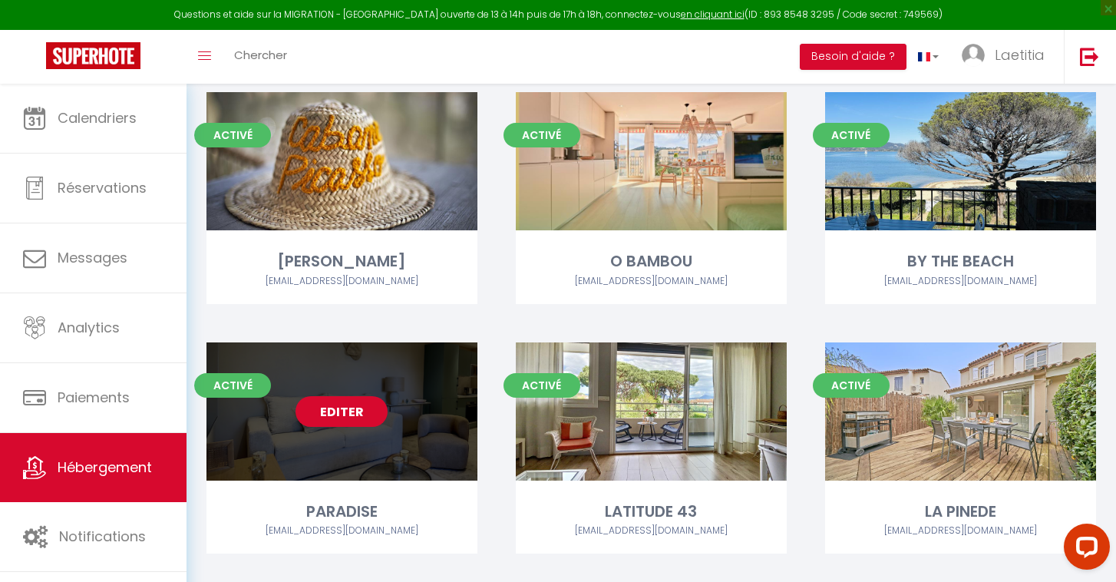
click at [364, 408] on link "Editer" at bounding box center [341, 411] width 92 height 31
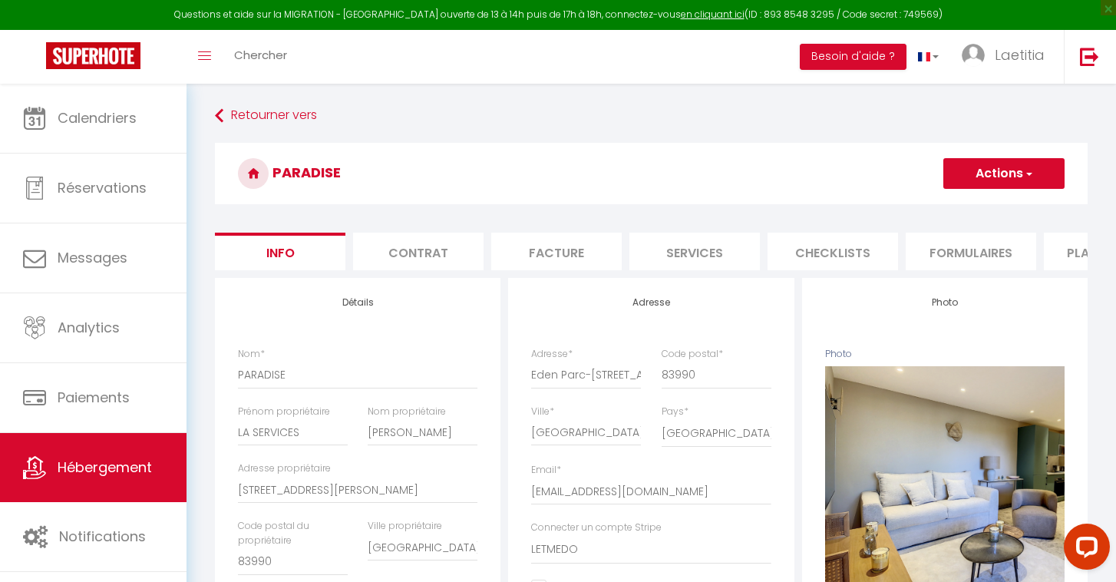
click at [1065, 246] on li "Plateformes" at bounding box center [1109, 252] width 130 height 38
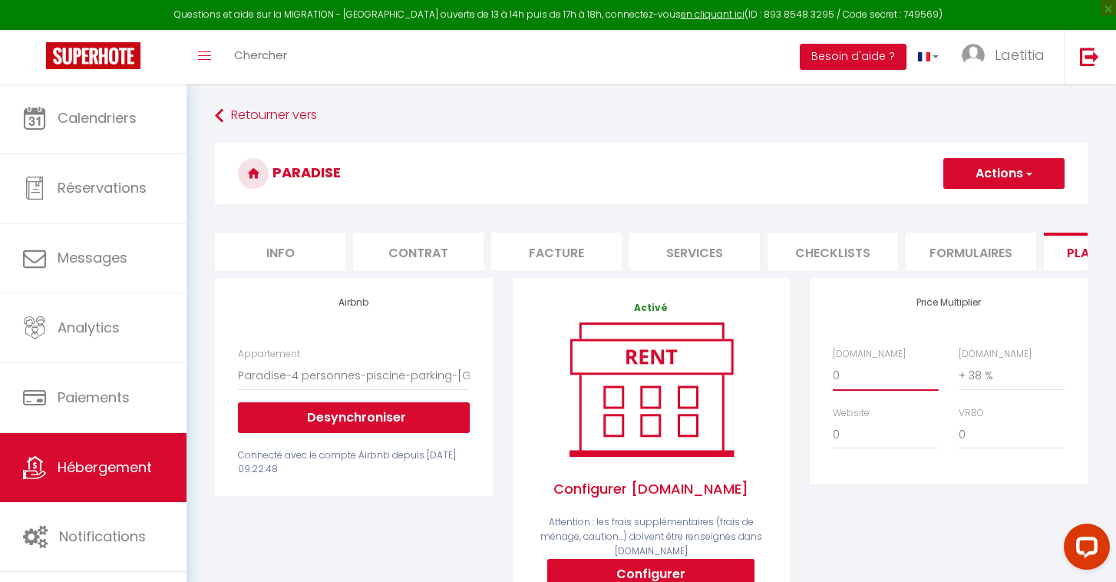
click at [870, 368] on select "0 + 1 % + 2 % + 3 % + 4 % + 5 % + 6 % + 7 % + 8 % + 9 %" at bounding box center [886, 375] width 106 height 29
click at [1012, 172] on button "Actions" at bounding box center [1003, 173] width 121 height 31
click at [998, 206] on link "Enregistrer" at bounding box center [1002, 207] width 121 height 20
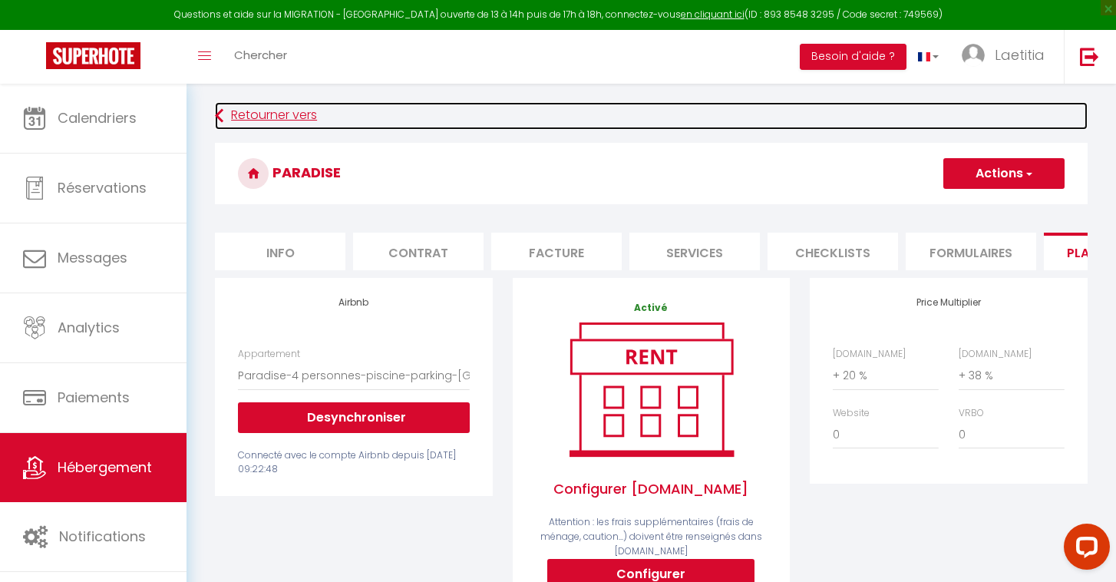
click at [226, 117] on link "Retourner vers" at bounding box center [651, 116] width 873 height 28
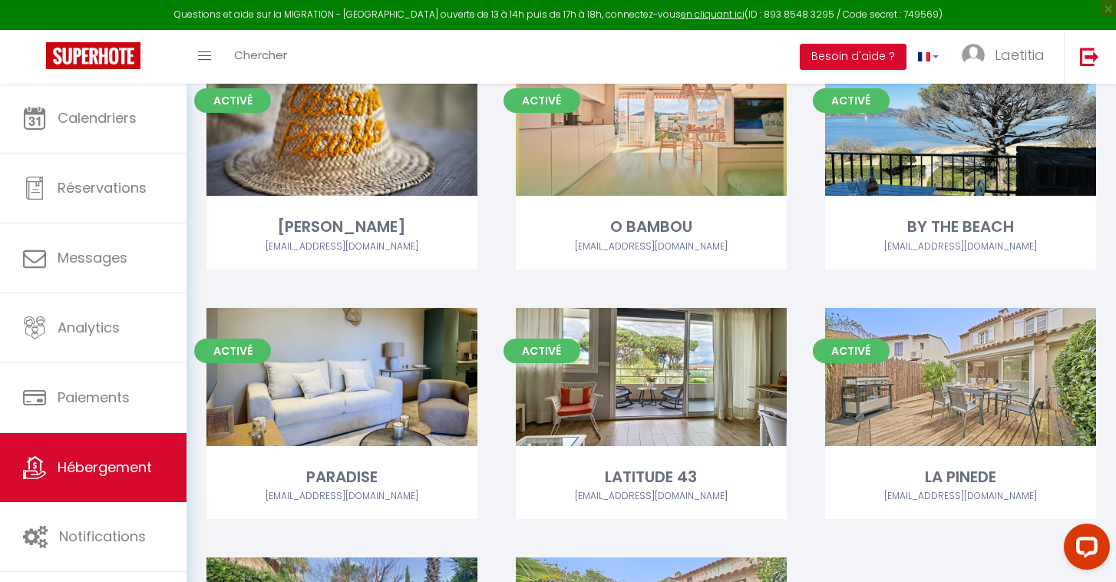
scroll to position [639, 0]
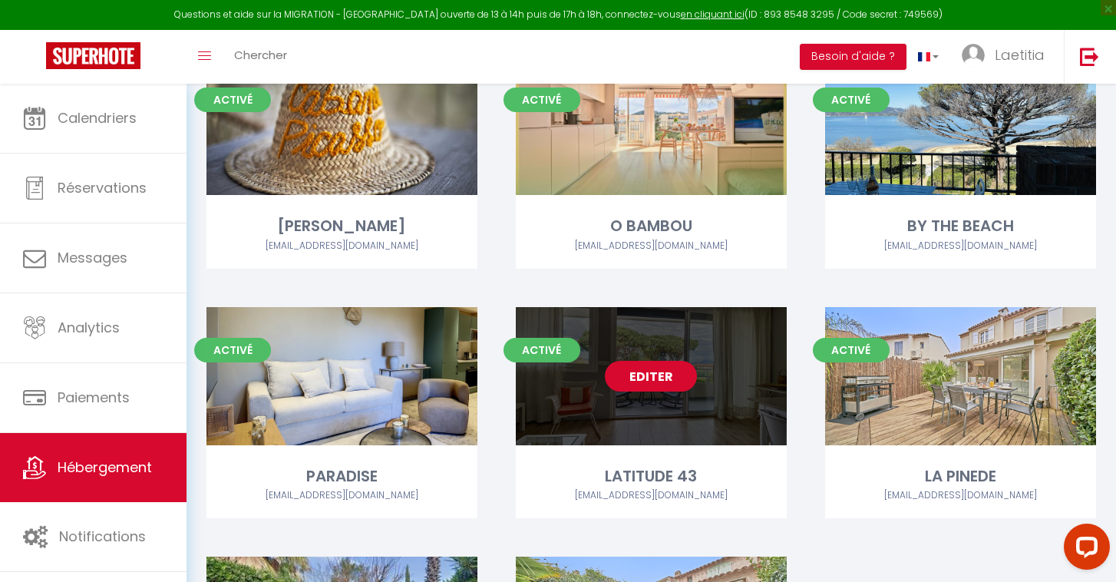
click at [646, 381] on link "Editer" at bounding box center [651, 376] width 92 height 31
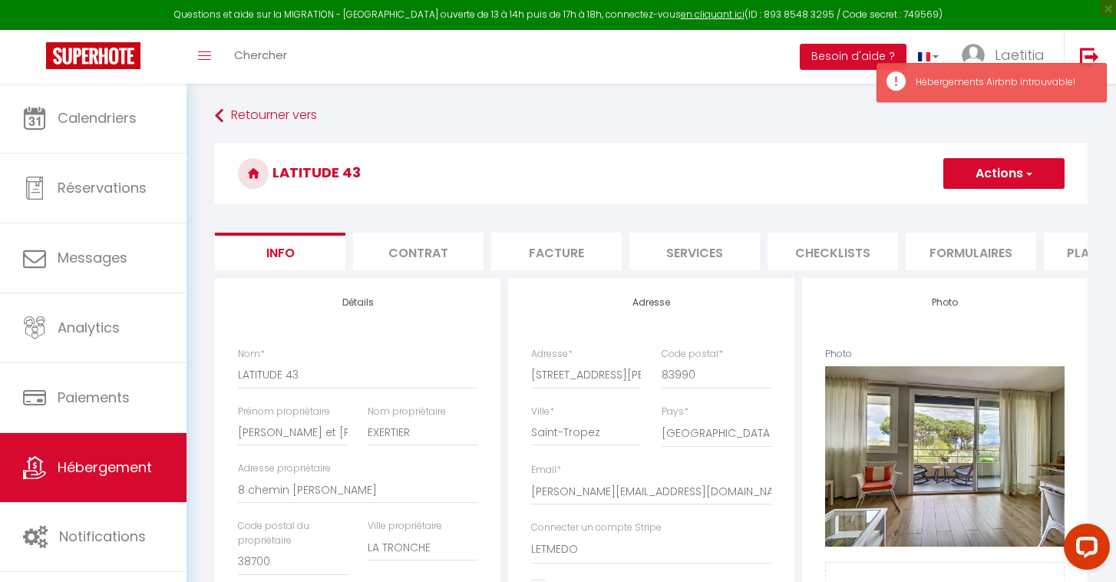
click at [1073, 258] on li "Plateformes" at bounding box center [1109, 252] width 130 height 38
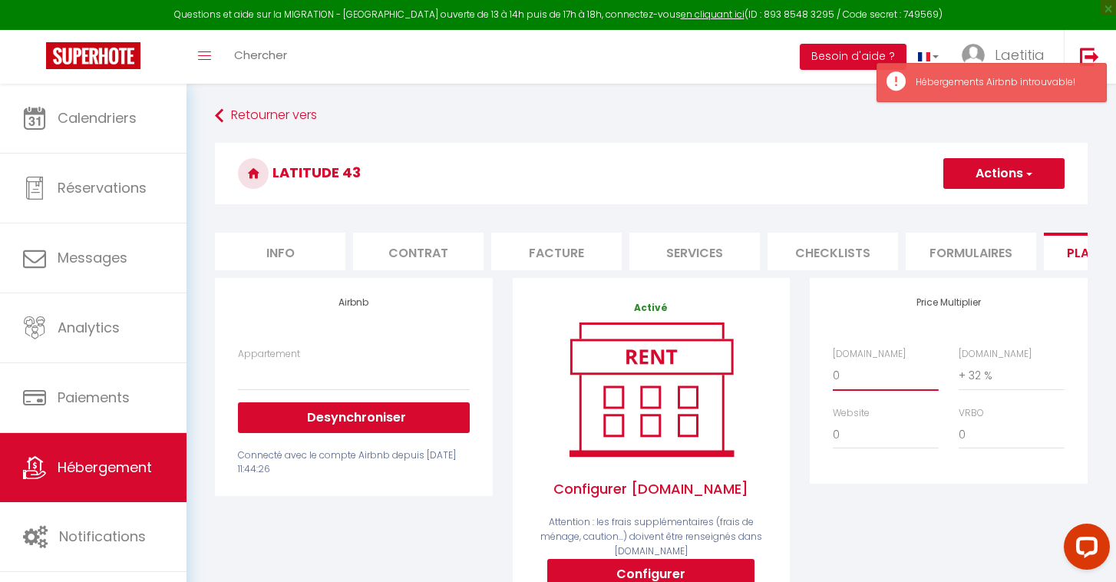
click at [835, 368] on select "0 + 1 % + 2 % + 3 % + 4 % + 5 % + 6 % + 7 % + 8 % + 9 %" at bounding box center [886, 375] width 106 height 29
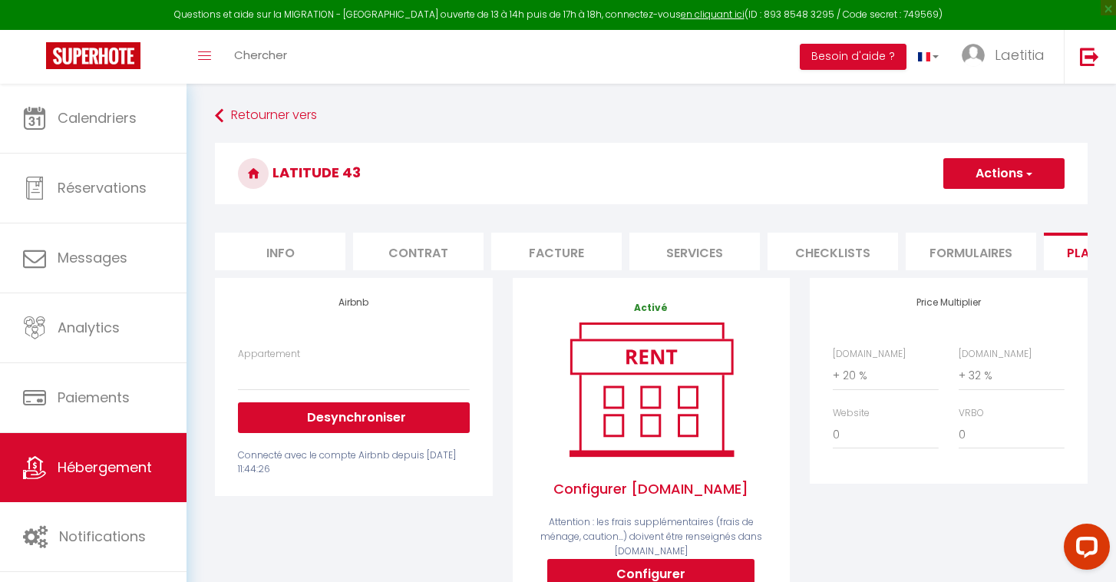
click at [1028, 180] on span "button" at bounding box center [1028, 173] width 10 height 15
click at [998, 213] on link "Enregistrer" at bounding box center [1002, 207] width 121 height 20
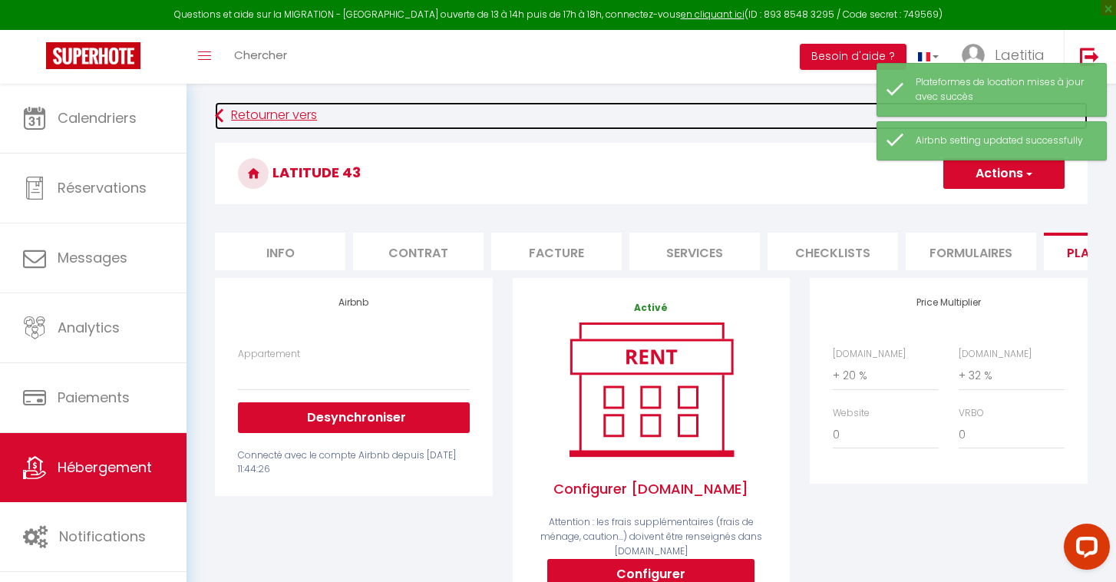
click at [229, 111] on link "Retourner vers" at bounding box center [651, 116] width 873 height 28
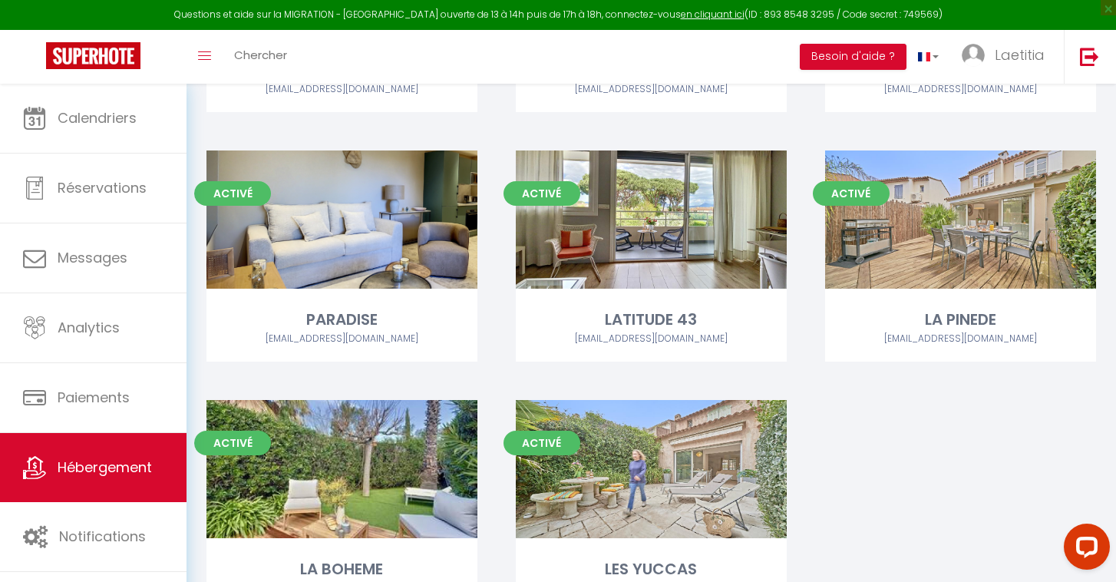
scroll to position [797, 0]
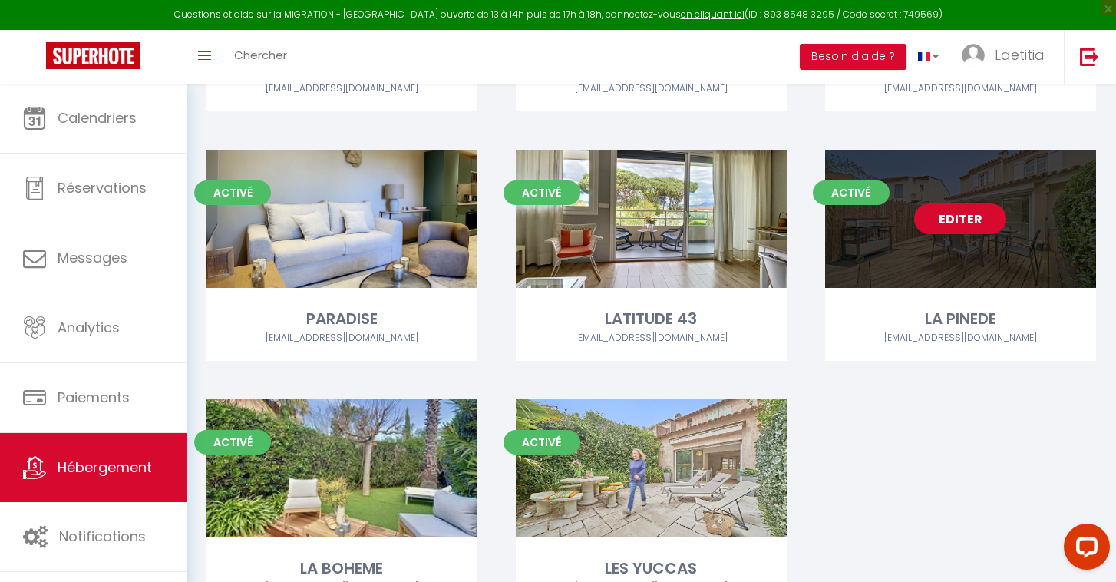
click at [985, 230] on link "Editer" at bounding box center [960, 218] width 92 height 31
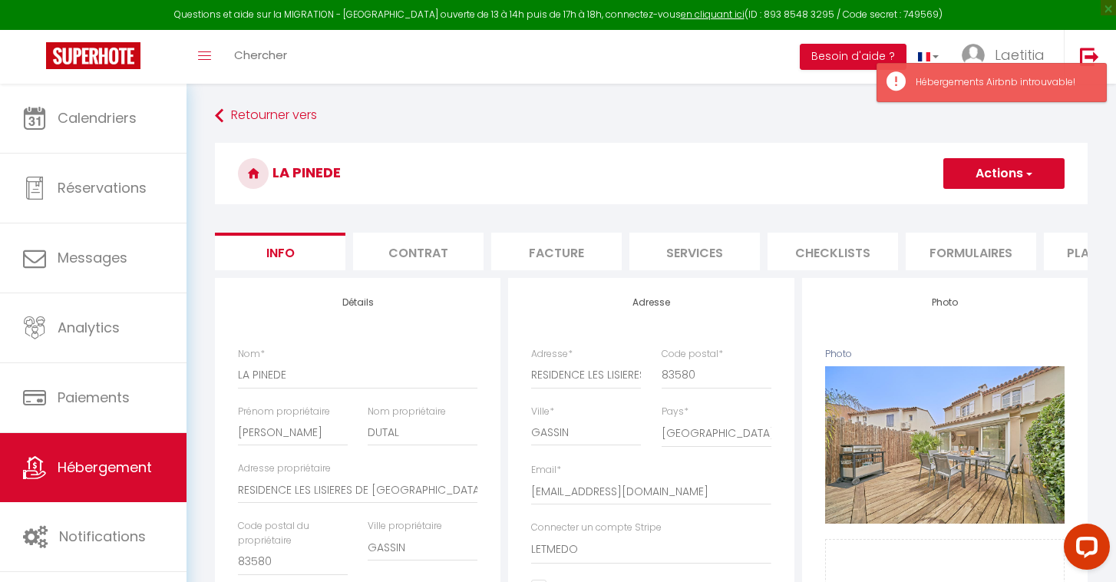
click at [1025, 182] on button "Actions" at bounding box center [1003, 173] width 121 height 31
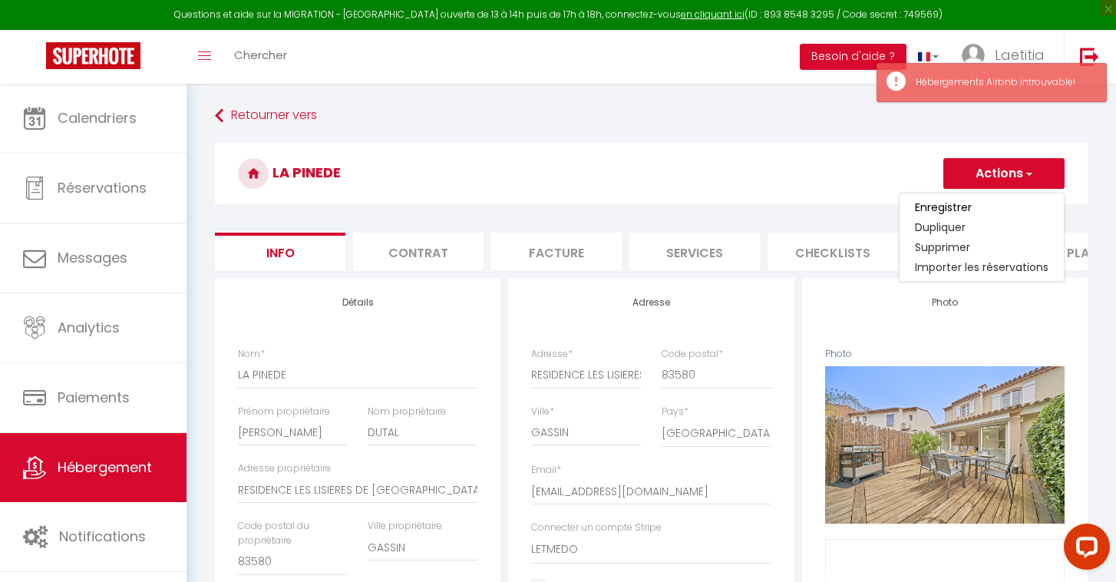
click at [890, 147] on h3 "LA PINEDE" at bounding box center [651, 173] width 873 height 61
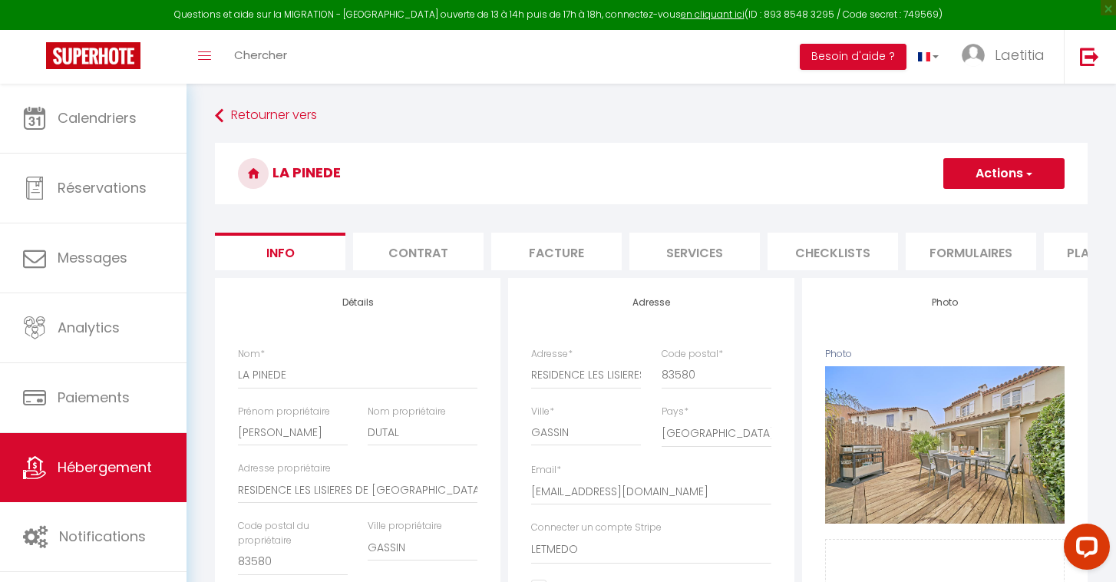
click at [1054, 251] on li "Plateformes" at bounding box center [1109, 252] width 130 height 38
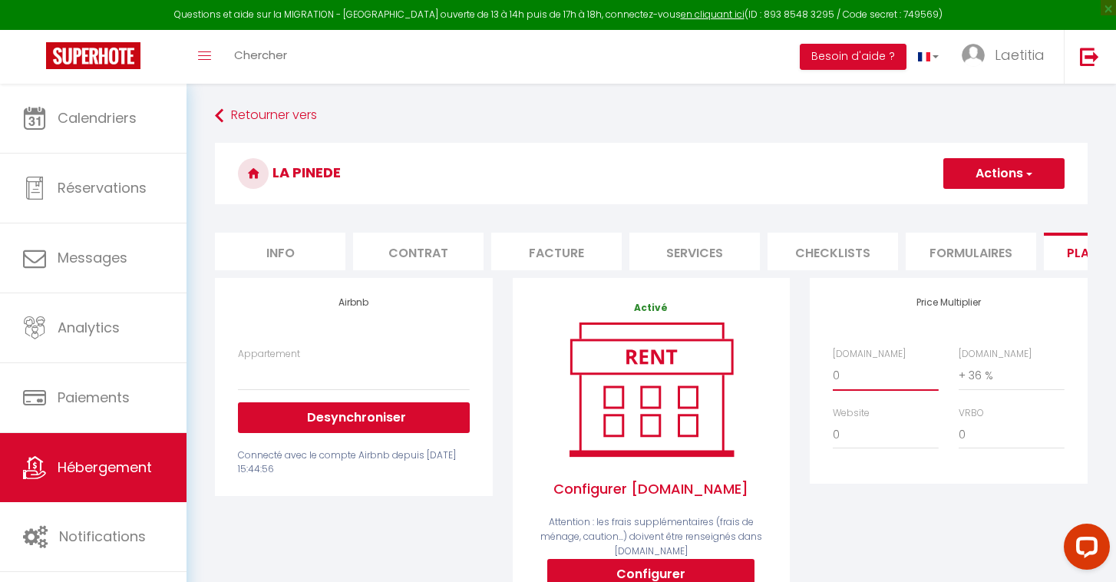
click at [855, 374] on select "0 + 1 % + 2 % + 3 % + 4 % + 5 % + 6 % + 7 % + 8 % + 9 %" at bounding box center [886, 375] width 106 height 29
click at [1030, 177] on span "button" at bounding box center [1028, 173] width 10 height 15
click at [1008, 213] on link "Enregistrer" at bounding box center [1002, 207] width 121 height 20
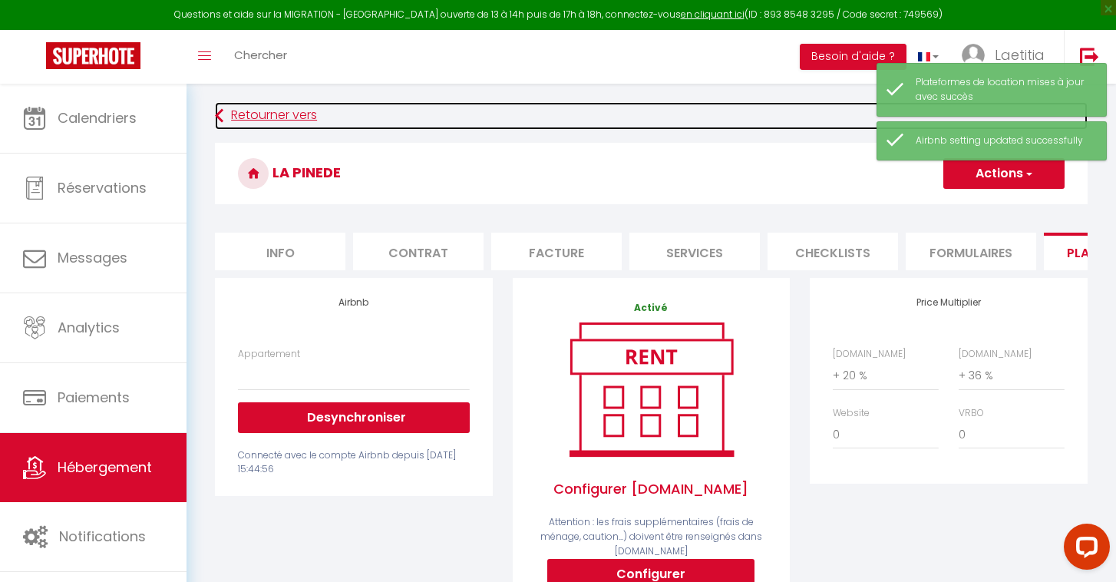
click at [235, 118] on link "Retourner vers" at bounding box center [651, 116] width 873 height 28
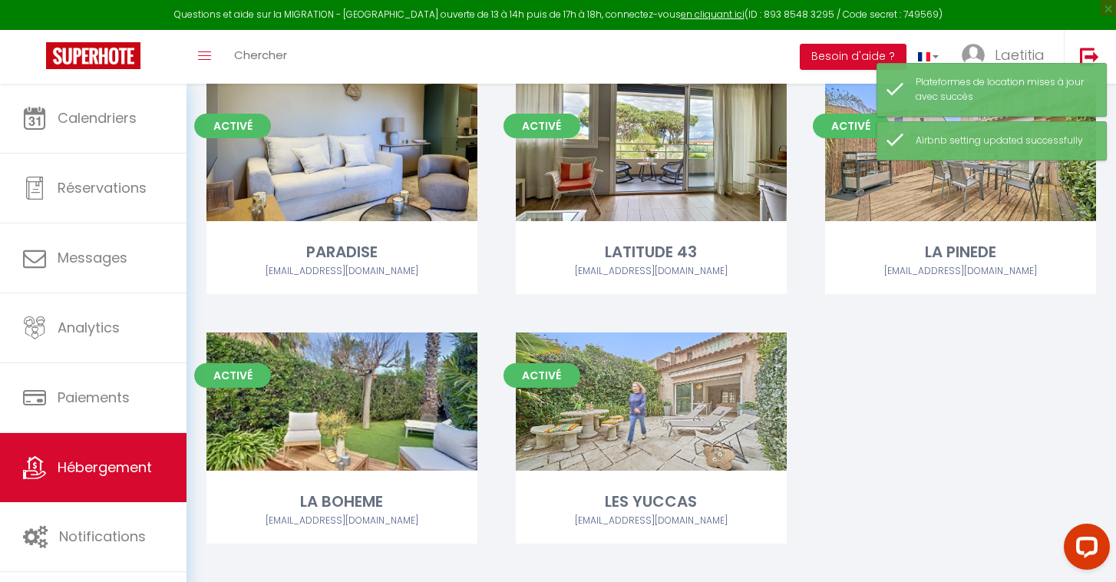
scroll to position [882, 0]
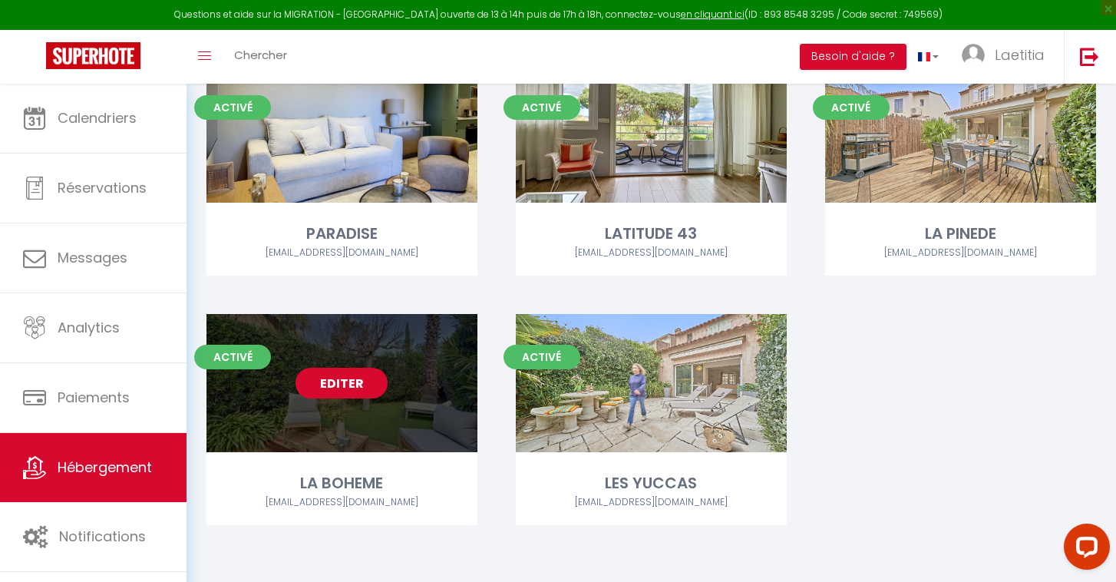
click at [340, 382] on link "Editer" at bounding box center [341, 383] width 92 height 31
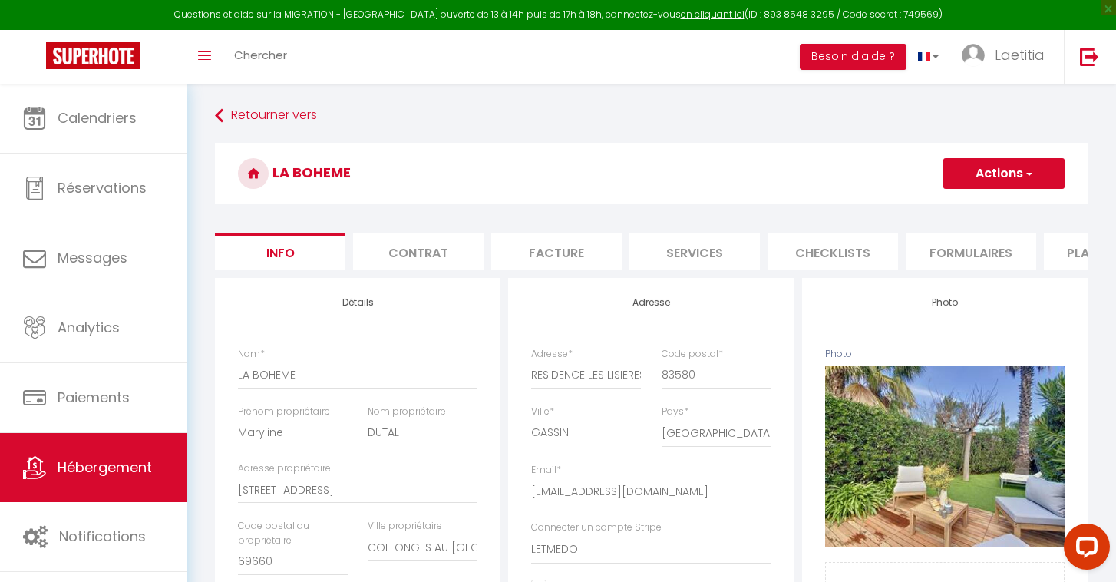
click at [1079, 259] on li "Plateformes" at bounding box center [1109, 252] width 130 height 38
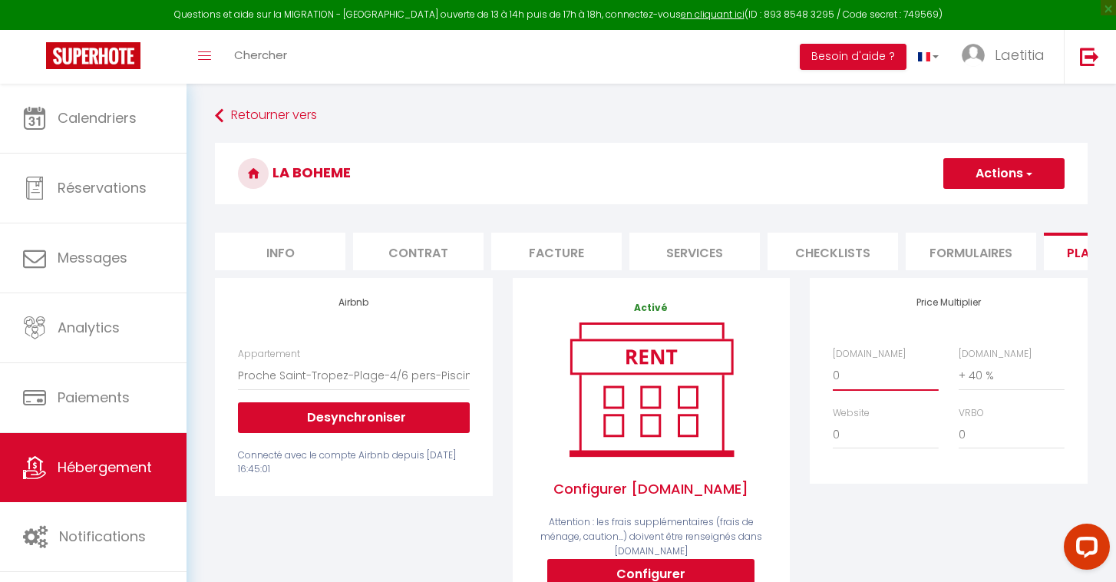
click at [873, 376] on select "0 + 1 % + 2 % + 3 % + 4 % + 5 % + 6 % + 7 % + 8 % + 9 %" at bounding box center [886, 375] width 106 height 29
click at [1023, 175] on span "button" at bounding box center [1028, 173] width 10 height 15
click at [1003, 209] on link "Enregistrer" at bounding box center [1002, 207] width 121 height 20
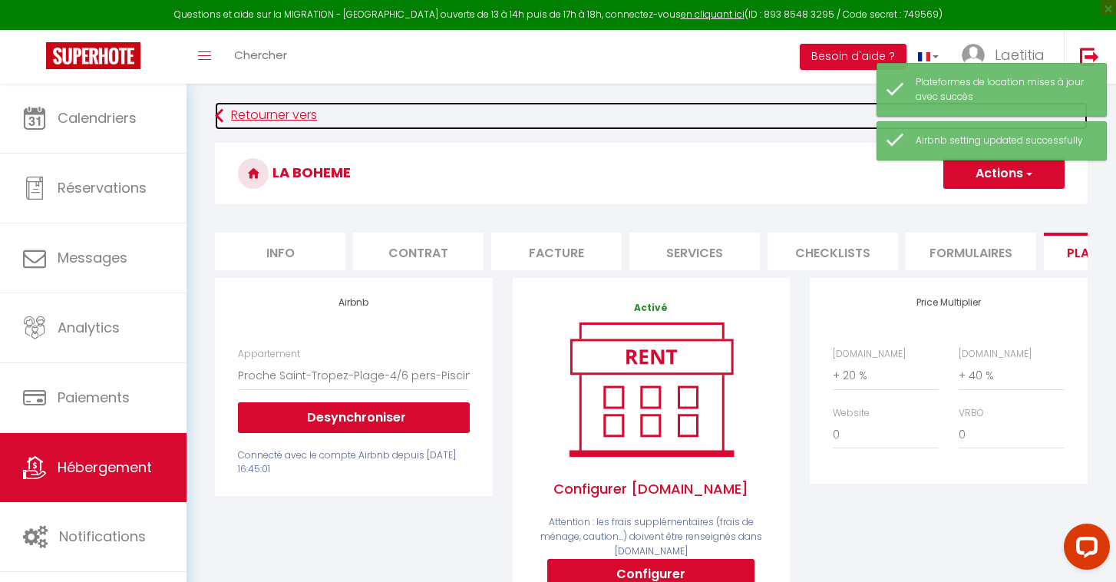
click at [217, 115] on icon at bounding box center [219, 116] width 8 height 28
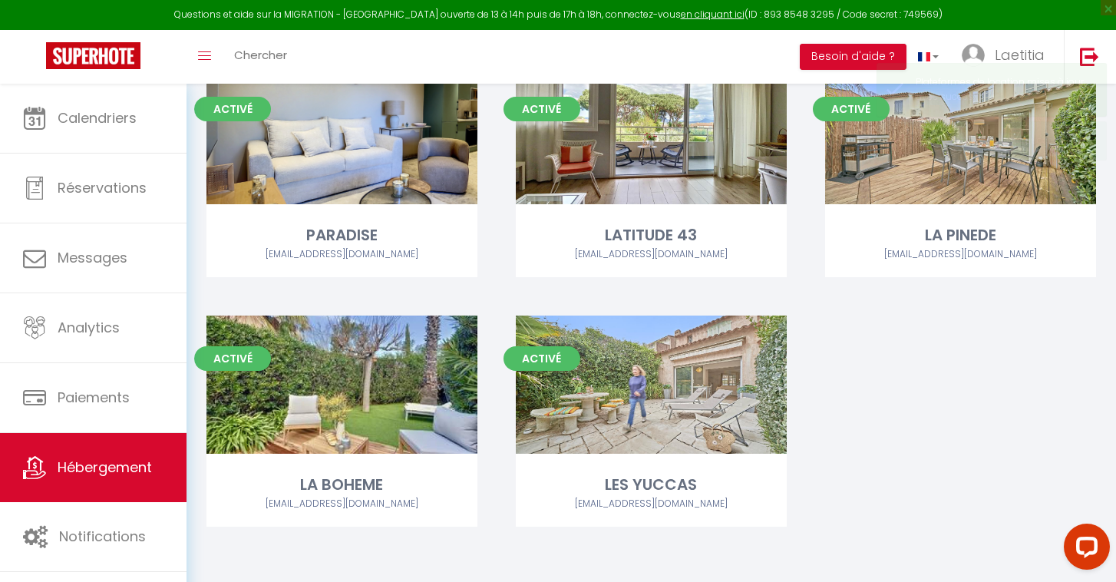
scroll to position [882, 0]
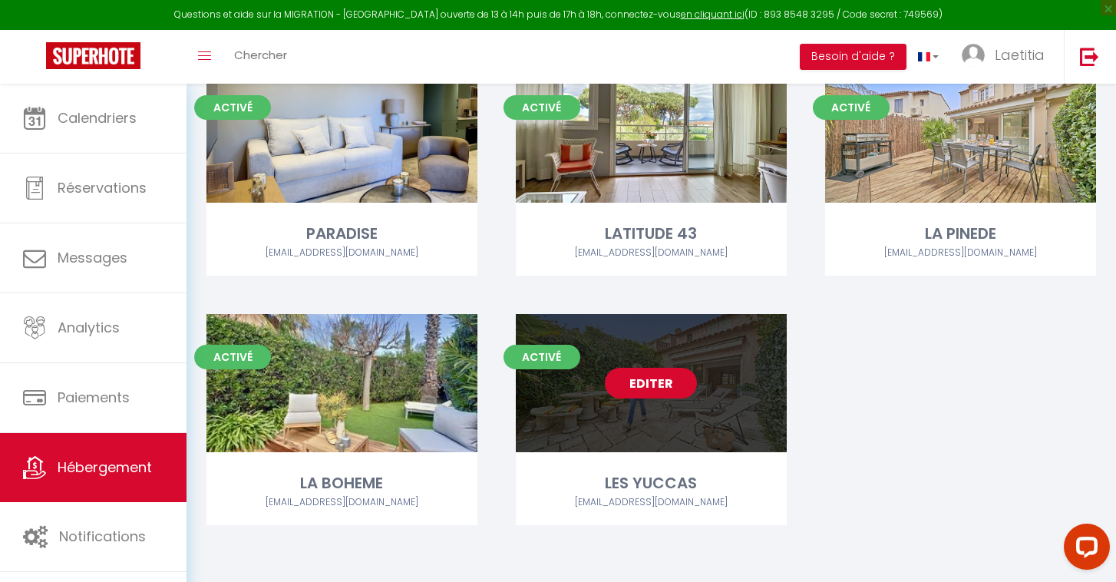
click at [626, 378] on link "Editer" at bounding box center [651, 383] width 92 height 31
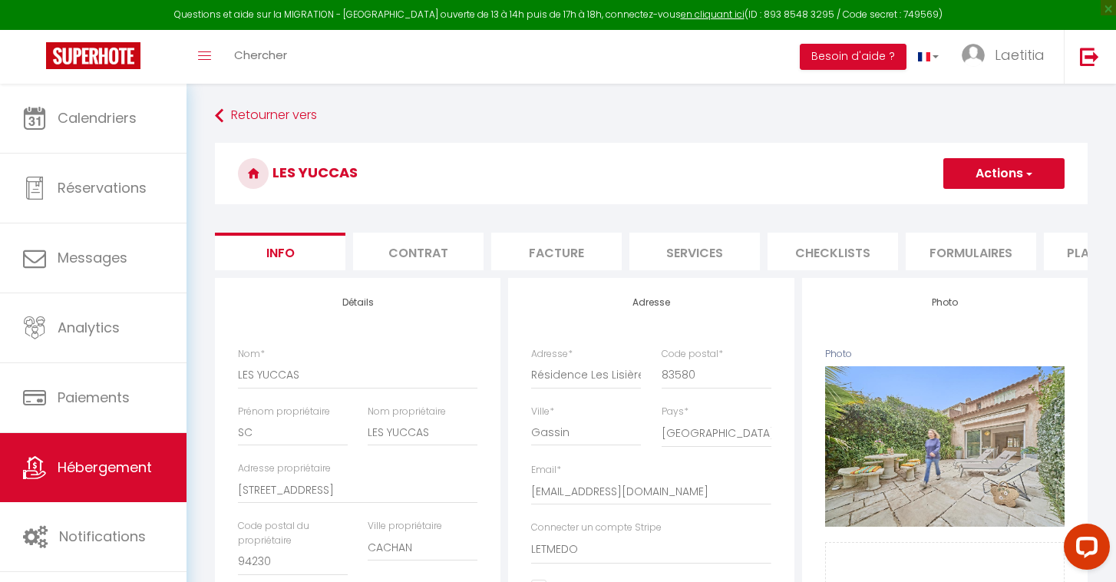
click at [1075, 267] on li "Plateformes" at bounding box center [1109, 252] width 130 height 38
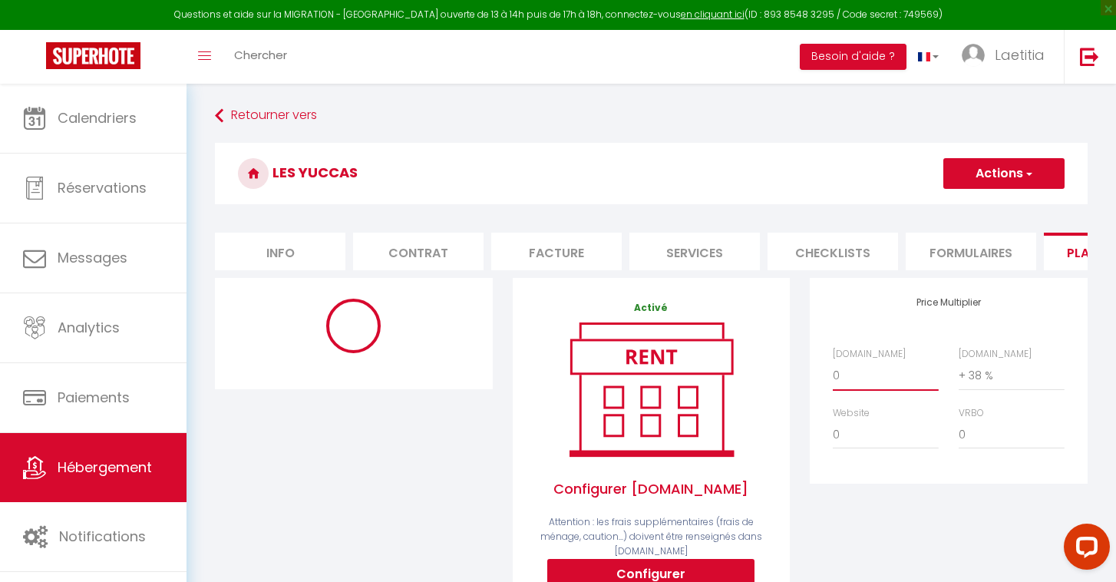
click at [868, 371] on select "0 + 1 % + 2 % + 3 % + 4 % + 5 % + 6 % + 7 % + 8 % + 9 %" at bounding box center [886, 375] width 106 height 29
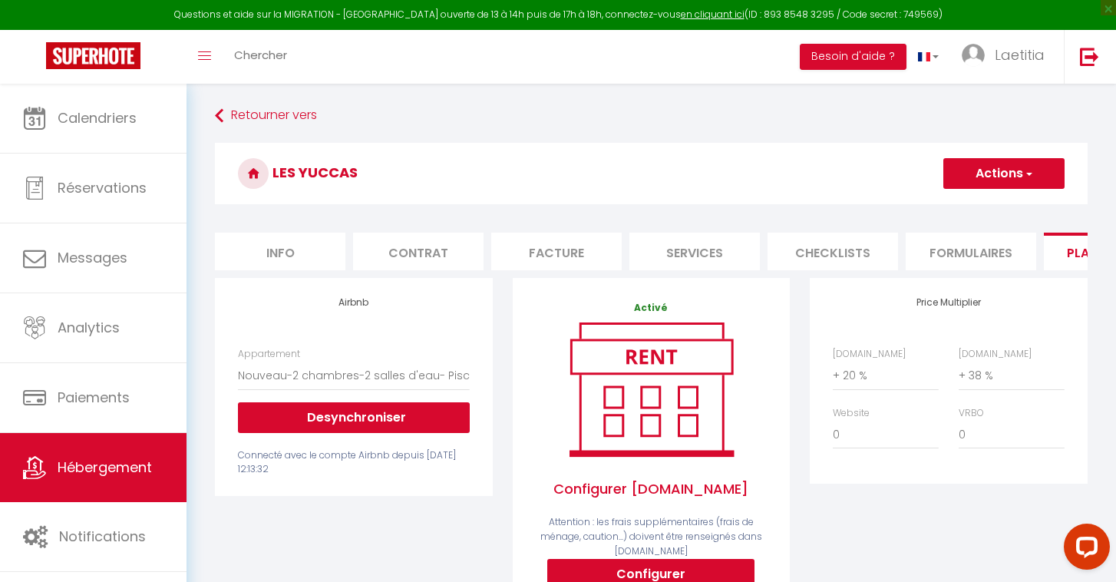
click at [1037, 176] on button "Actions" at bounding box center [1003, 173] width 121 height 31
click at [1013, 211] on link "Enregistrer" at bounding box center [1002, 207] width 121 height 20
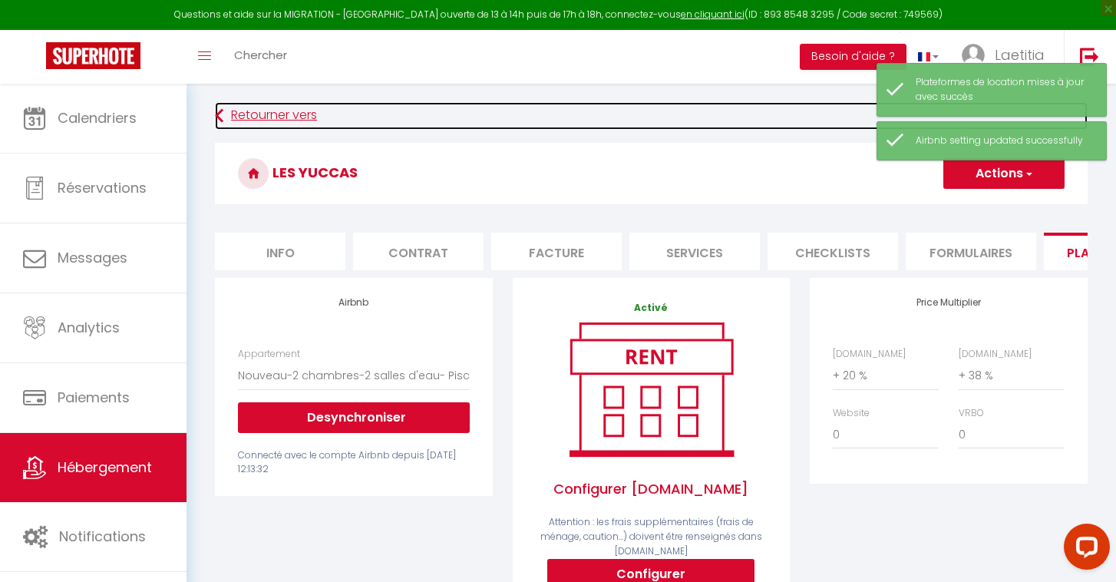
click at [223, 107] on icon at bounding box center [219, 116] width 8 height 28
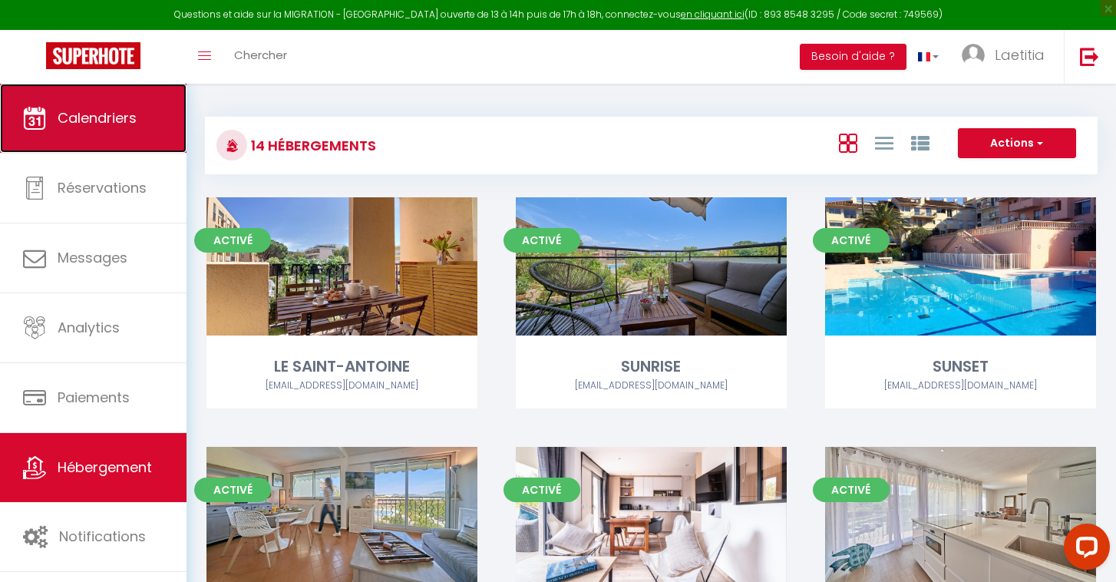
click at [153, 126] on link "Calendriers" at bounding box center [93, 118] width 186 height 69
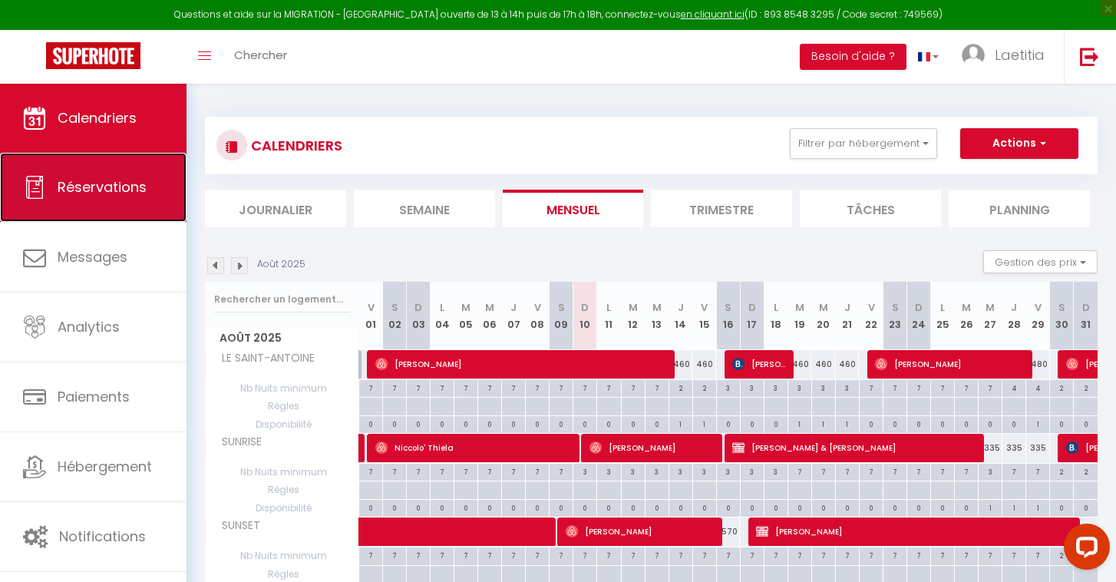
click at [118, 186] on span "Réservations" at bounding box center [102, 186] width 89 height 19
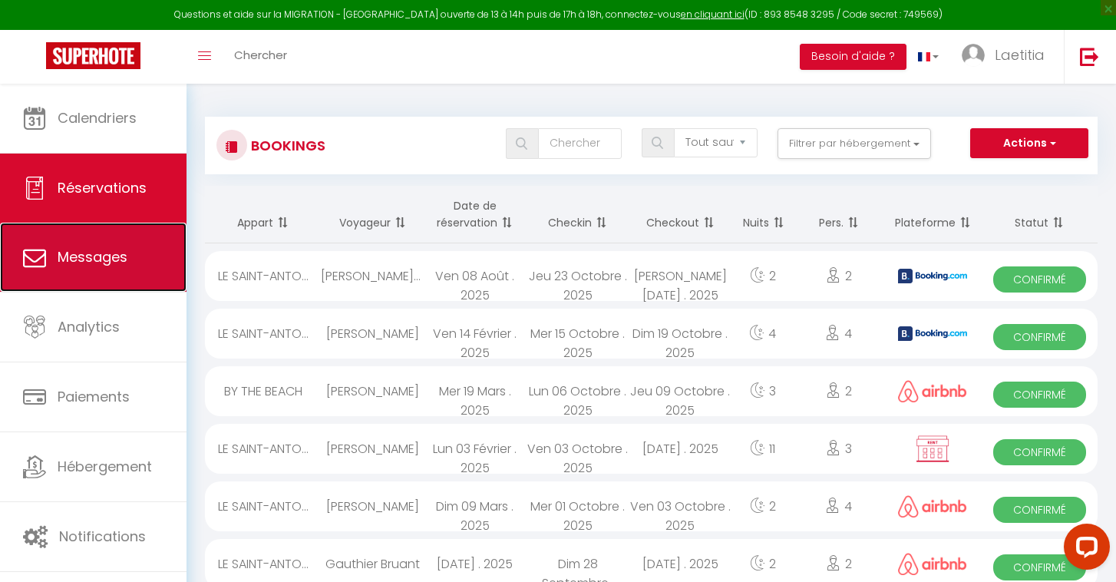
click at [91, 250] on span "Messages" at bounding box center [93, 256] width 70 height 19
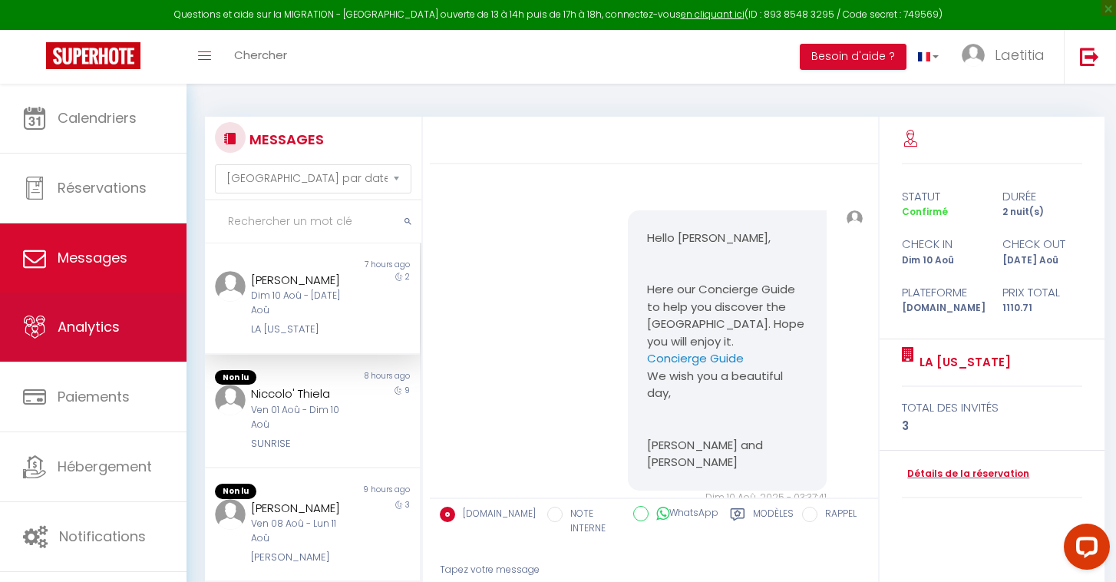
scroll to position [2363, 0]
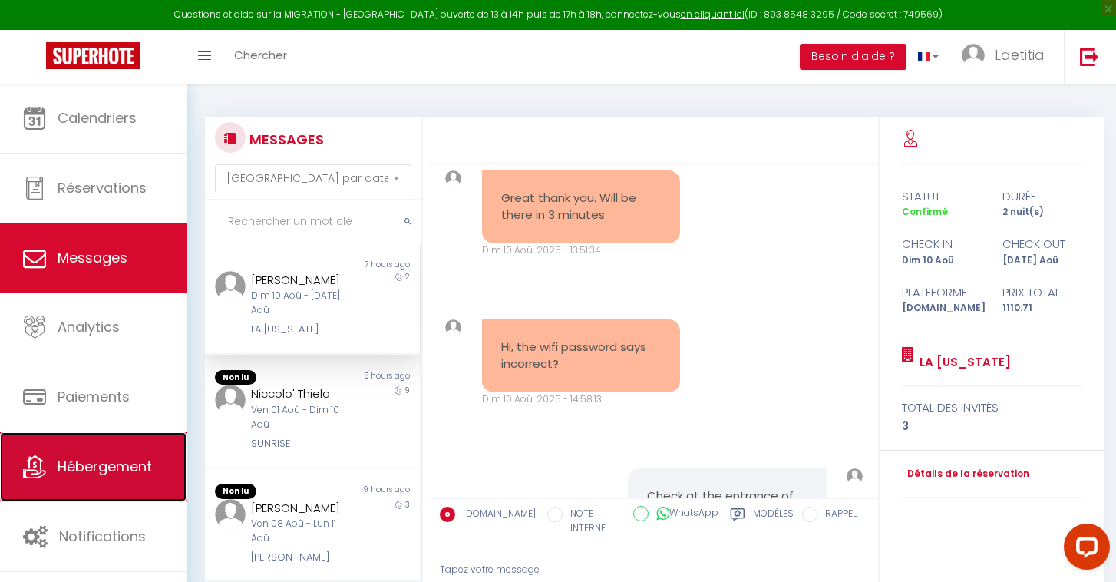
click at [78, 446] on link "Hébergement" at bounding box center [93, 466] width 186 height 69
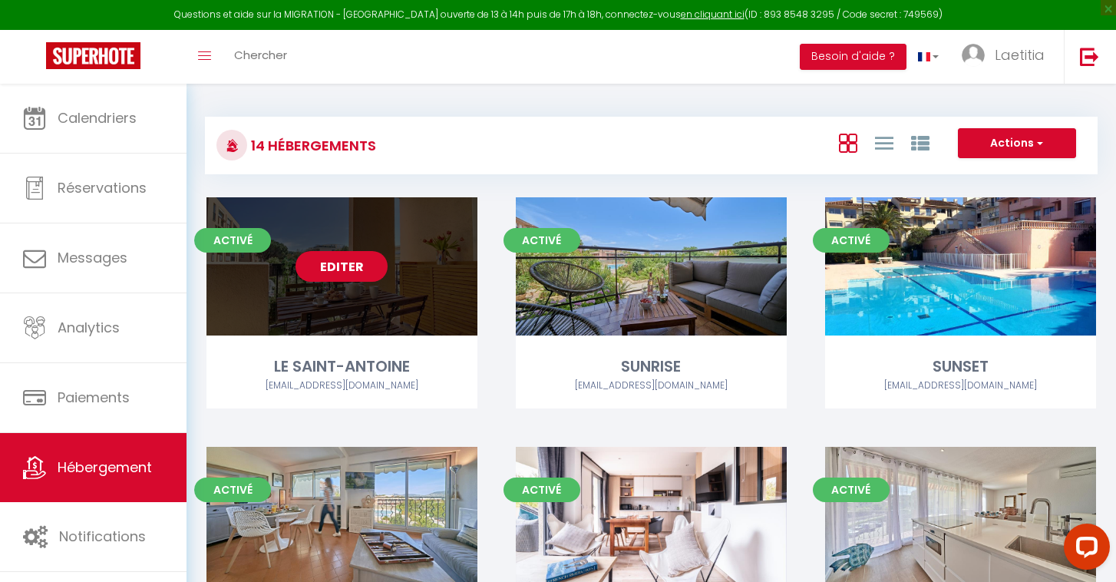
click at [343, 253] on link "Editer" at bounding box center [341, 266] width 92 height 31
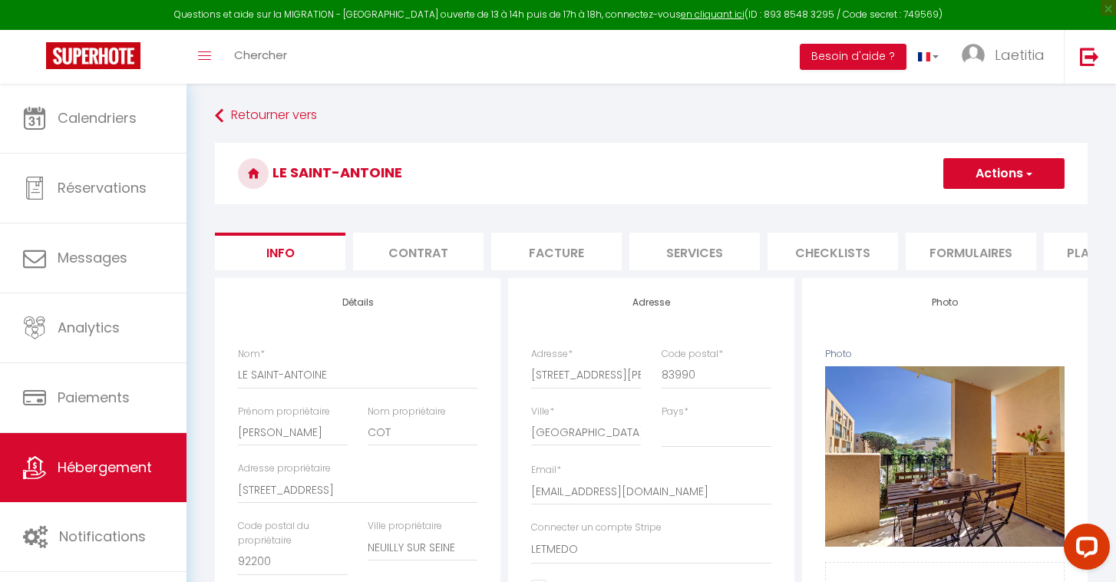
click at [1054, 249] on li "Plateformes" at bounding box center [1109, 252] width 130 height 38
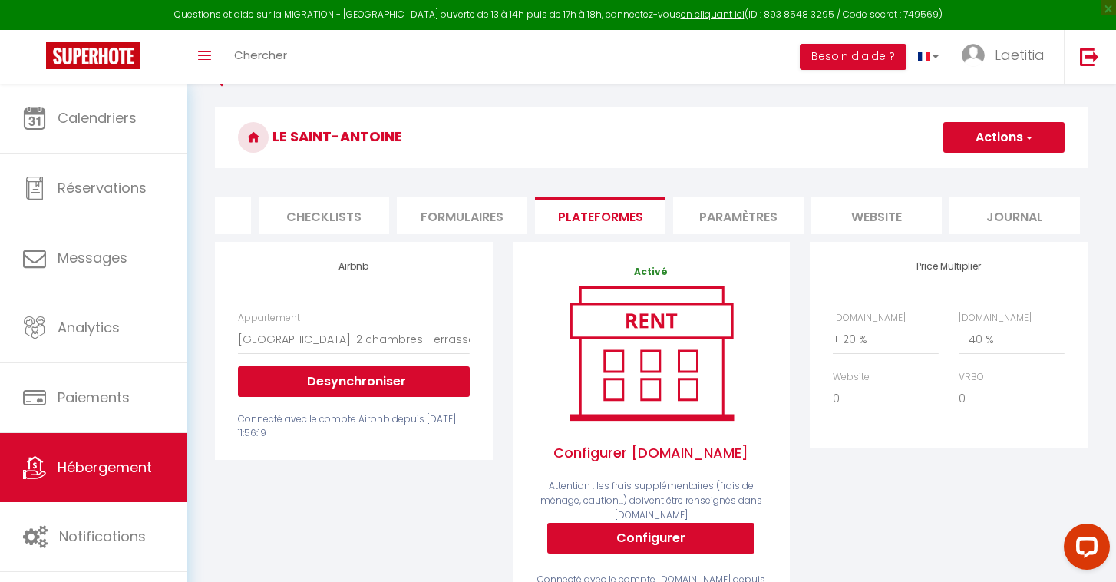
scroll to position [34, 0]
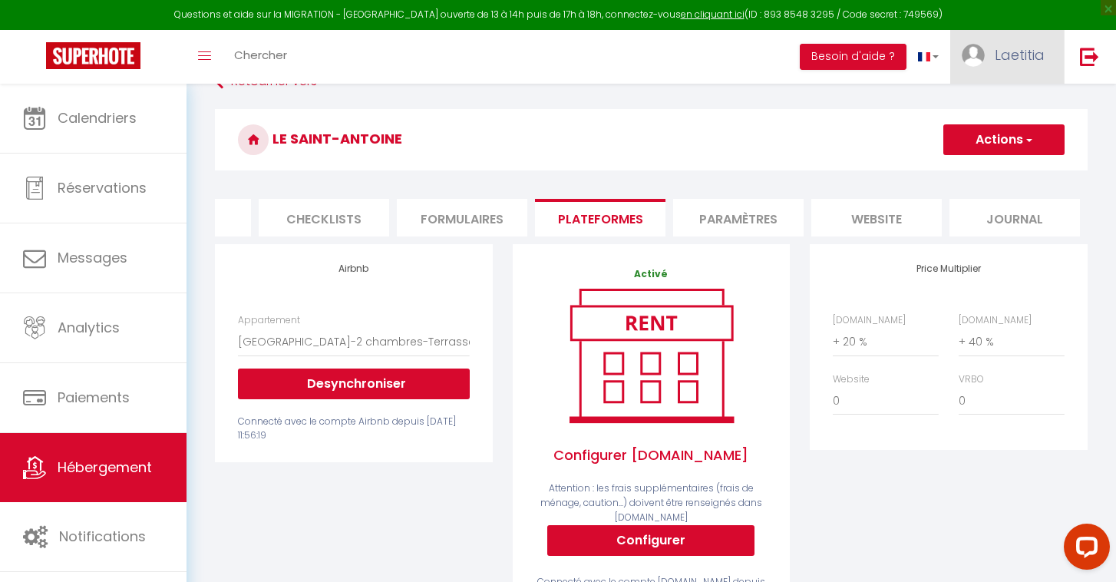
click at [1003, 68] on link "Laetitia" at bounding box center [1007, 57] width 114 height 54
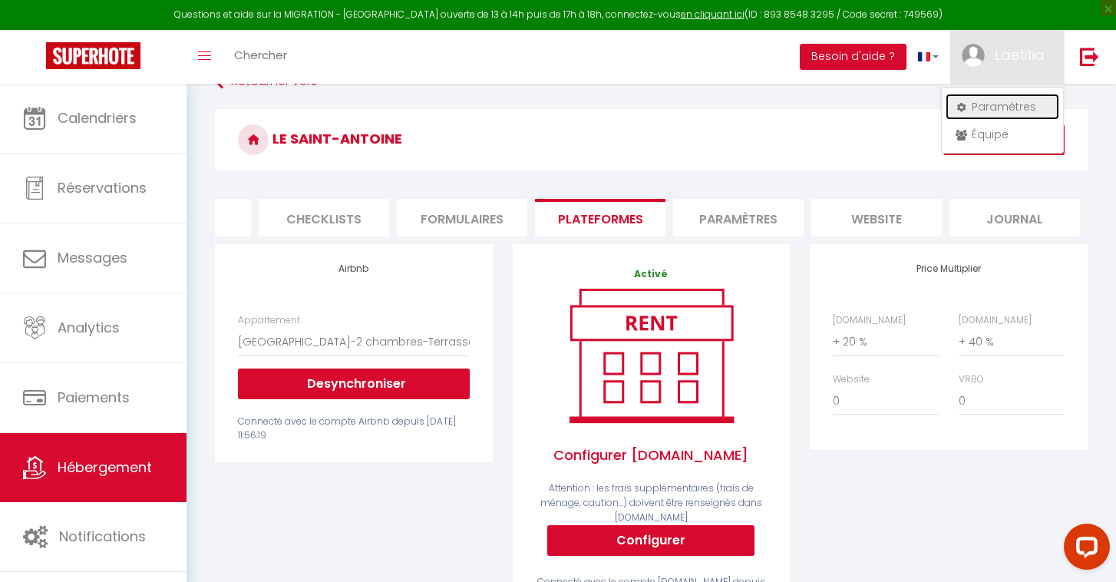
click at [1003, 111] on link "Paramètres" at bounding box center [1003, 107] width 114 height 26
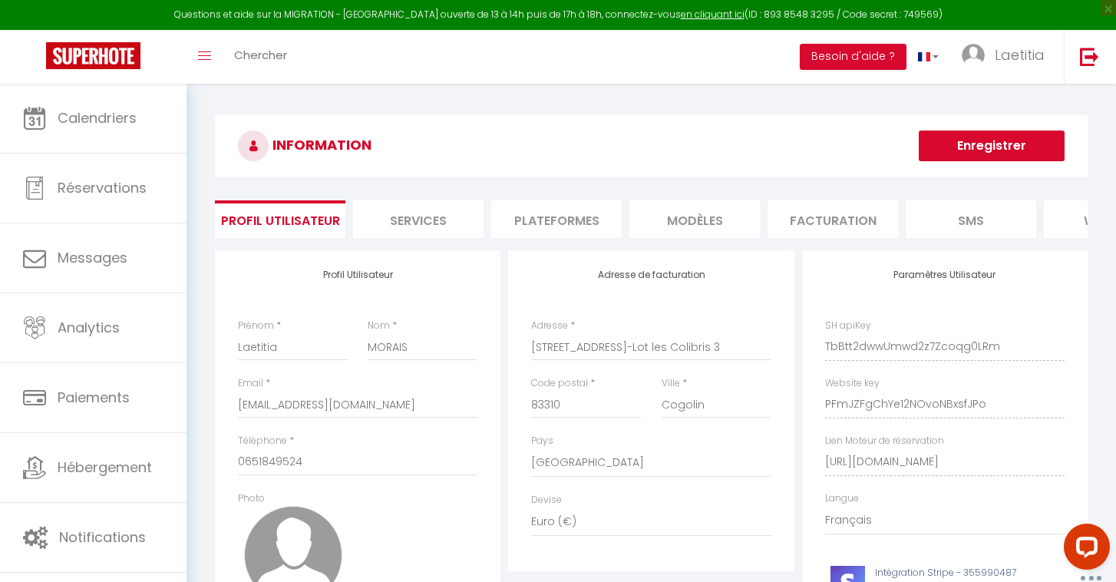
click at [568, 225] on li "Plateformes" at bounding box center [556, 219] width 130 height 38
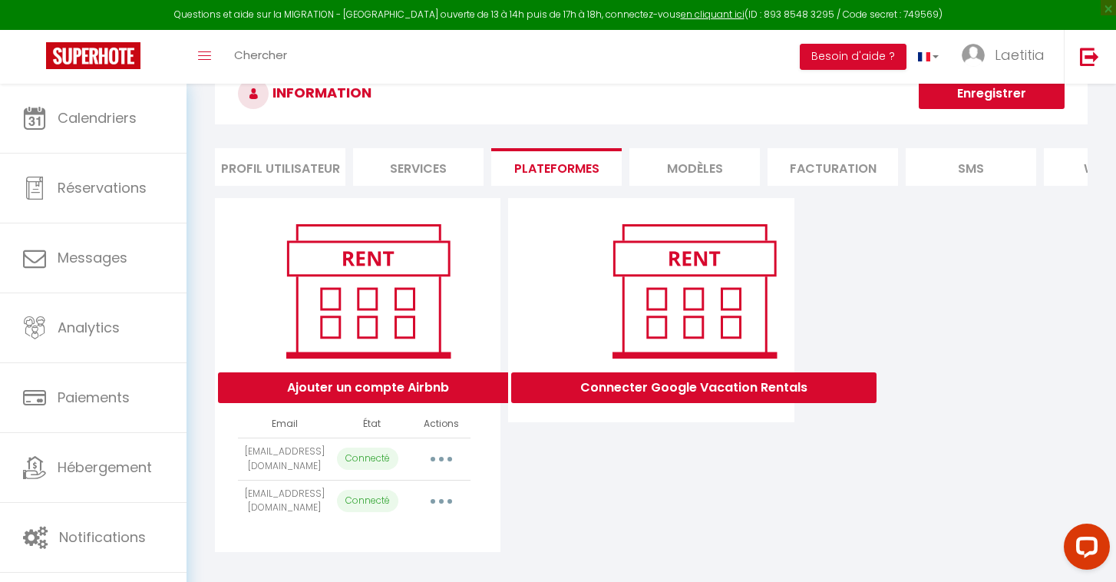
scroll to position [84, 0]
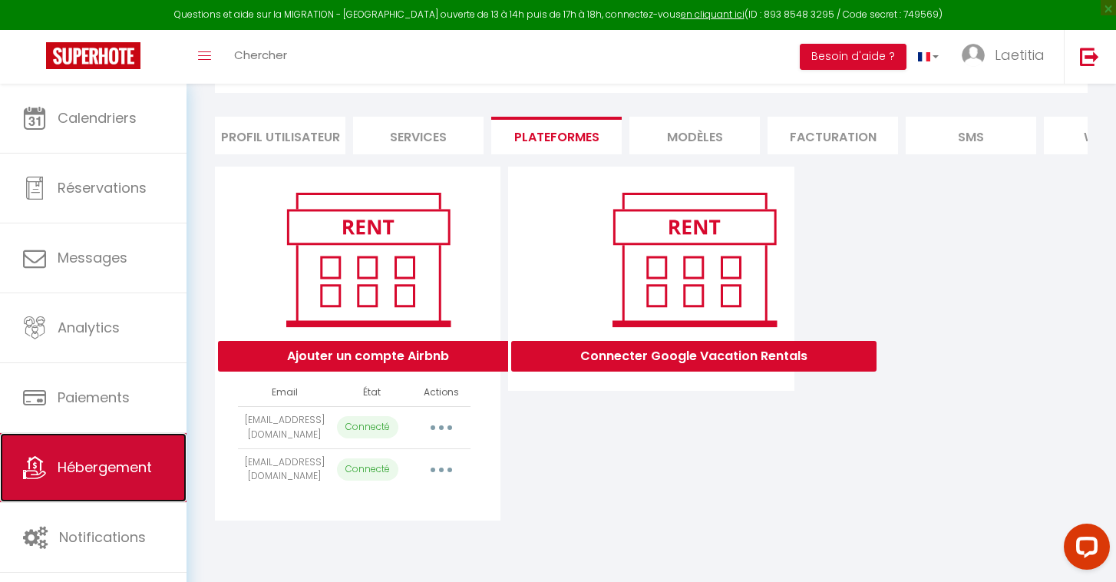
click at [93, 441] on link "Hébergement" at bounding box center [93, 467] width 186 height 69
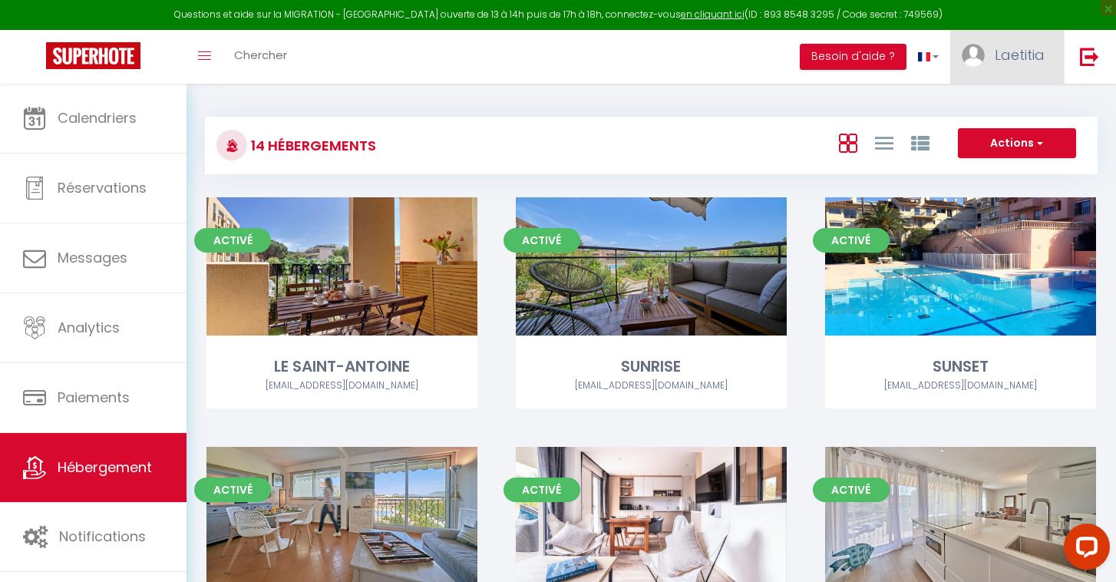
click at [1008, 49] on span "Laetitia" at bounding box center [1020, 54] width 50 height 19
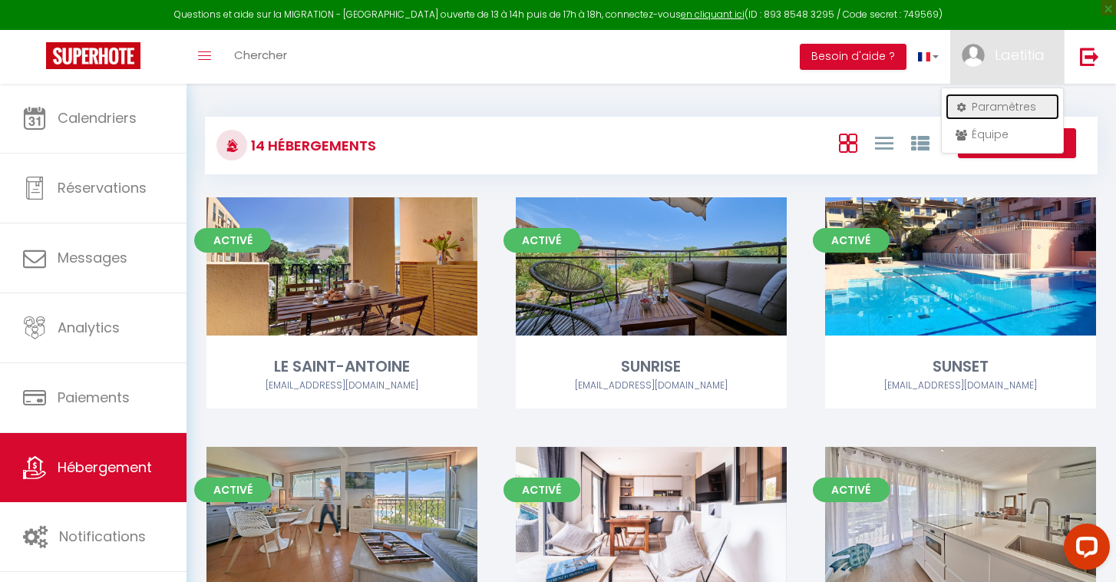
click at [1001, 104] on link "Paramètres" at bounding box center [1003, 107] width 114 height 26
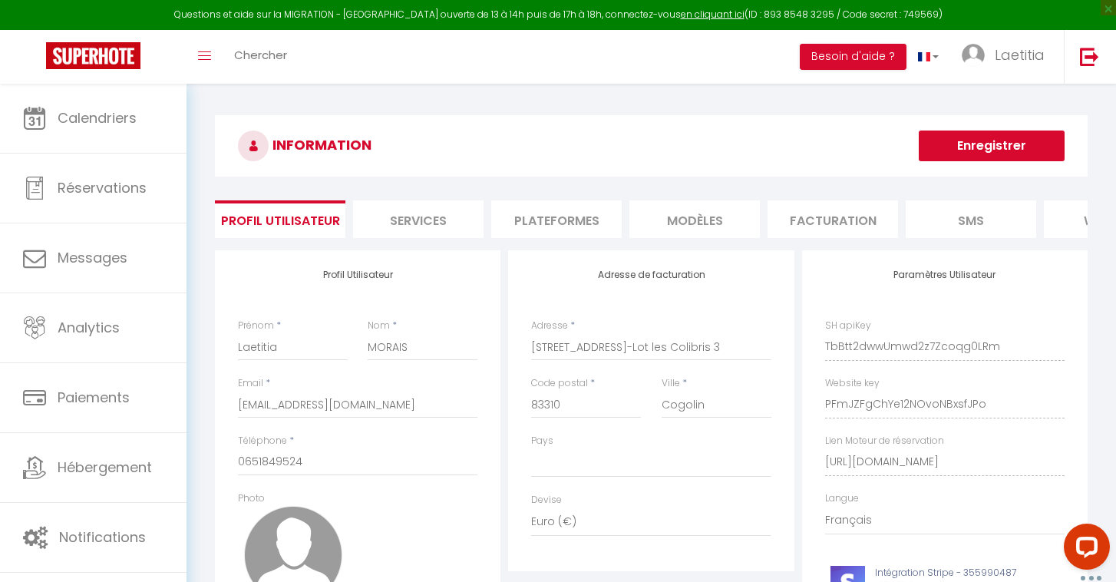
scroll to position [0, 18]
click at [563, 213] on li "Plateformes" at bounding box center [538, 219] width 130 height 38
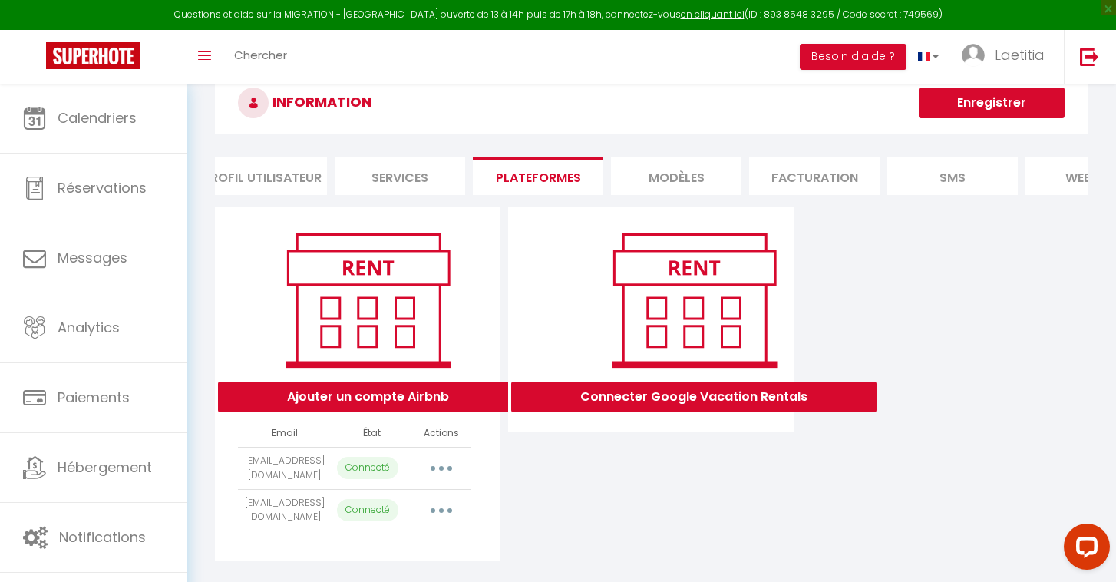
scroll to position [84, 0]
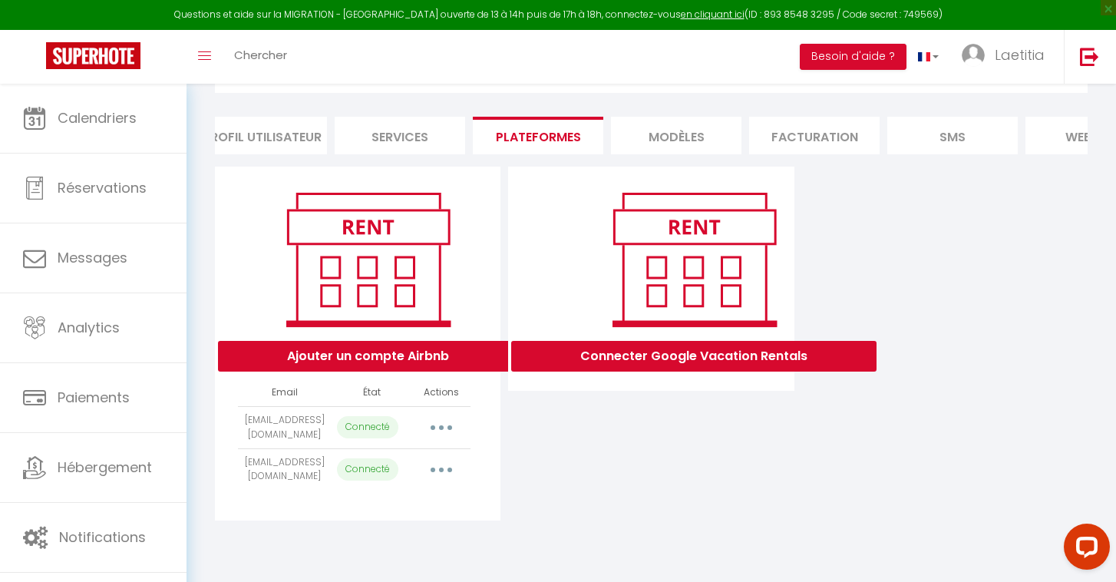
click at [439, 468] on icon "button" at bounding box center [441, 469] width 5 height 5
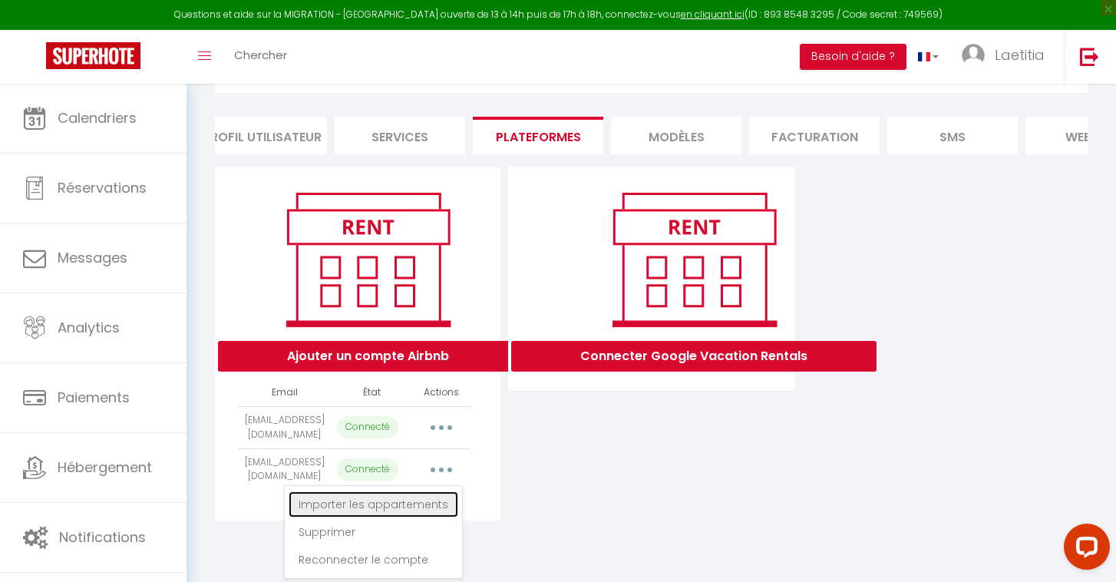
click at [410, 503] on link "Importer les appartements" at bounding box center [374, 504] width 170 height 26
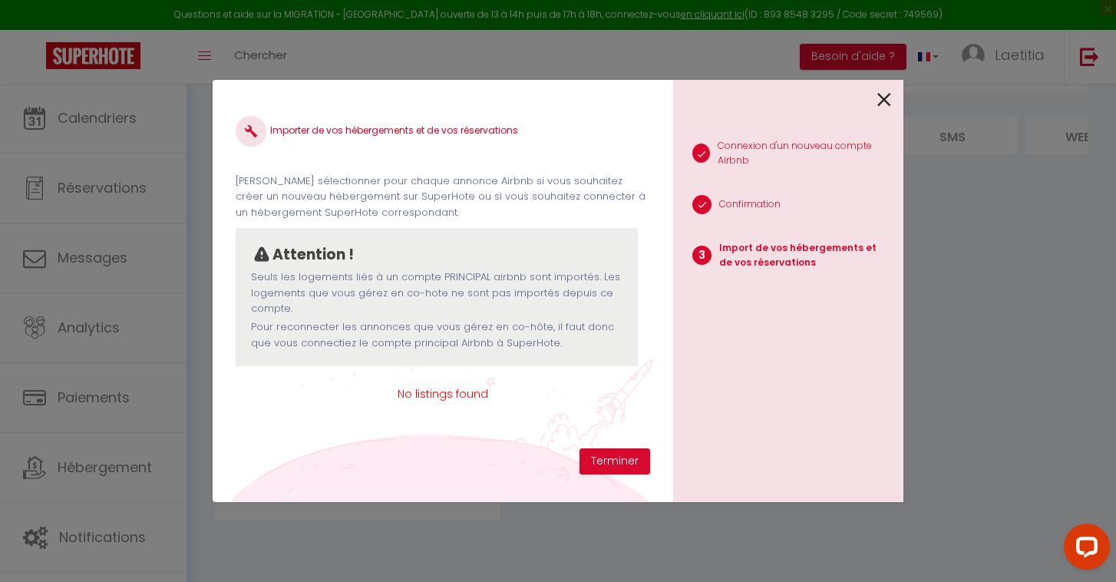
click at [889, 97] on icon at bounding box center [884, 99] width 14 height 23
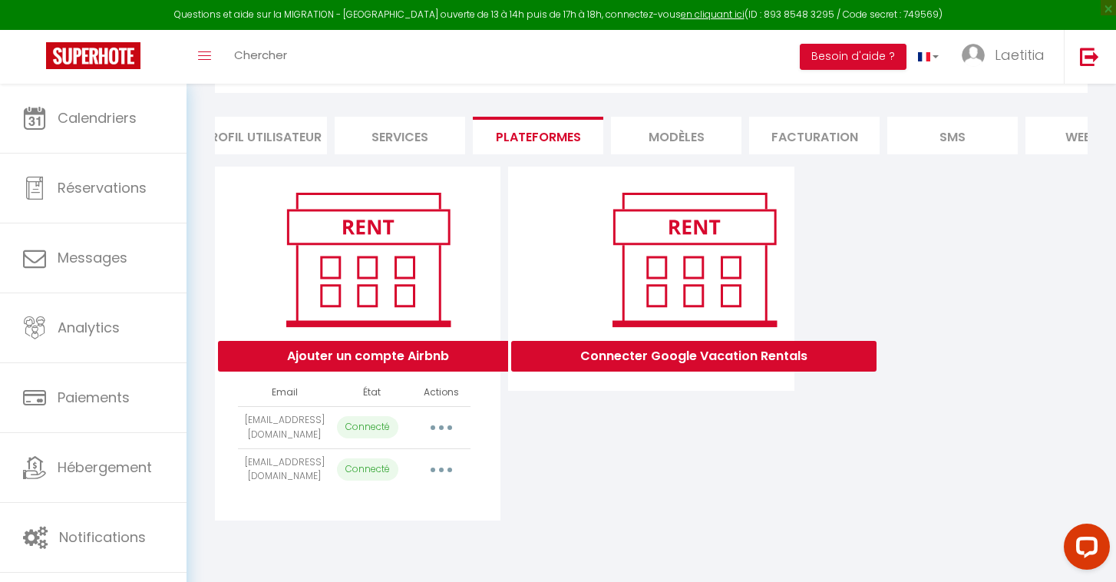
click at [441, 425] on icon "button" at bounding box center [441, 427] width 5 height 5
click at [441, 426] on icon "button" at bounding box center [441, 427] width 5 height 5
click at [441, 467] on button "button" at bounding box center [441, 469] width 43 height 25
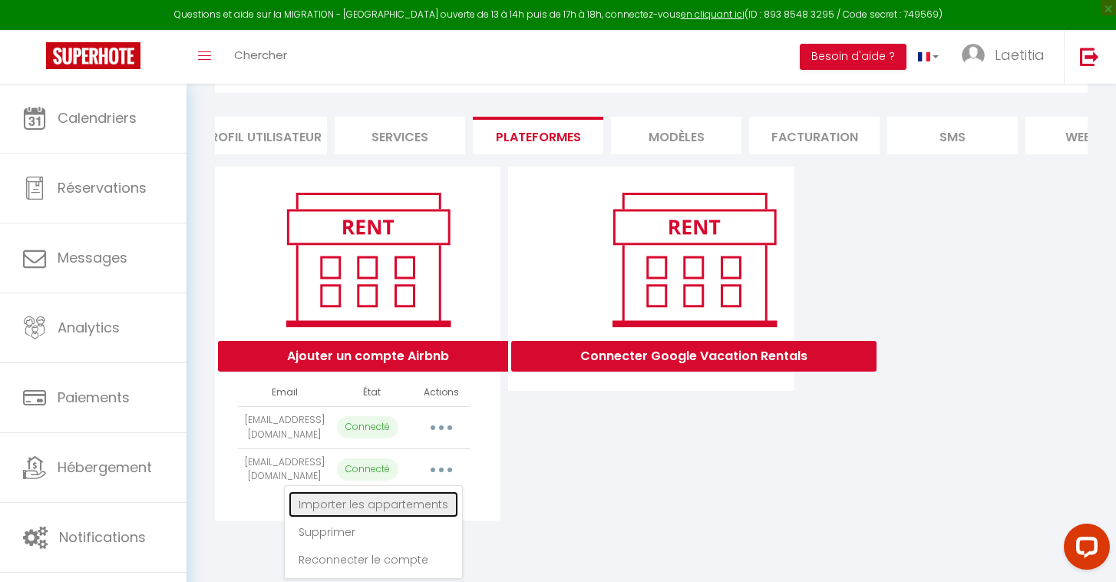
click at [424, 497] on link "Importer les appartements" at bounding box center [374, 504] width 170 height 26
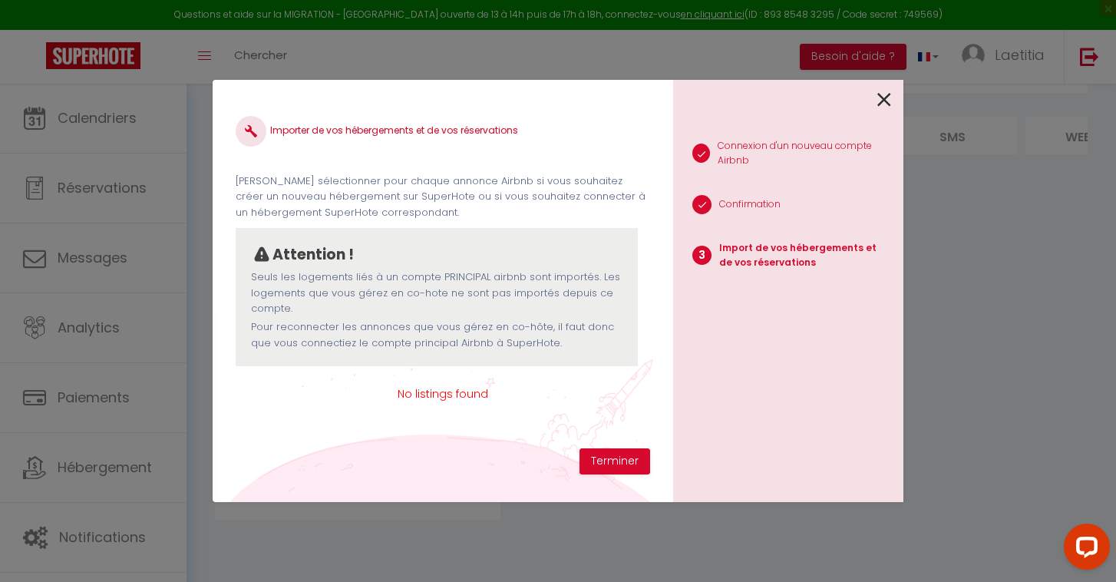
click at [880, 98] on icon at bounding box center [884, 99] width 14 height 23
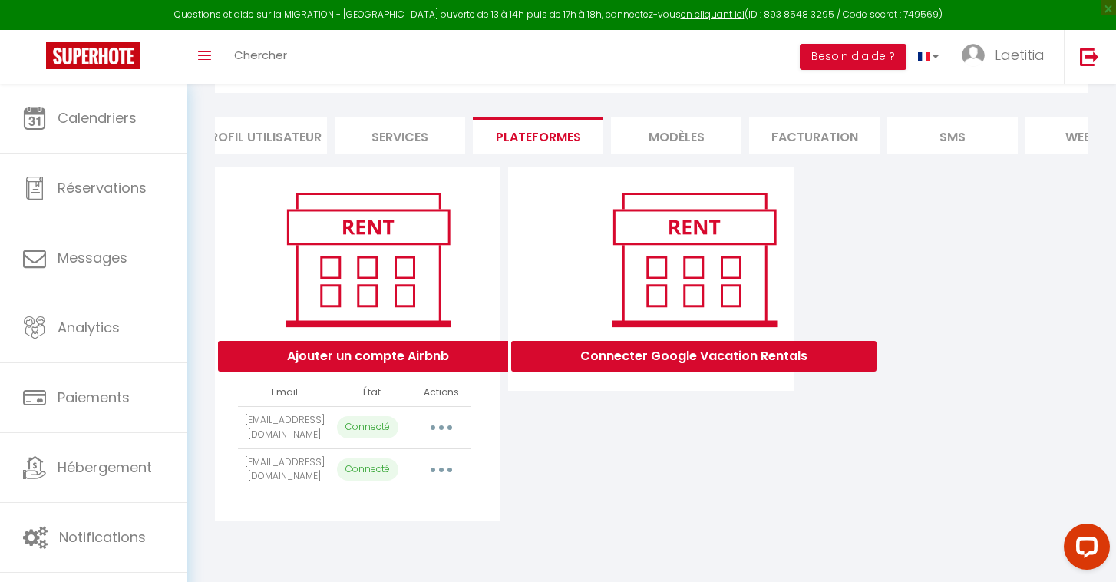
click at [435, 423] on button "button" at bounding box center [441, 427] width 43 height 25
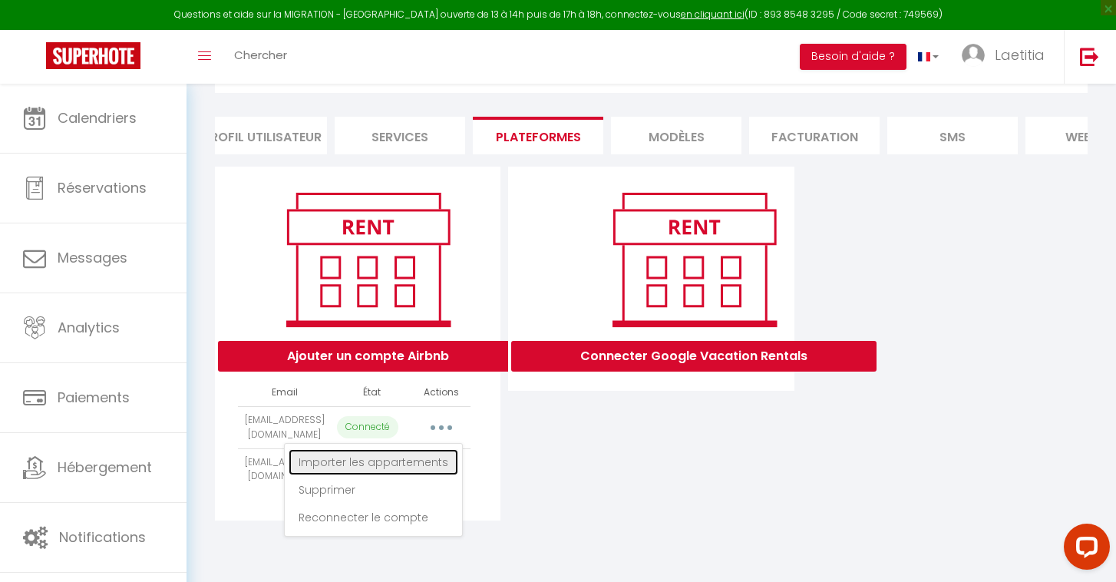
click at [401, 463] on link "Importer les appartements" at bounding box center [374, 462] width 170 height 26
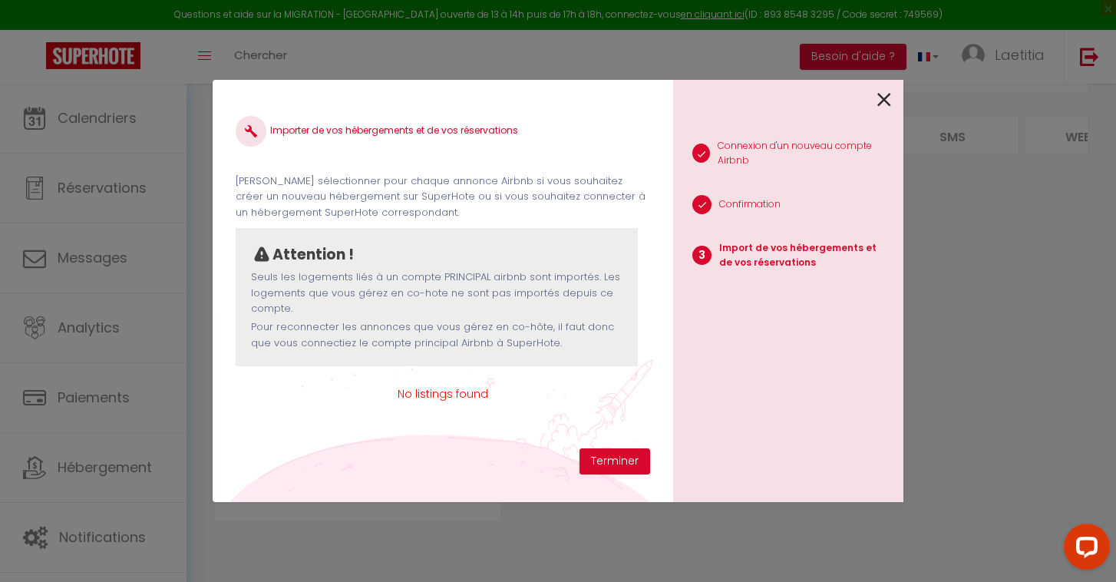
click at [882, 101] on icon at bounding box center [884, 99] width 14 height 23
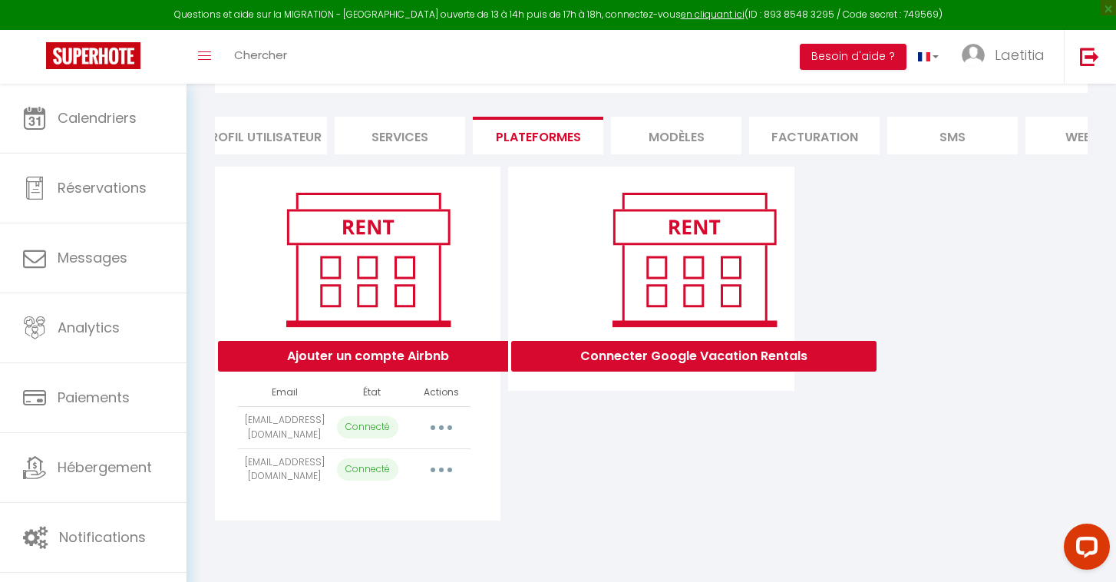
click at [454, 468] on button "button" at bounding box center [441, 469] width 43 height 25
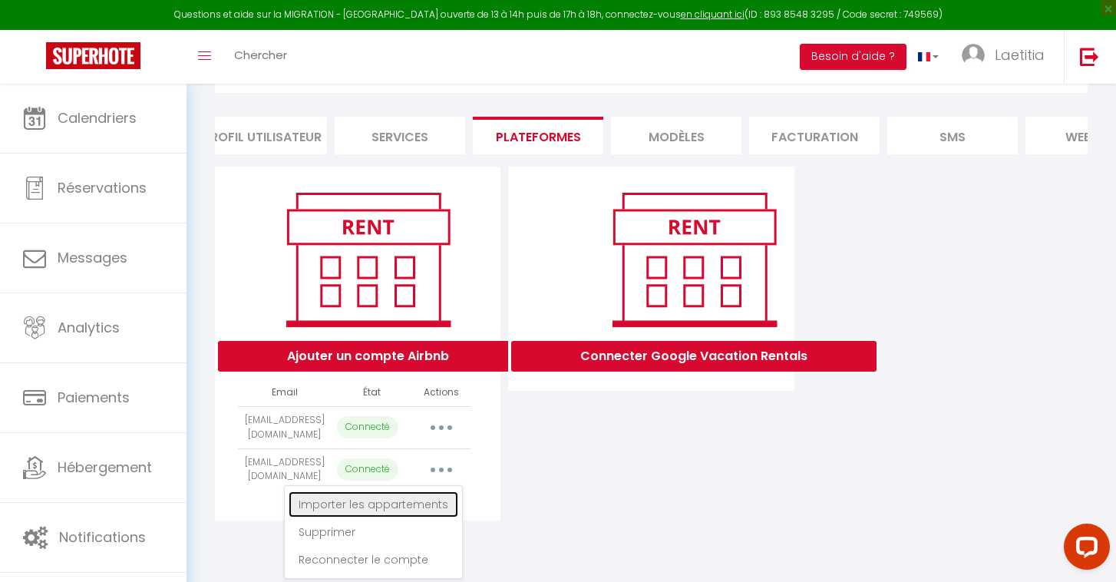
click at [424, 506] on link "Importer les appartements" at bounding box center [374, 504] width 170 height 26
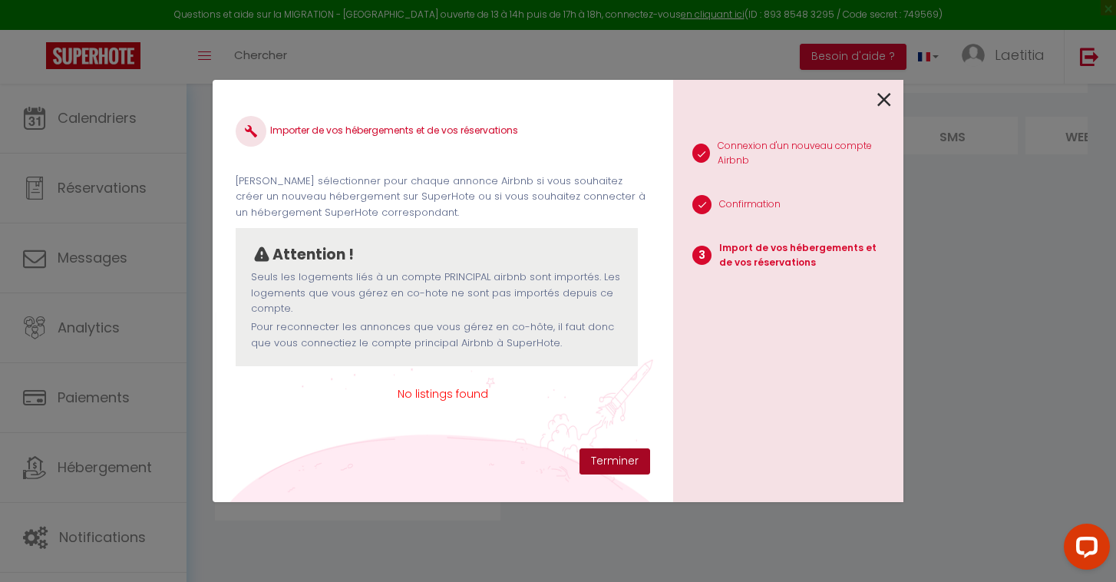
click at [606, 463] on button "Terminer" at bounding box center [614, 461] width 71 height 26
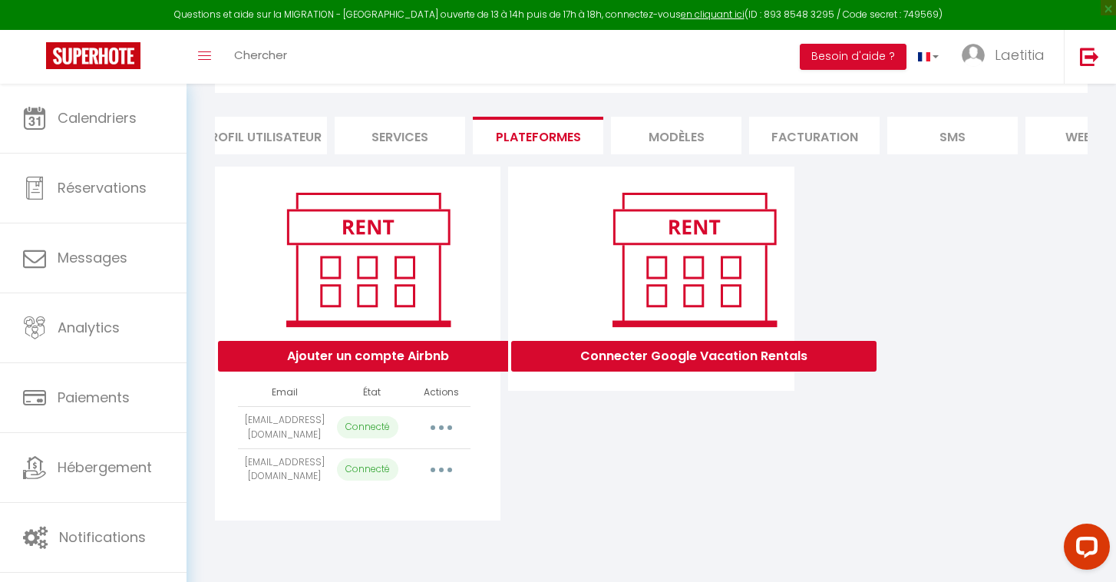
click at [442, 427] on icon "button" at bounding box center [441, 427] width 5 height 5
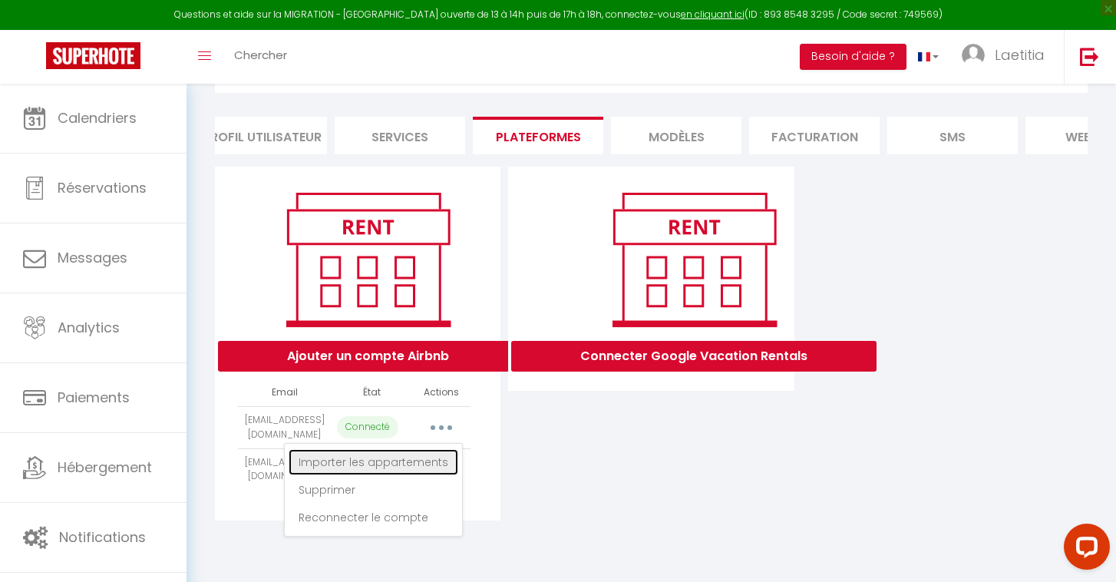
click at [434, 460] on link "Importer les appartements" at bounding box center [374, 462] width 170 height 26
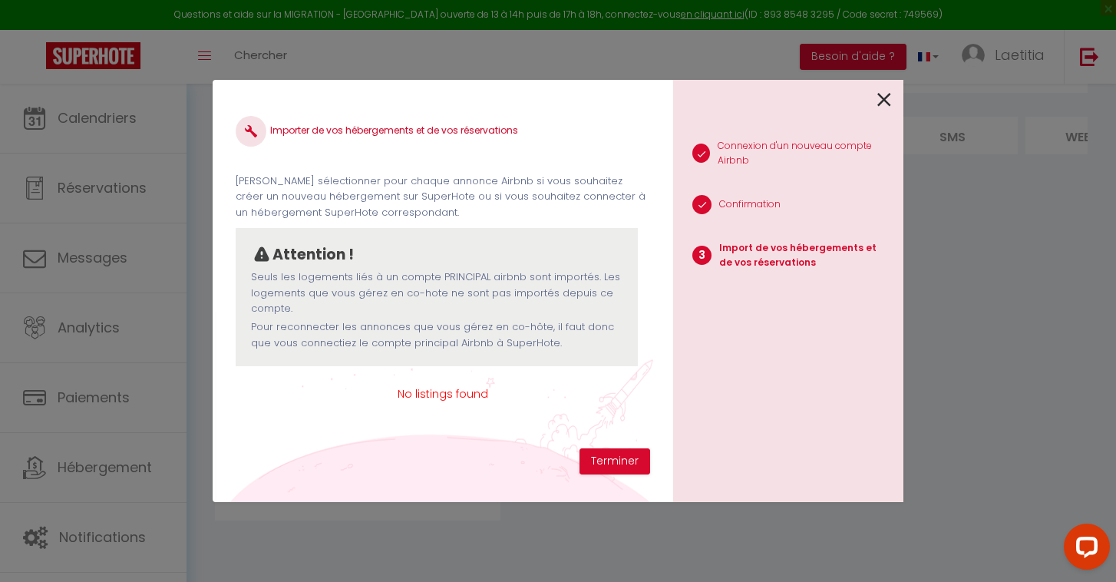
click at [892, 101] on div "1 Connexion d'un nouveau compte Airbnb 2 Confirmation 3 Import de vos hébergeme…" at bounding box center [788, 291] width 230 height 422
click at [877, 103] on div at bounding box center [782, 98] width 218 height 36
click at [880, 90] on icon at bounding box center [884, 99] width 14 height 23
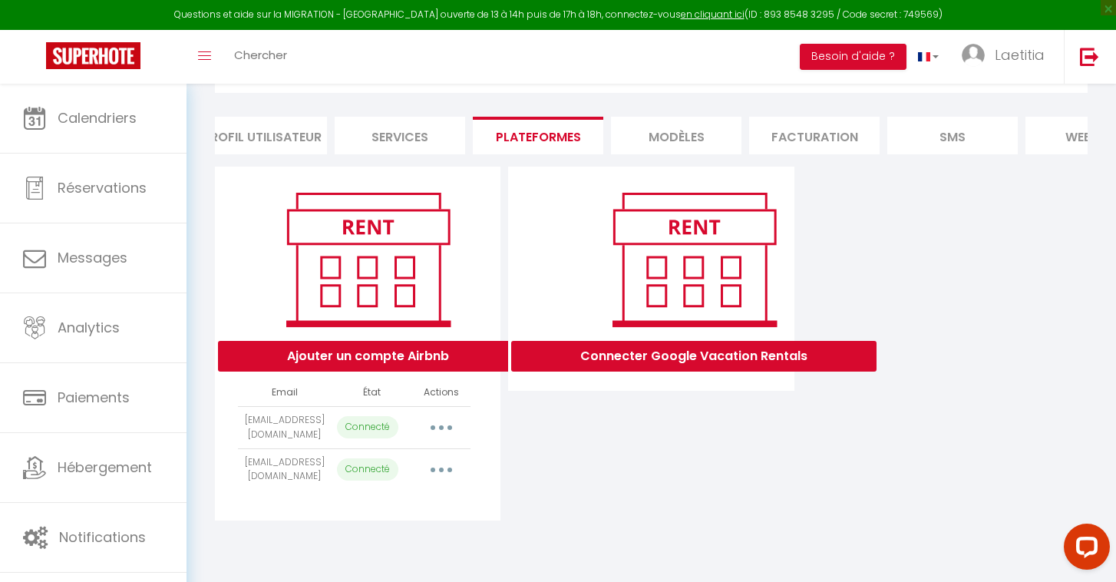
click at [447, 474] on button "button" at bounding box center [441, 469] width 43 height 25
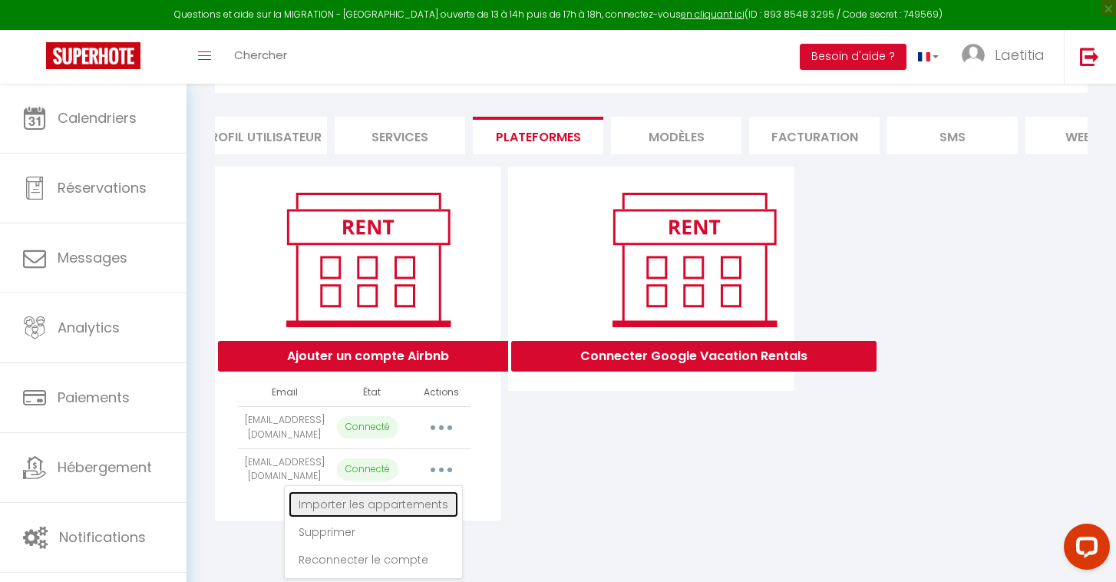
click at [403, 508] on link "Importer les appartements" at bounding box center [374, 504] width 170 height 26
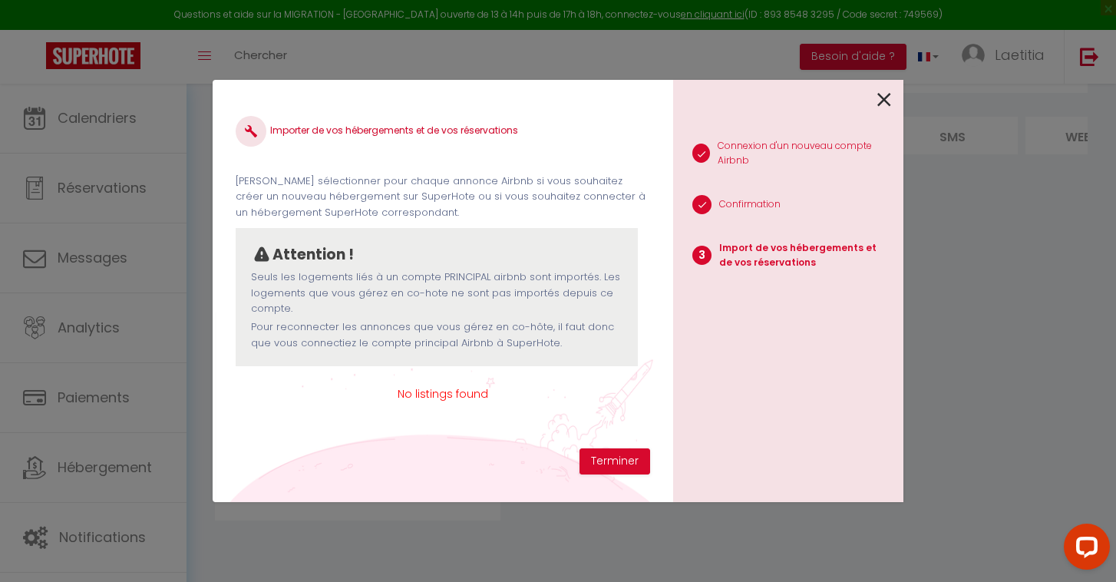
click at [881, 106] on icon at bounding box center [884, 99] width 14 height 23
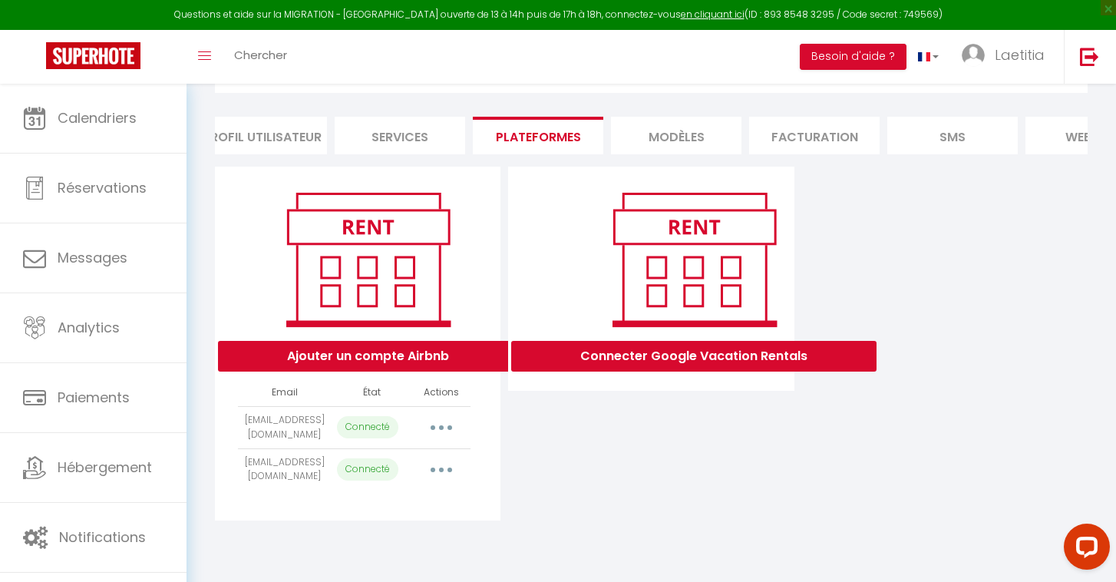
click at [444, 470] on button "button" at bounding box center [441, 469] width 43 height 25
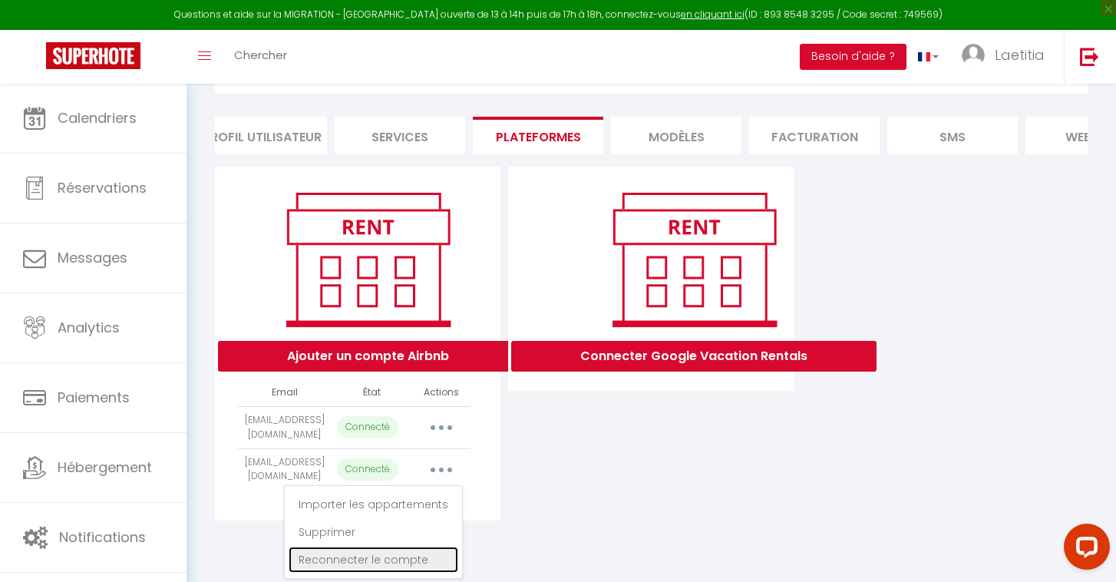
click at [381, 556] on link "Reconnecter le compte" at bounding box center [374, 559] width 170 height 26
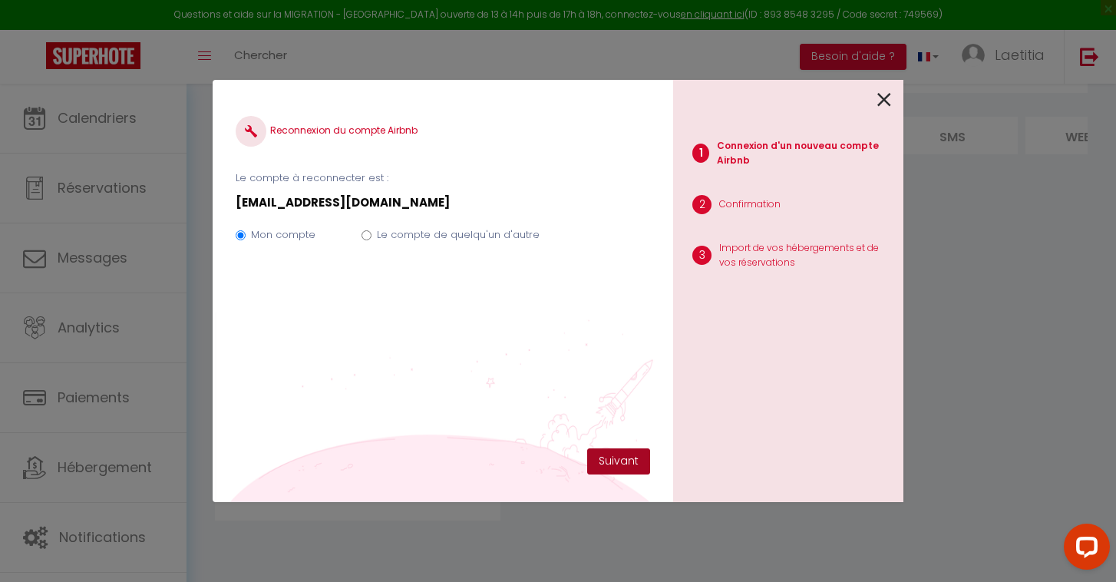
click at [613, 458] on button "Suivant" at bounding box center [618, 461] width 63 height 26
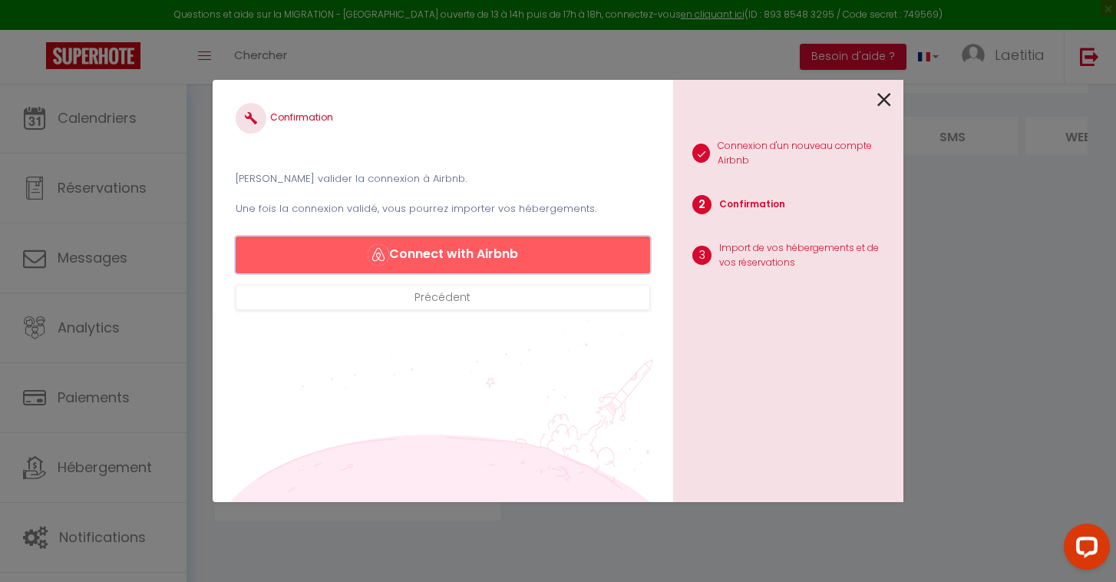
click at [575, 259] on button "Connect with Airbnb" at bounding box center [443, 254] width 414 height 37
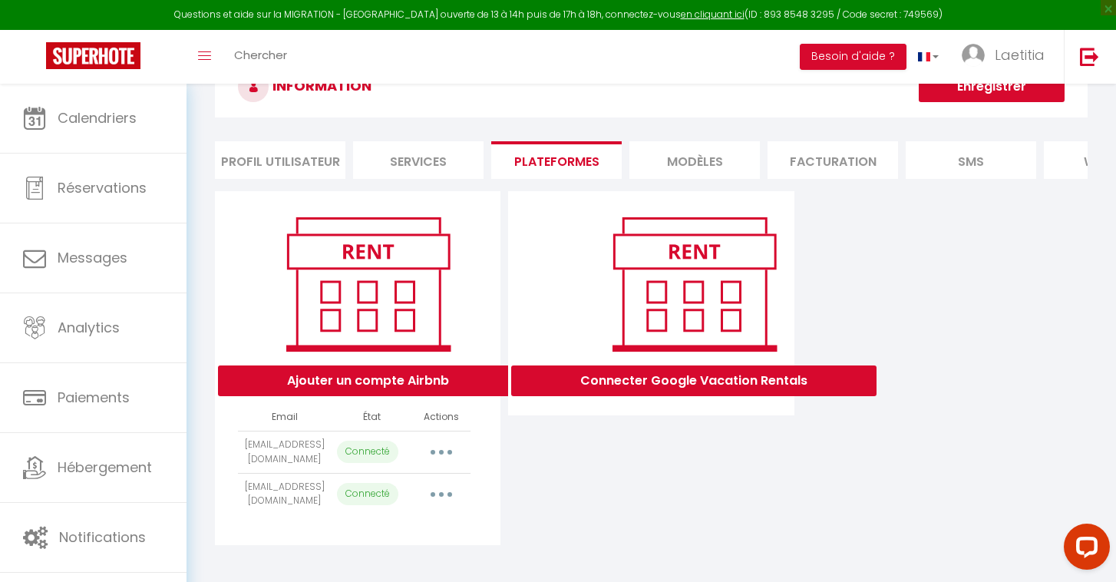
scroll to position [84, 0]
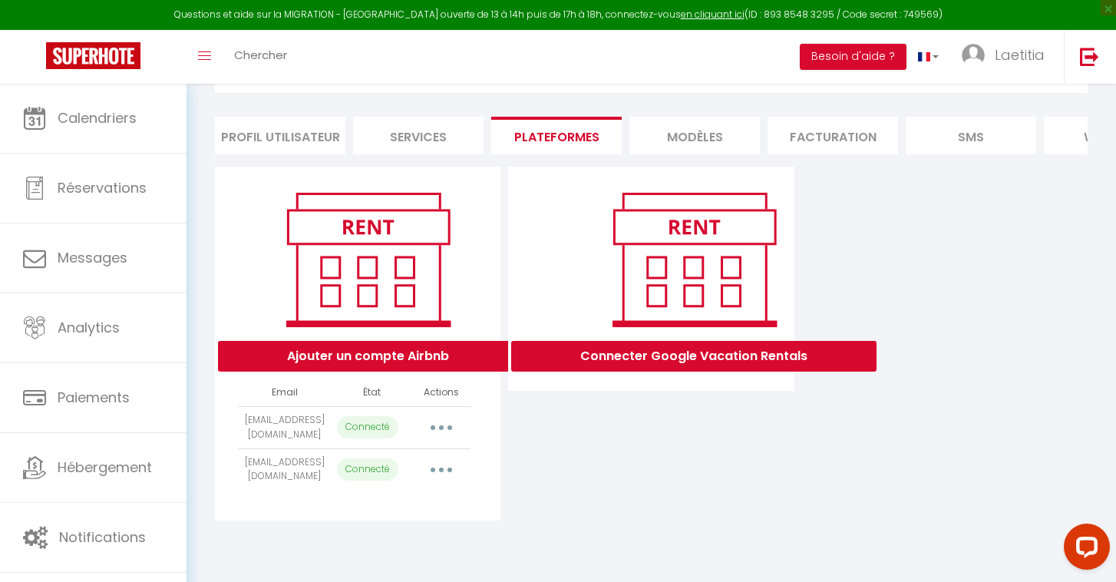
select select "8363"
select select "19600"
select select "19601"
select select "17912"
select select "19517"
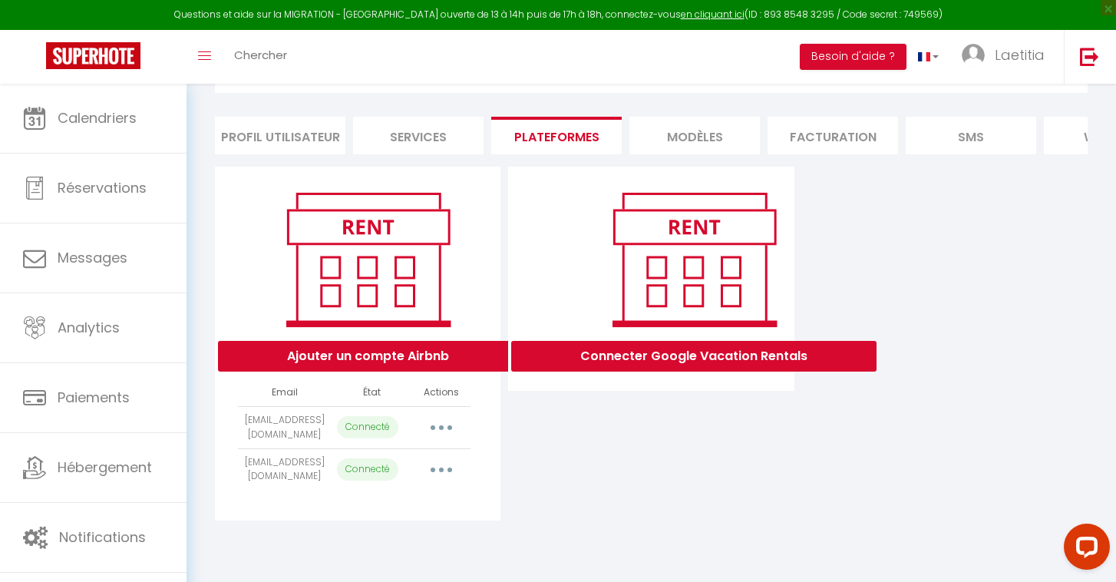
select select "59196"
select select "19518"
select select "24998"
select select
select select "21297"
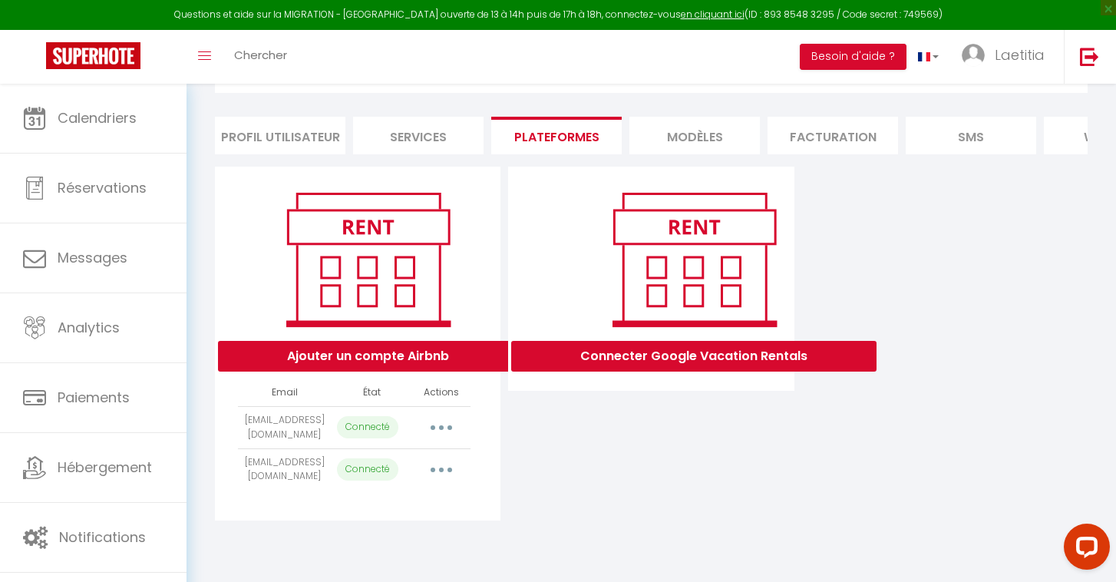
select select
select select "34505"
select select "35120"
select select "37502"
select select "38006"
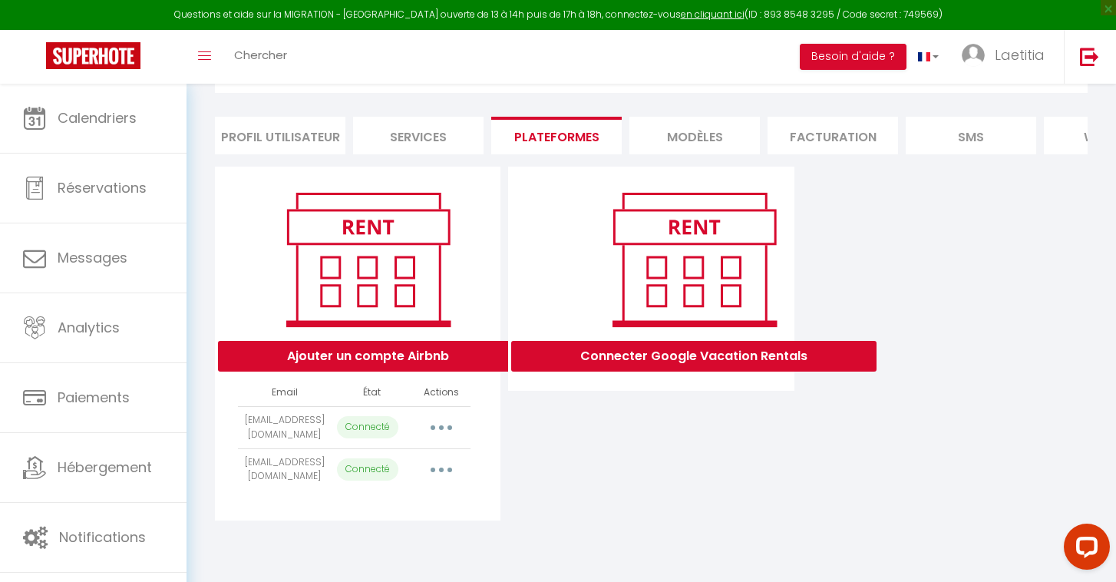
select select
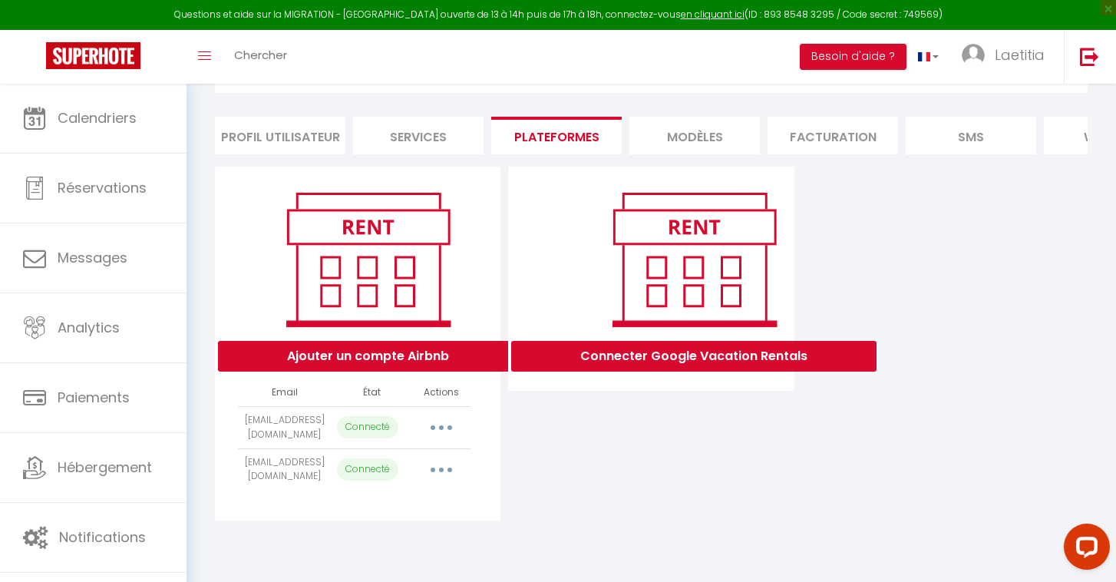
select select
select select "69719"
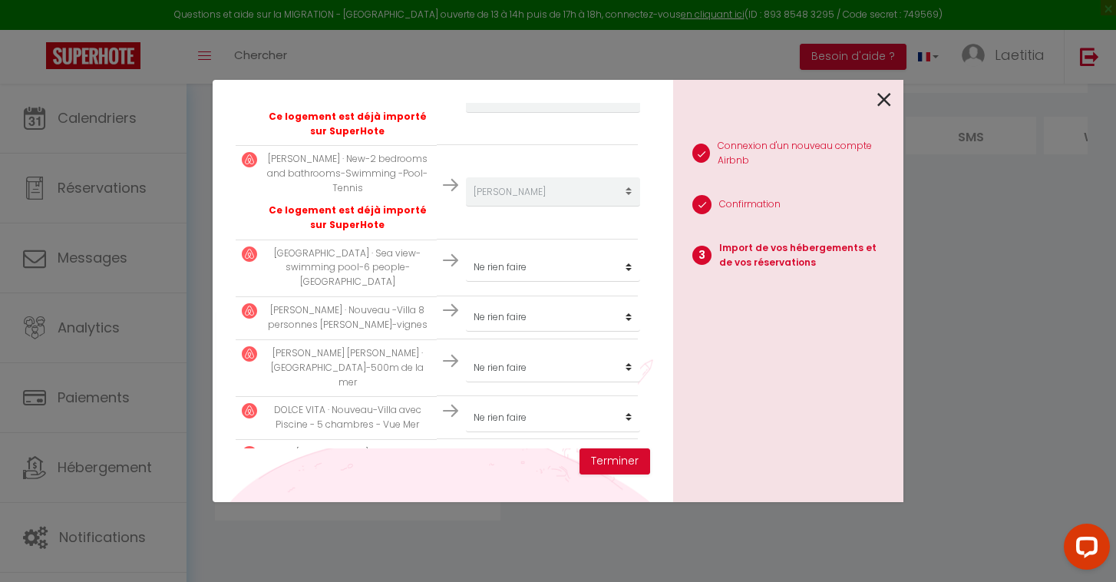
scroll to position [1535, 0]
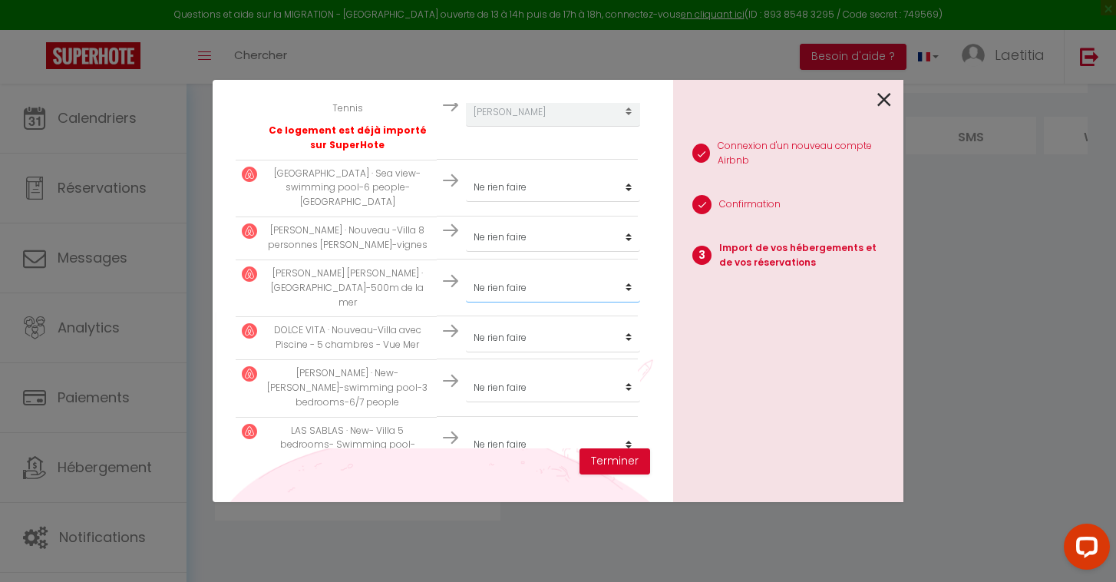
click at [606, 462] on button "Terminer" at bounding box center [614, 461] width 71 height 26
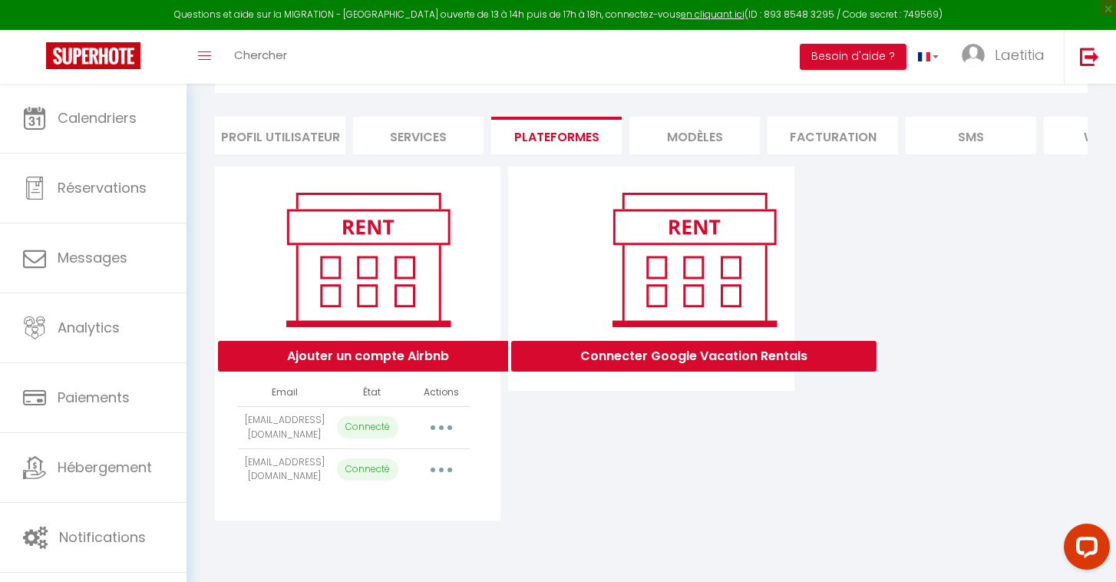
click at [447, 423] on button "button" at bounding box center [441, 427] width 43 height 25
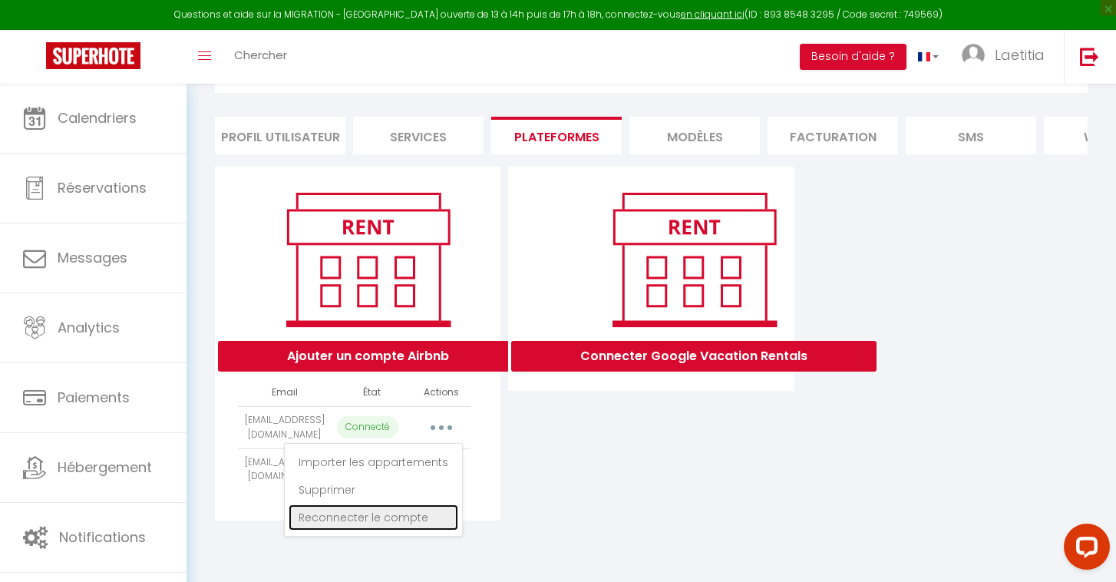
click at [389, 510] on link "Reconnecter le compte" at bounding box center [374, 517] width 170 height 26
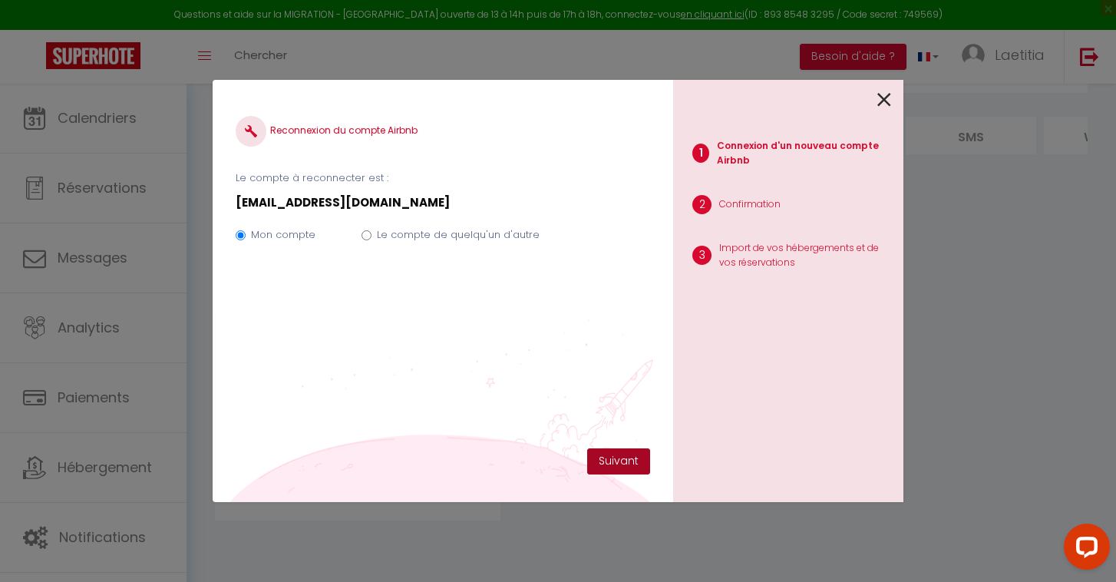
click at [602, 457] on button "Suivant" at bounding box center [618, 461] width 63 height 26
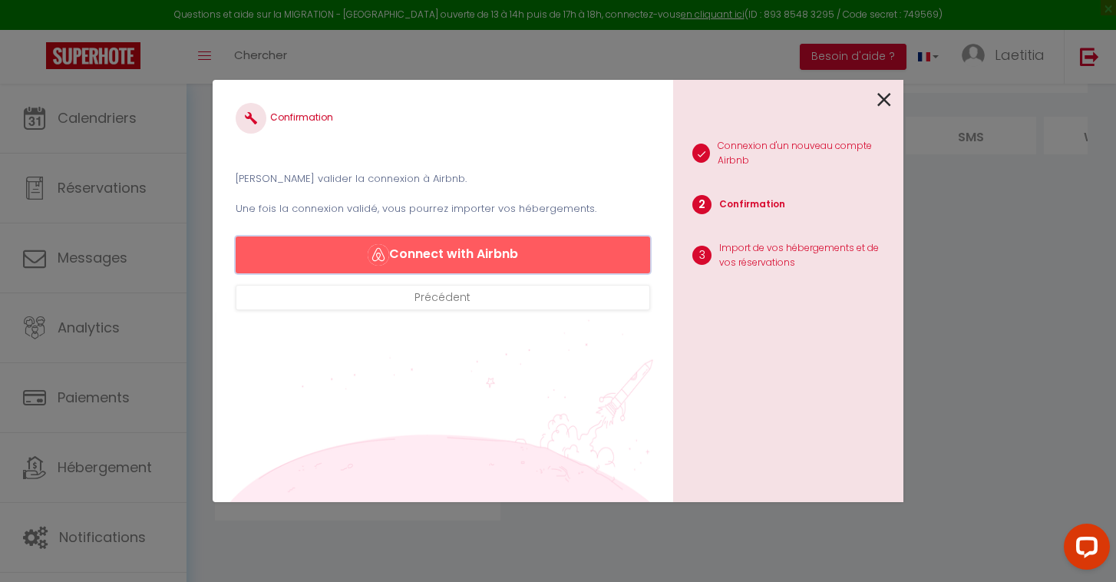
click at [487, 246] on button "Connect with Airbnb" at bounding box center [443, 254] width 414 height 37
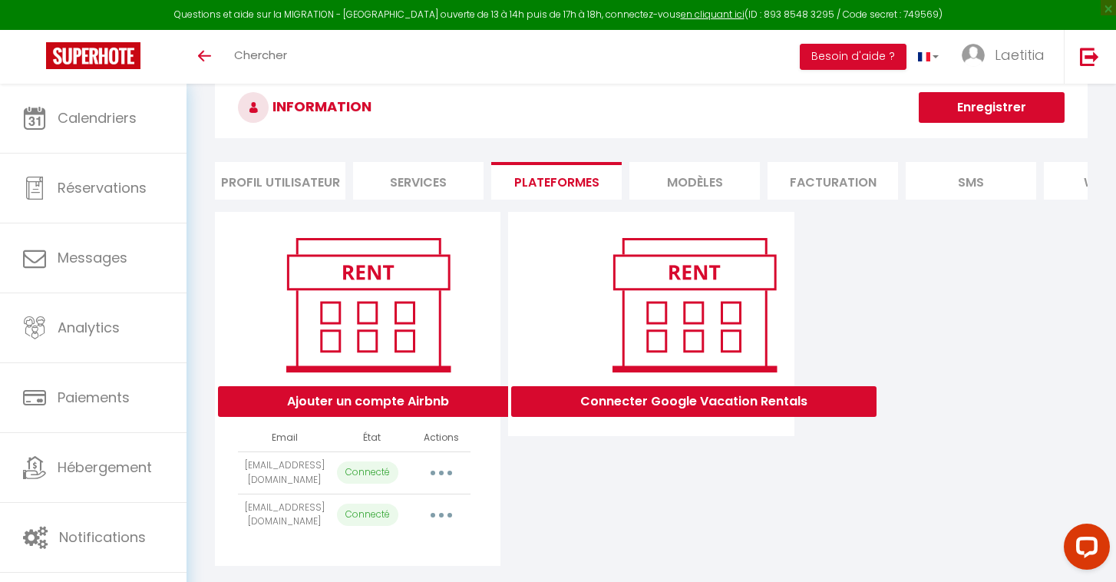
scroll to position [84, 0]
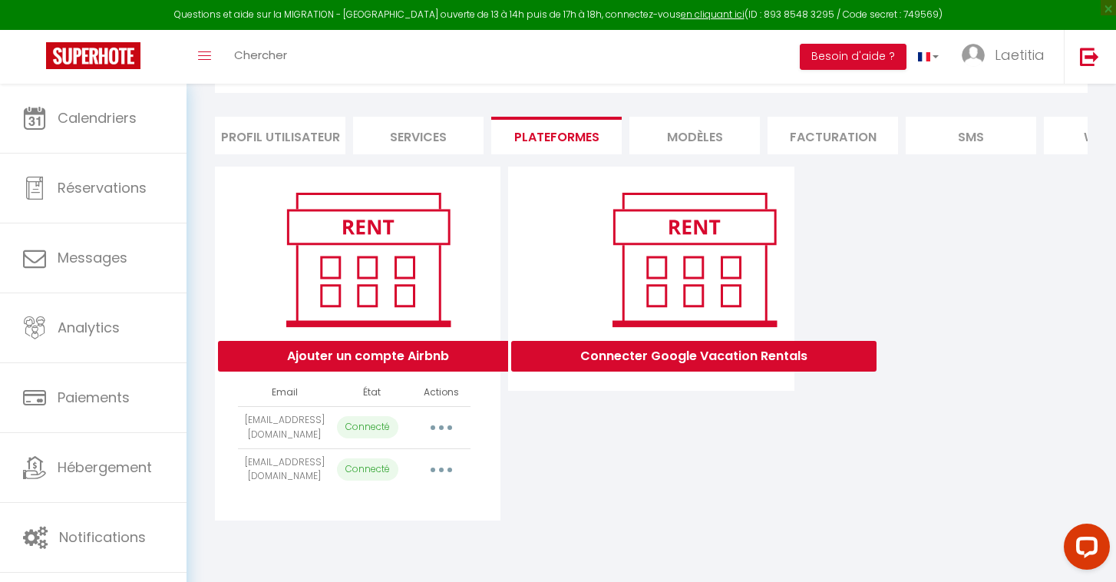
select select "8363"
select select "19600"
select select "19601"
select select "17912"
select select "19517"
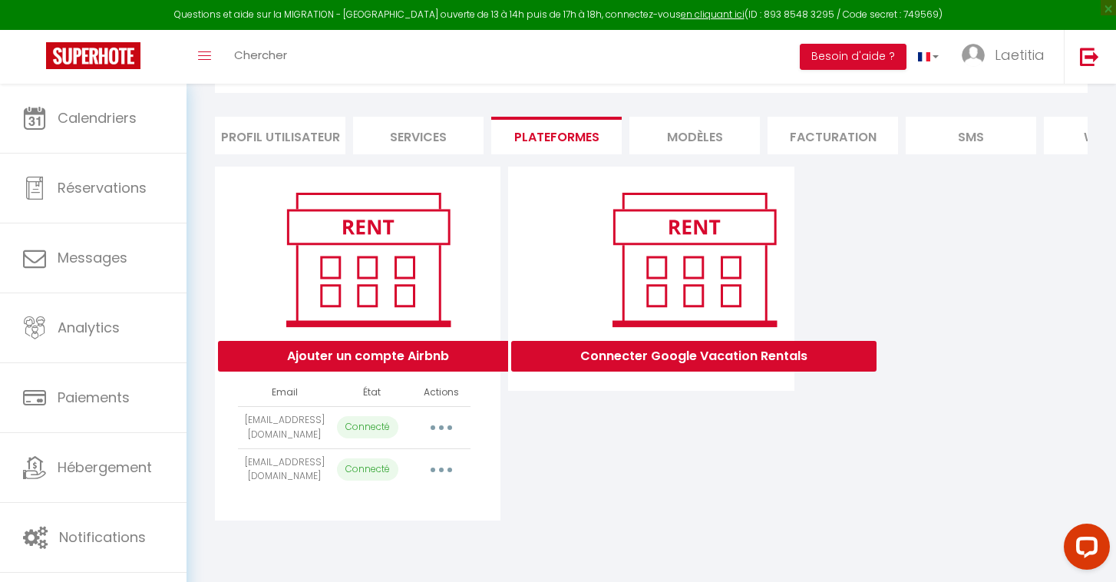
select select "59196"
select select "19518"
select select "24998"
select select
select select "21297"
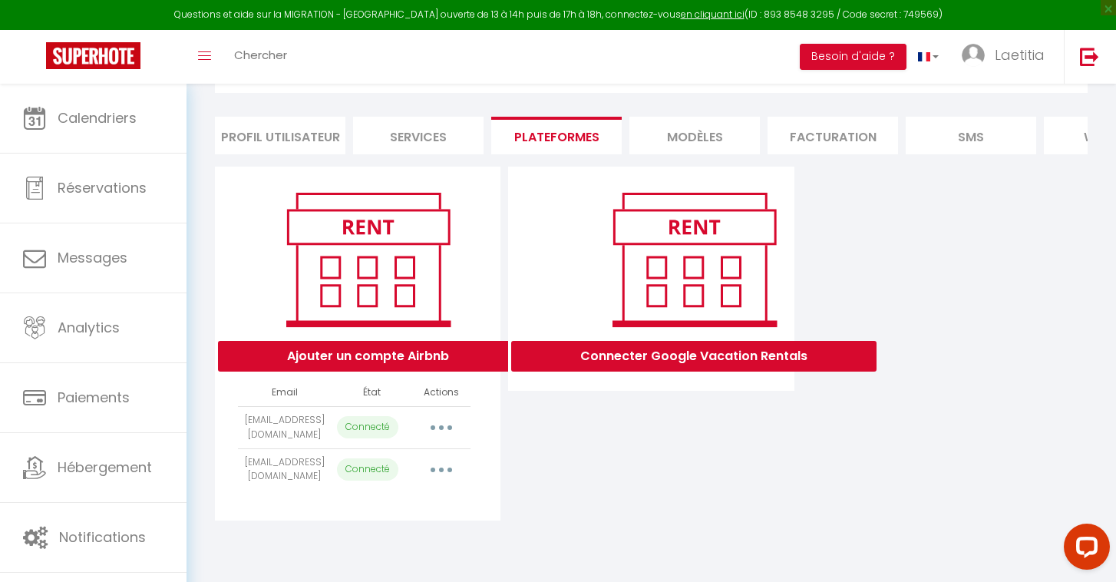
select select
select select "34505"
select select "35120"
select select "37502"
select select "38006"
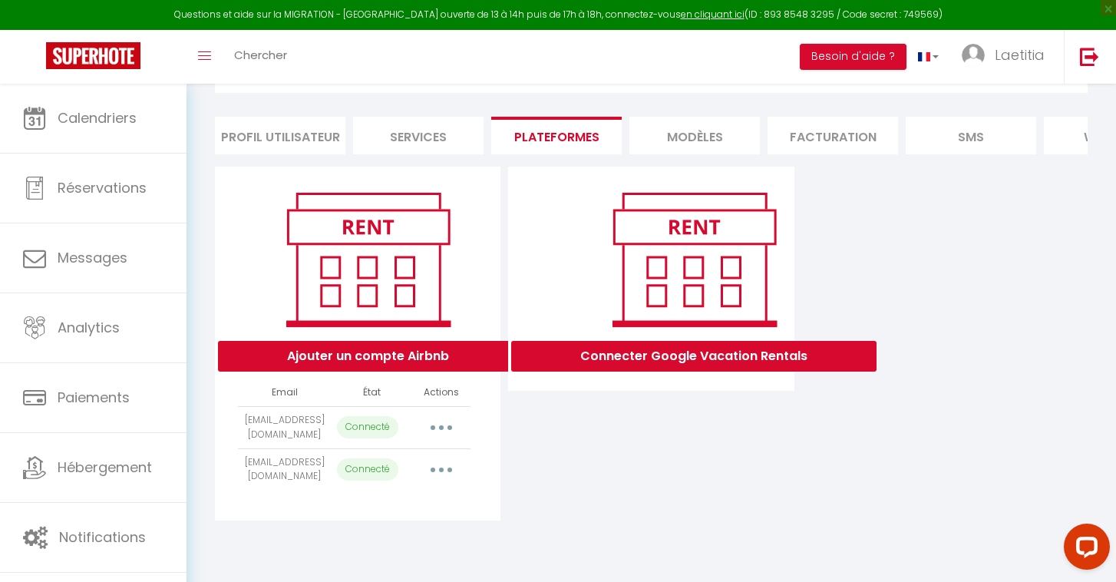
select select
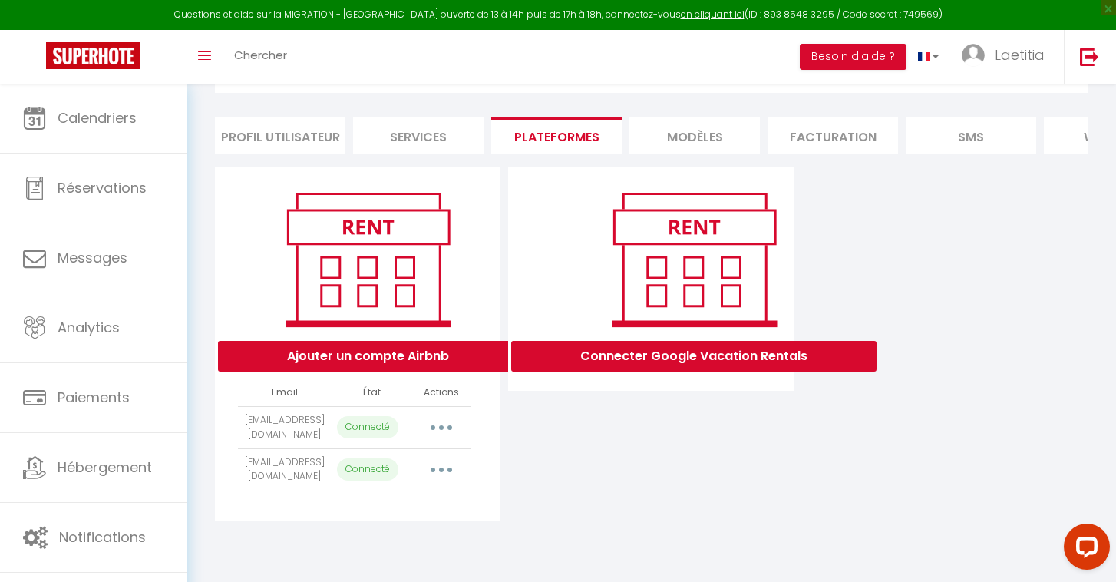
select select
select select "69719"
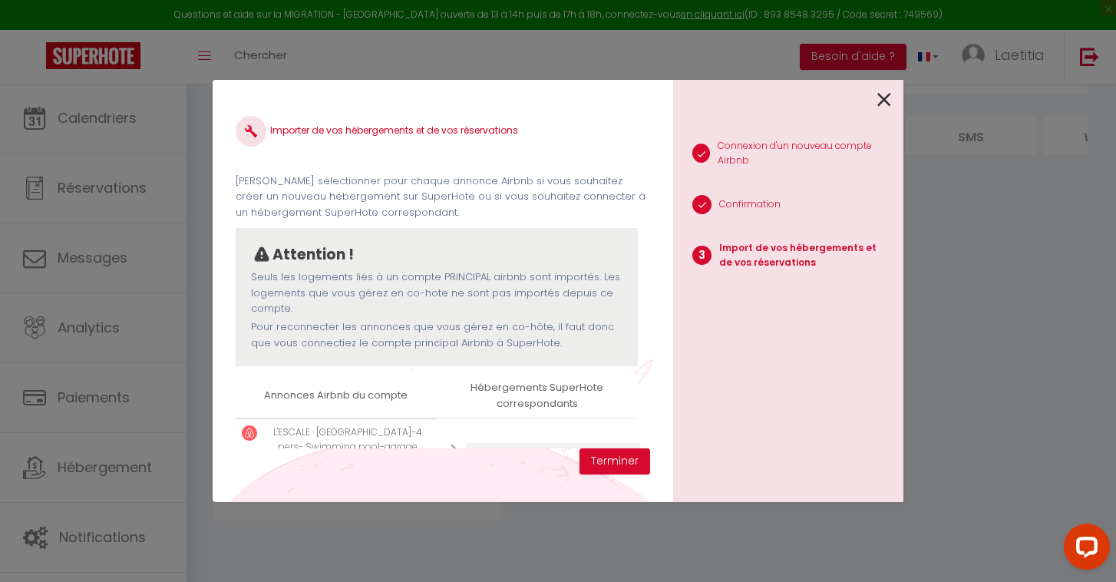
click at [881, 100] on icon at bounding box center [884, 99] width 14 height 23
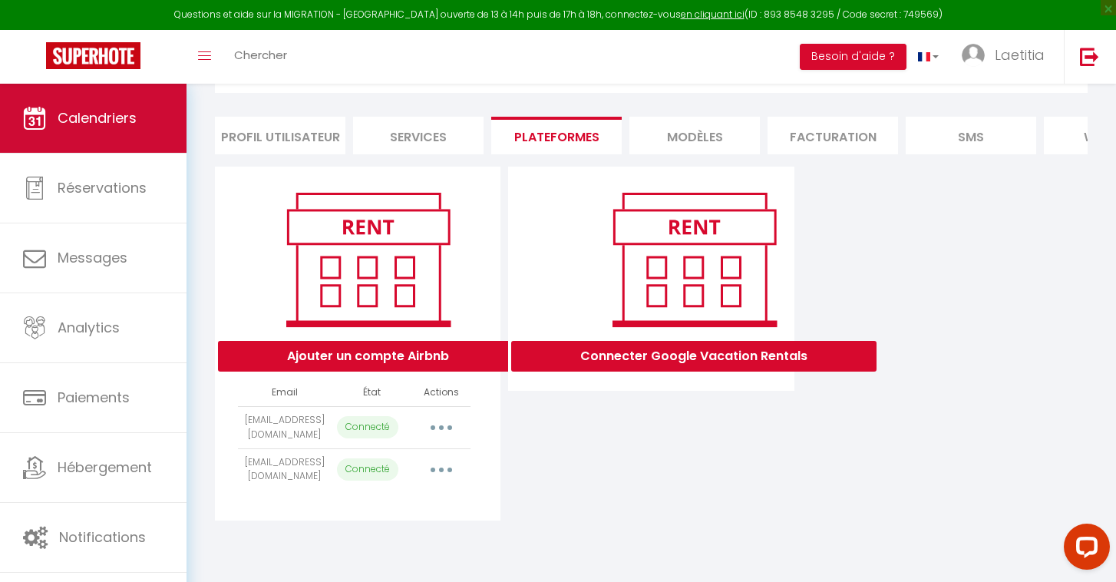
click at [84, 114] on span "Calendriers" at bounding box center [97, 117] width 79 height 19
